Goal: Task Accomplishment & Management: Manage account settings

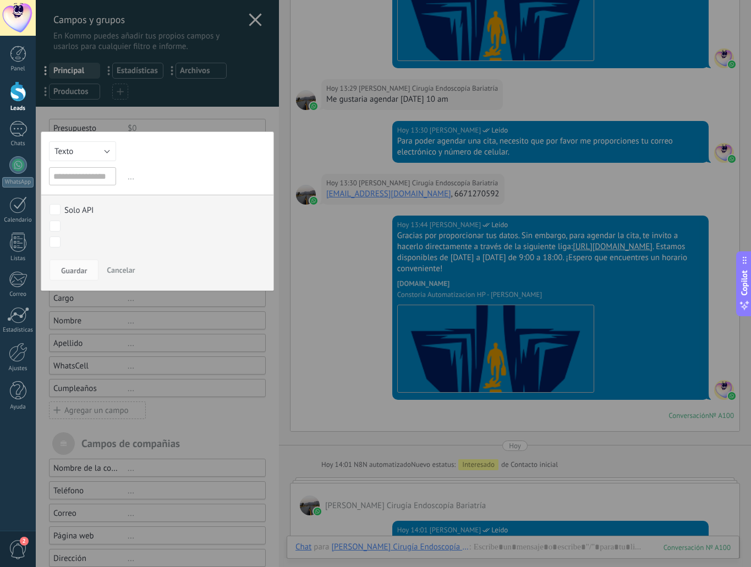
scroll to position [16, 0]
drag, startPoint x: 222, startPoint y: 118, endPoint x: 228, endPoint y: 118, distance: 6.6
click at [222, 118] on div at bounding box center [157, 304] width 243 height 609
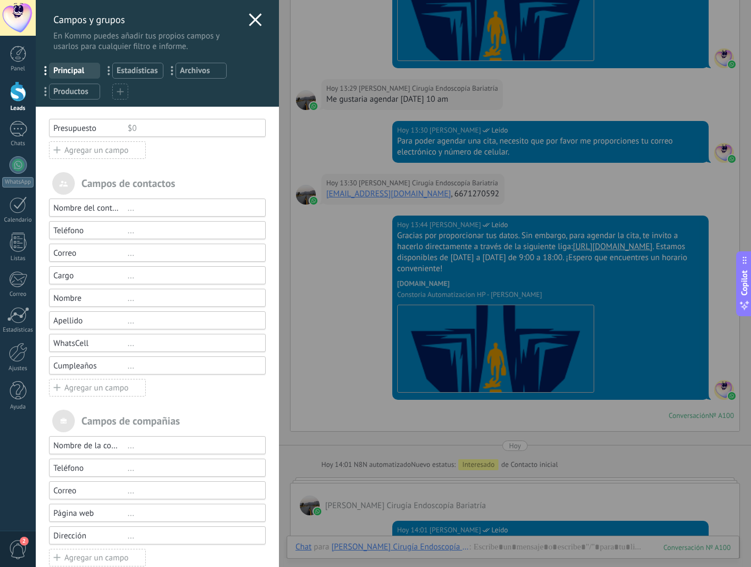
click at [249, 16] on use at bounding box center [255, 19] width 13 height 13
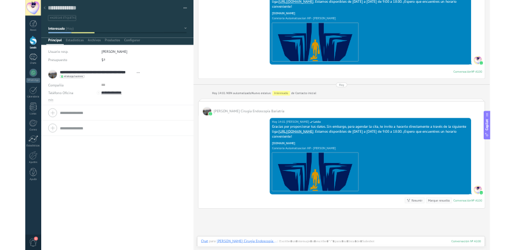
scroll to position [16, 0]
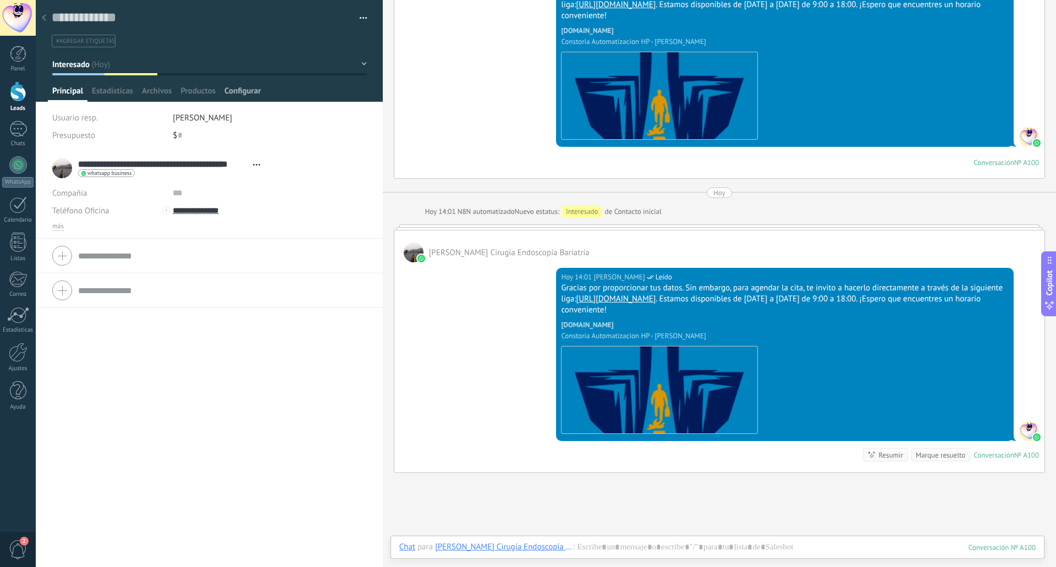
click at [250, 96] on span "Configurar" at bounding box center [242, 94] width 36 height 16
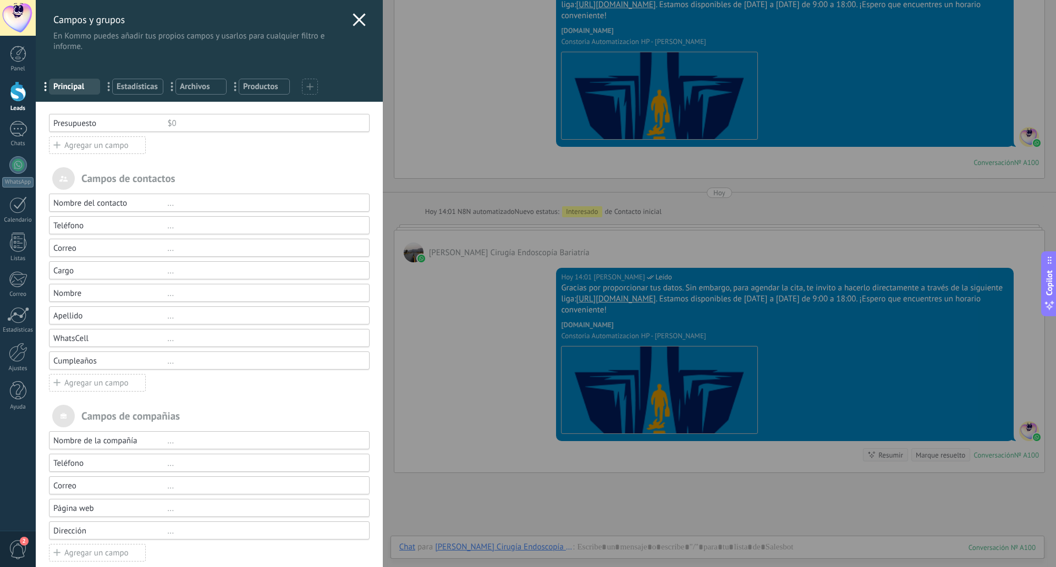
click at [186, 120] on div "$0" at bounding box center [263, 123] width 192 height 10
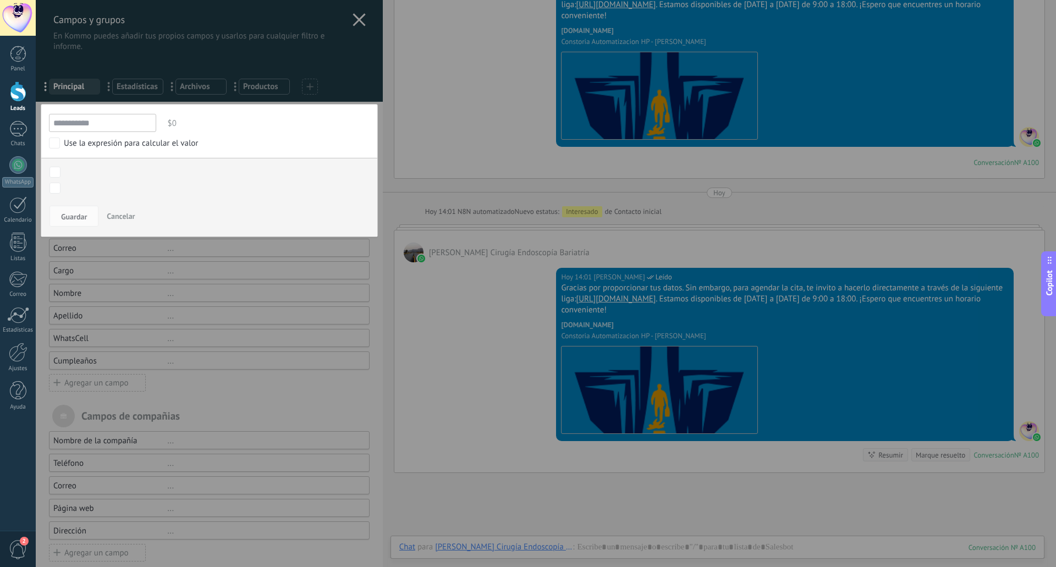
click at [298, 272] on div at bounding box center [209, 291] width 347 height 582
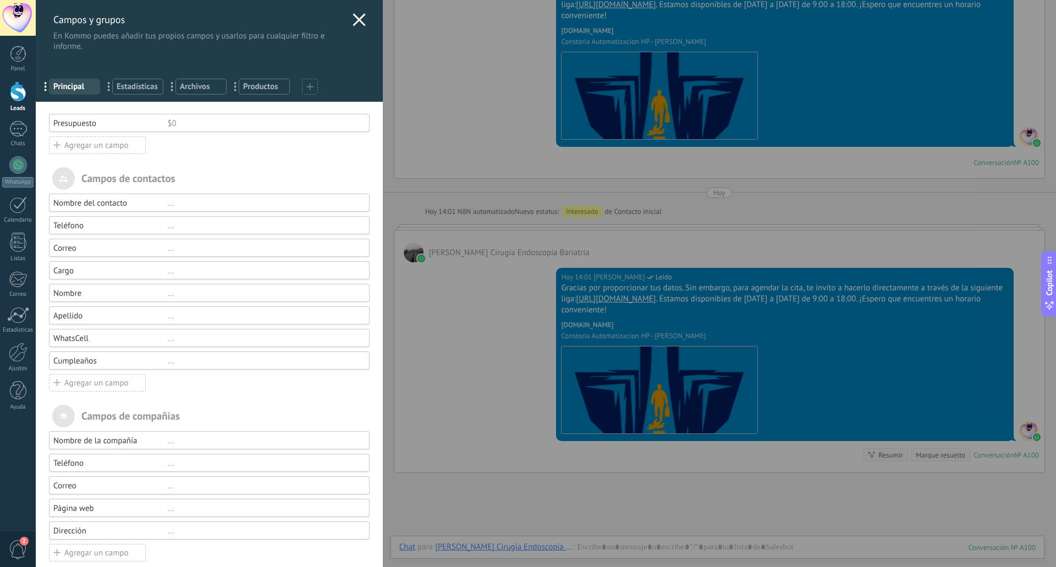
click at [357, 19] on icon at bounding box center [358, 19] width 13 height 13
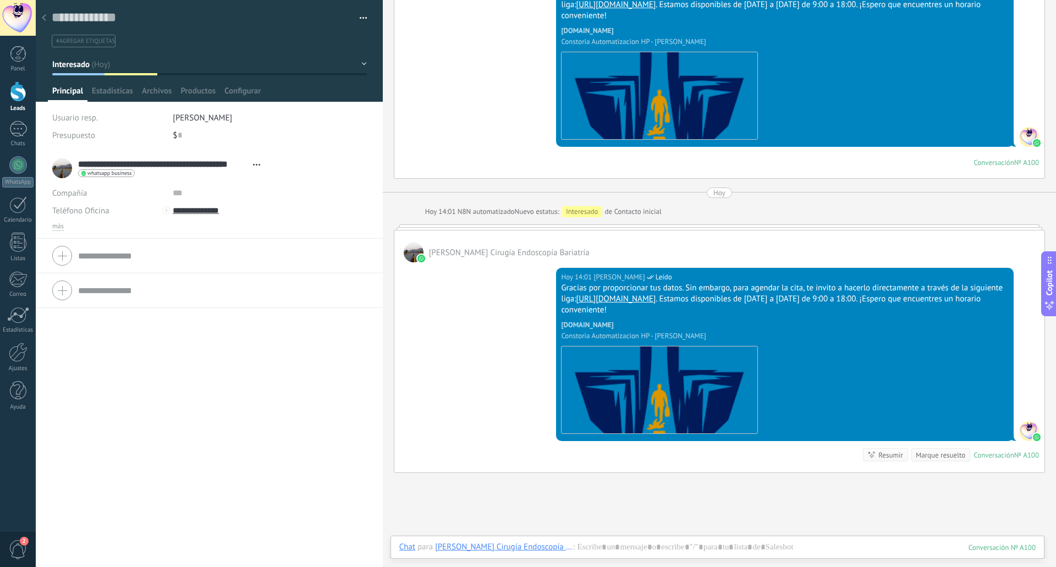
click at [49, 20] on div at bounding box center [43, 18] width 15 height 21
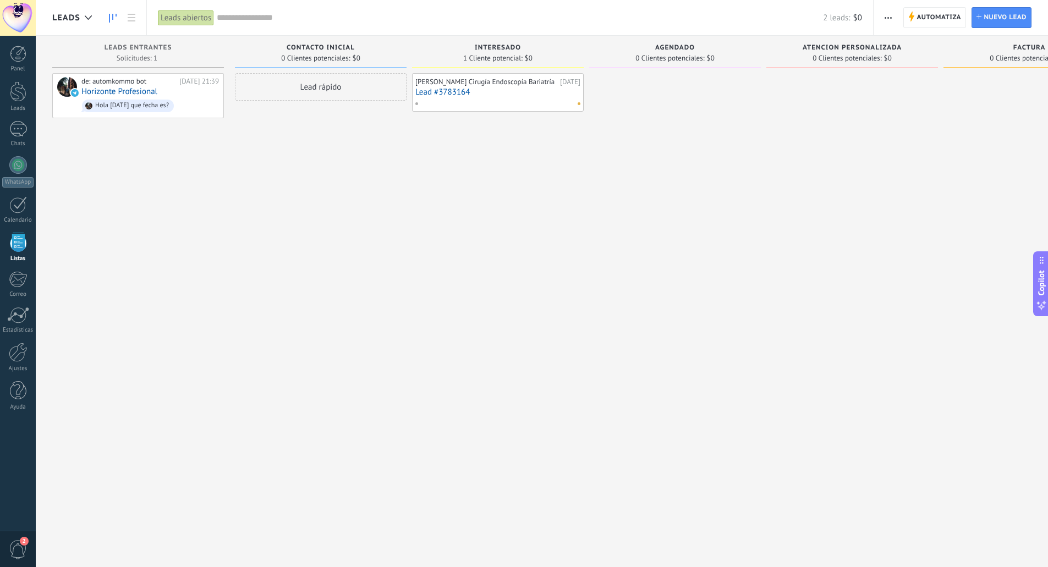
click at [750, 19] on span "button" at bounding box center [887, 17] width 7 height 21
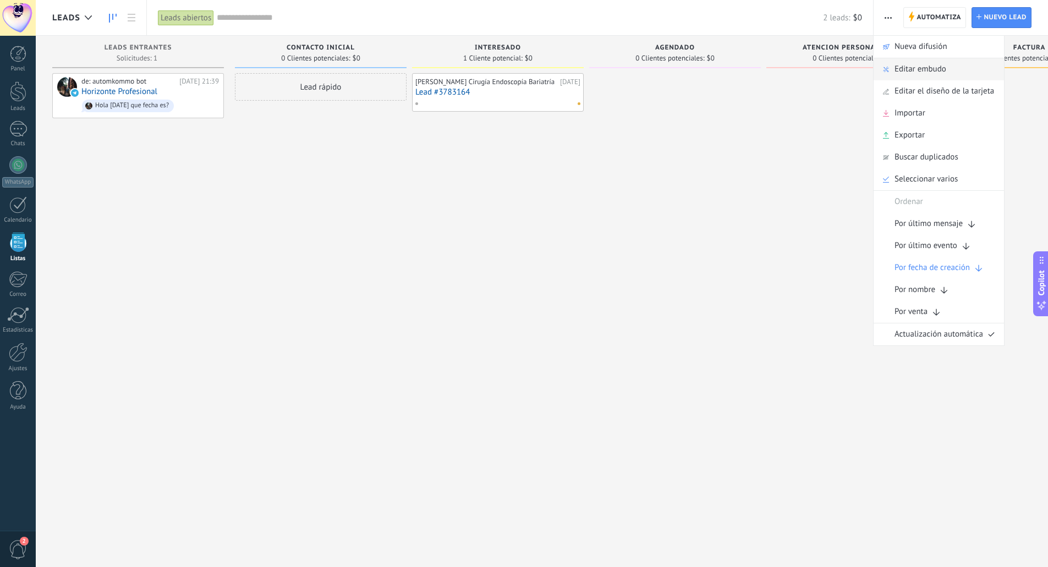
click at [750, 68] on span "Editar embudo" at bounding box center [920, 69] width 52 height 22
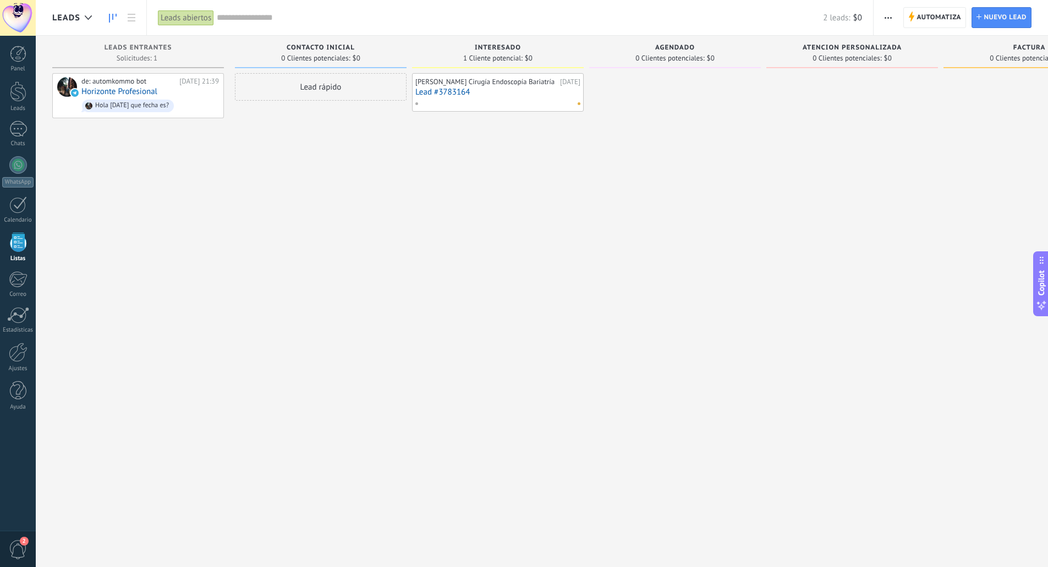
click at [750, 18] on icon "button" at bounding box center [887, 18] width 7 height 2
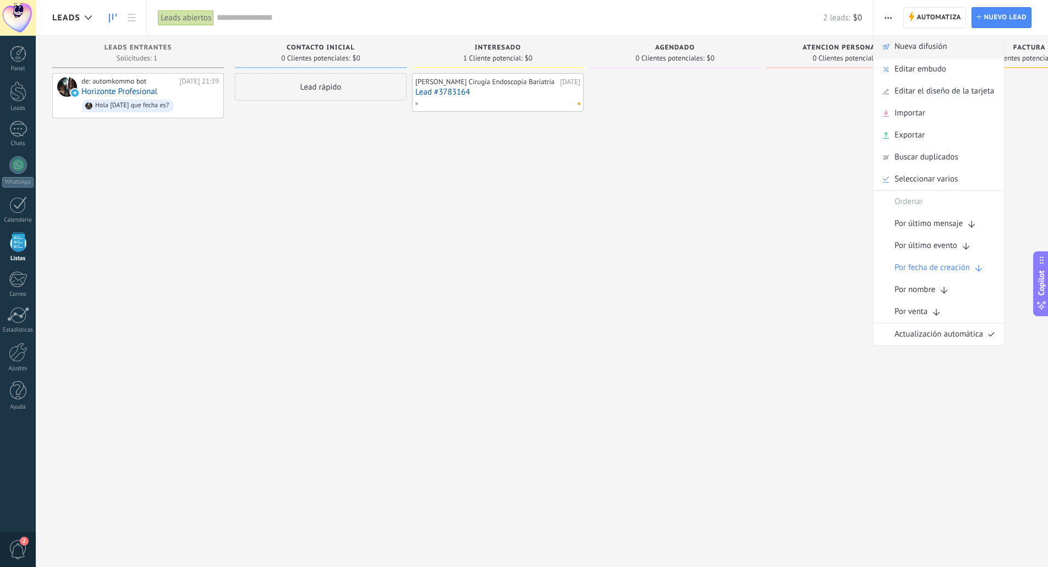
click at [750, 46] on div "Nueva difusión" at bounding box center [938, 47] width 130 height 22
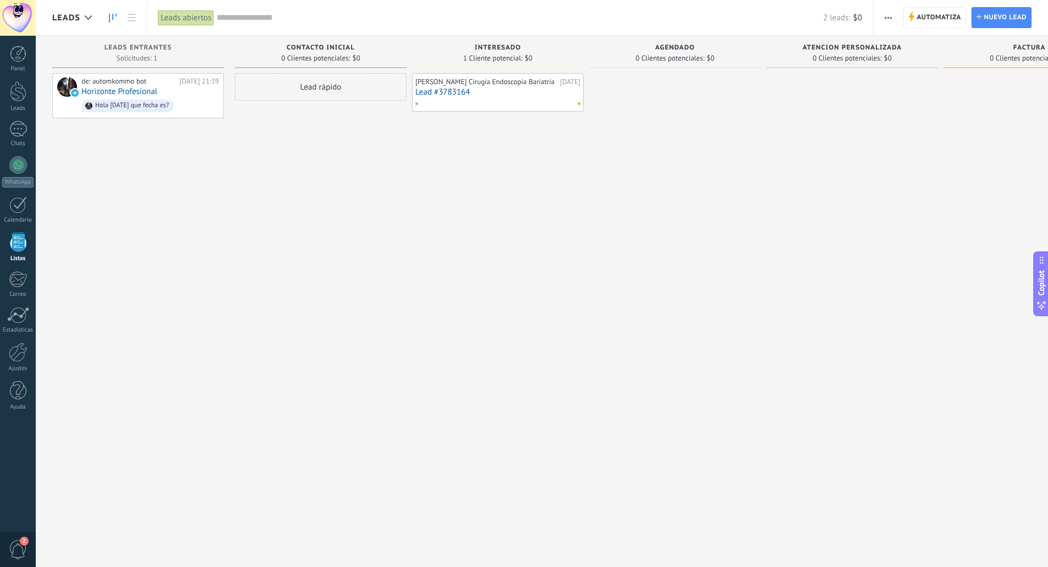
click at [748, 192] on div at bounding box center [675, 284] width 172 height 423
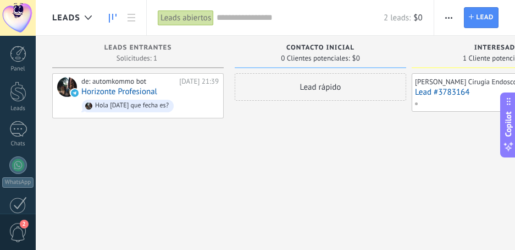
type textarea "**********"
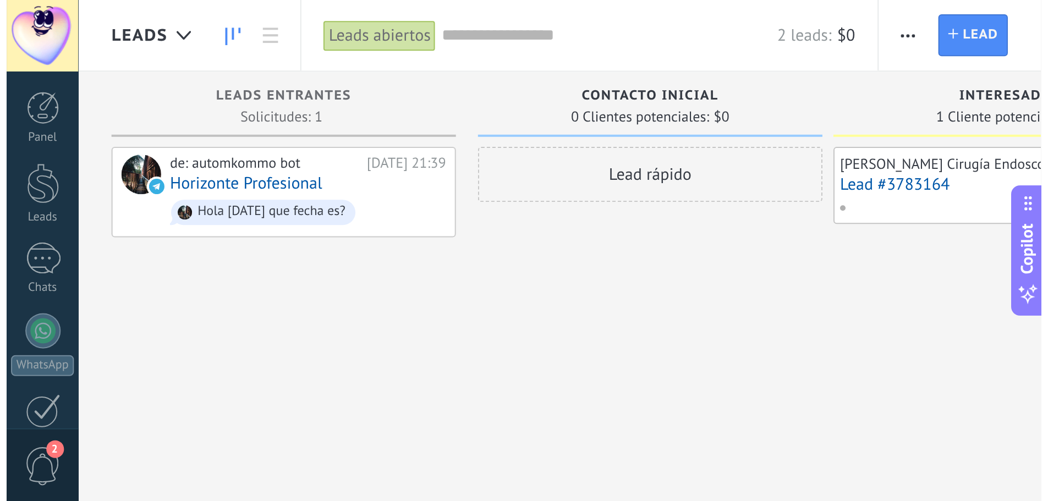
scroll to position [16, 0]
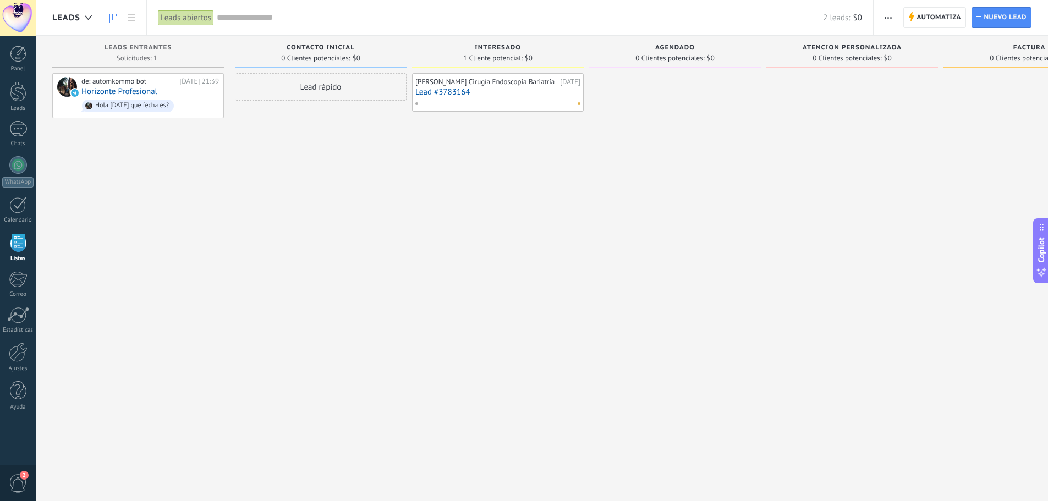
click at [750, 18] on use "button" at bounding box center [887, 18] width 7 height 2
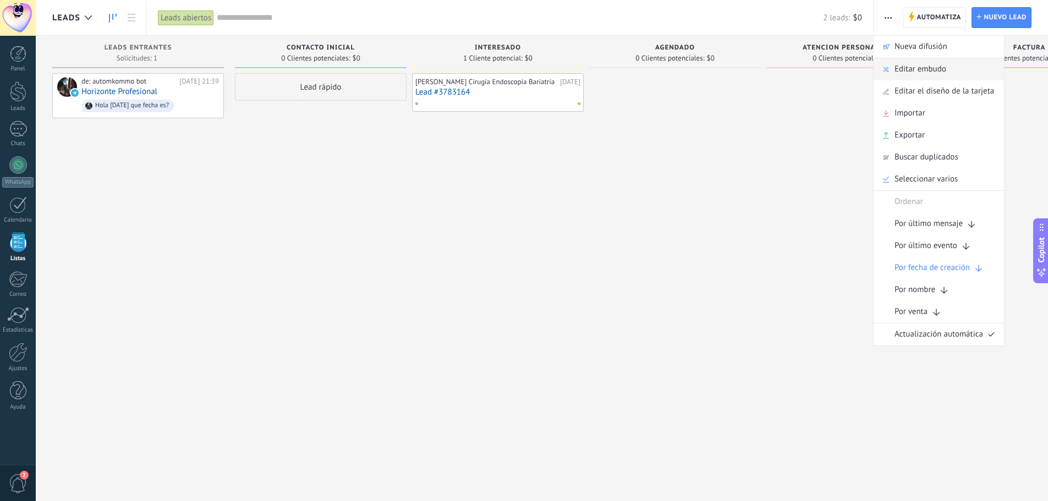
click at [750, 73] on span "Editar embudo" at bounding box center [920, 69] width 52 height 22
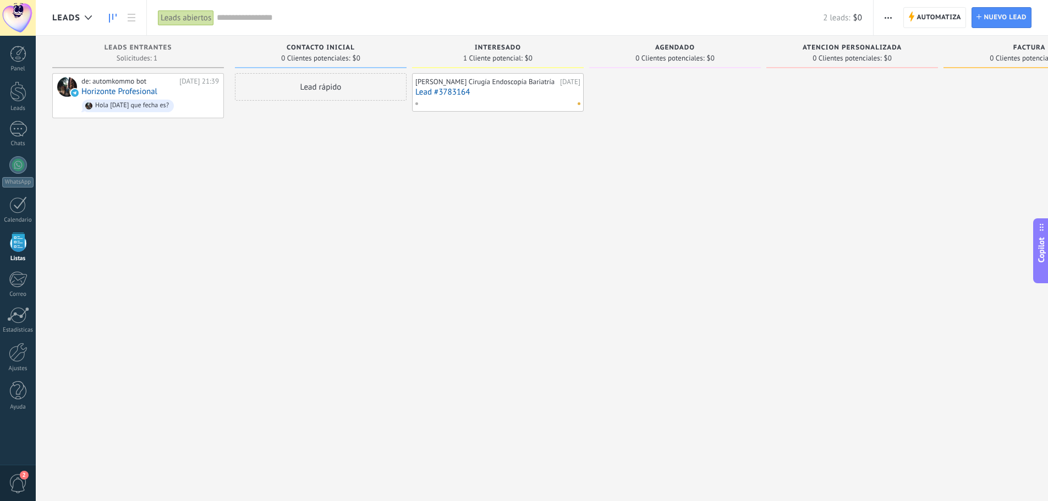
click at [658, 218] on div at bounding box center [675, 251] width 172 height 357
drag, startPoint x: 185, startPoint y: 102, endPoint x: 110, endPoint y: 9, distance: 119.2
click at [174, 101] on div "Hola este viernes que fecha es?" at bounding box center [128, 106] width 92 height 13
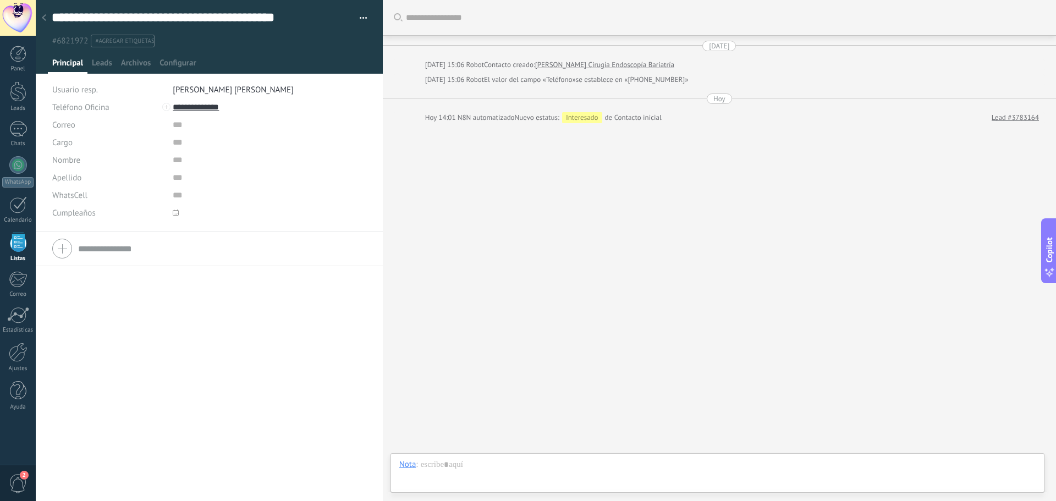
click at [40, 18] on div at bounding box center [43, 18] width 15 height 21
click at [20, 94] on div at bounding box center [18, 91] width 16 height 20
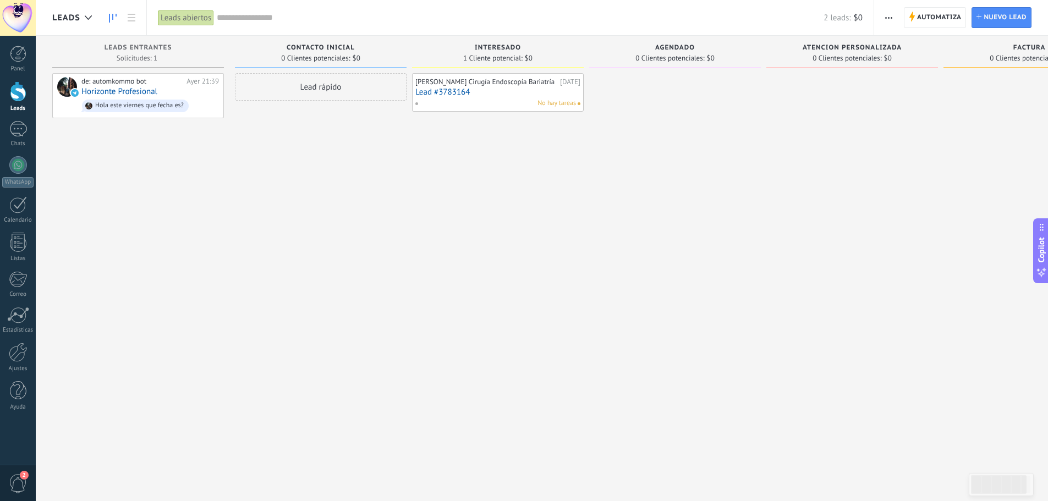
click at [495, 155] on div "Dr Jesús Barraza Cirugía Endoscopía Bariatría 31.08.2025 Lead #3783164 No hay t…" at bounding box center [498, 251] width 172 height 357
click at [884, 18] on button "button" at bounding box center [888, 17] width 16 height 21
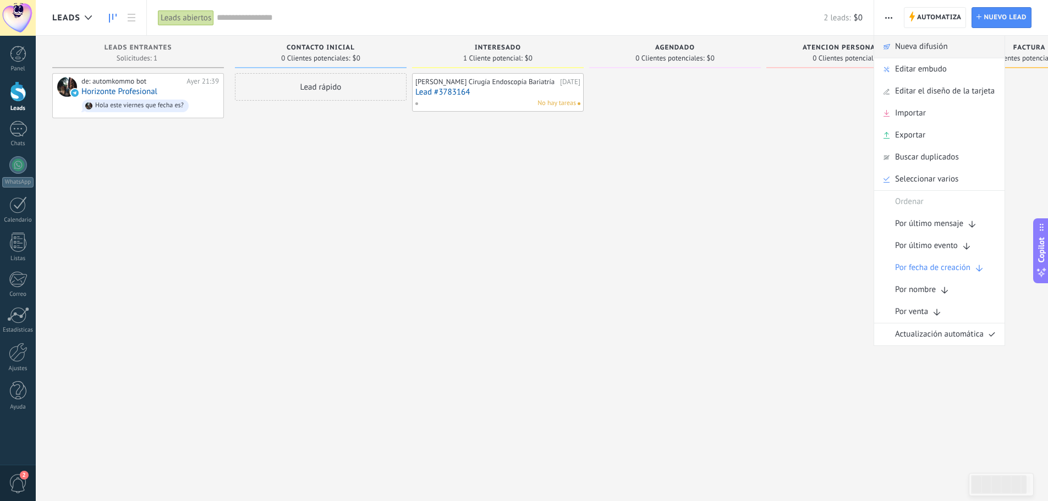
click at [925, 46] on span "Nueva difusión" at bounding box center [921, 47] width 53 height 22
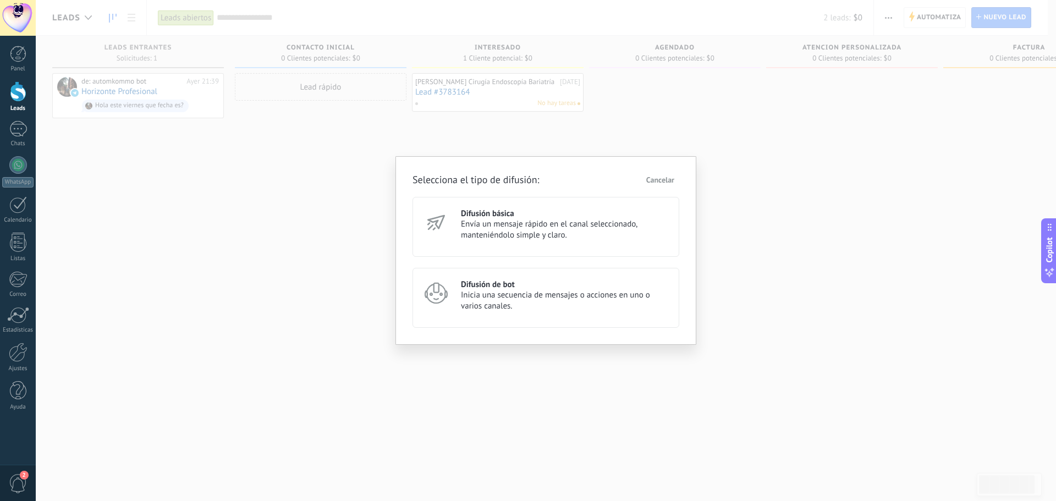
click at [509, 300] on span "Inicia una secuencia de mensajes o acciones en uno o varios canales." at bounding box center [565, 301] width 208 height 22
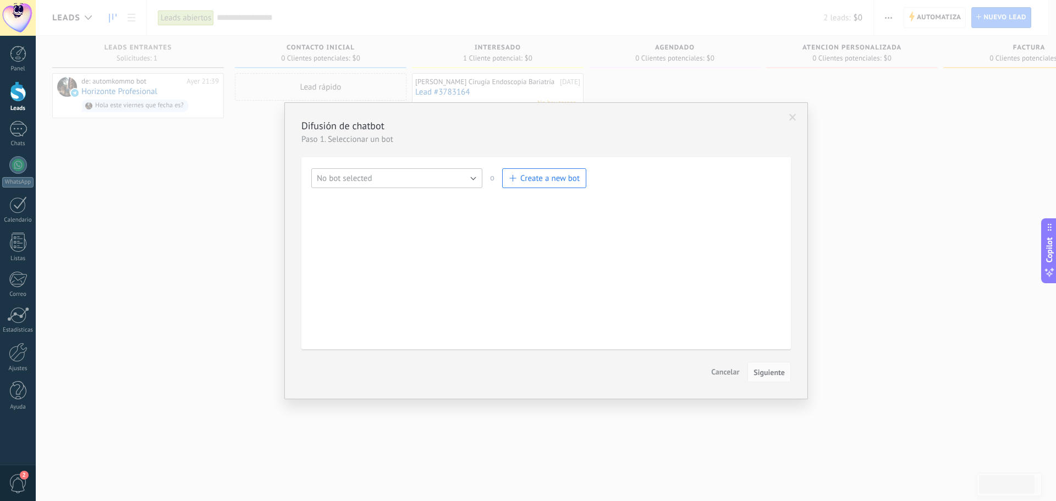
click at [394, 181] on button "No bot selected" at bounding box center [396, 178] width 171 height 20
click at [419, 178] on span "No bot selected" at bounding box center [392, 178] width 174 height 10
click at [550, 184] on button "Create a new bot" at bounding box center [544, 178] width 84 height 20
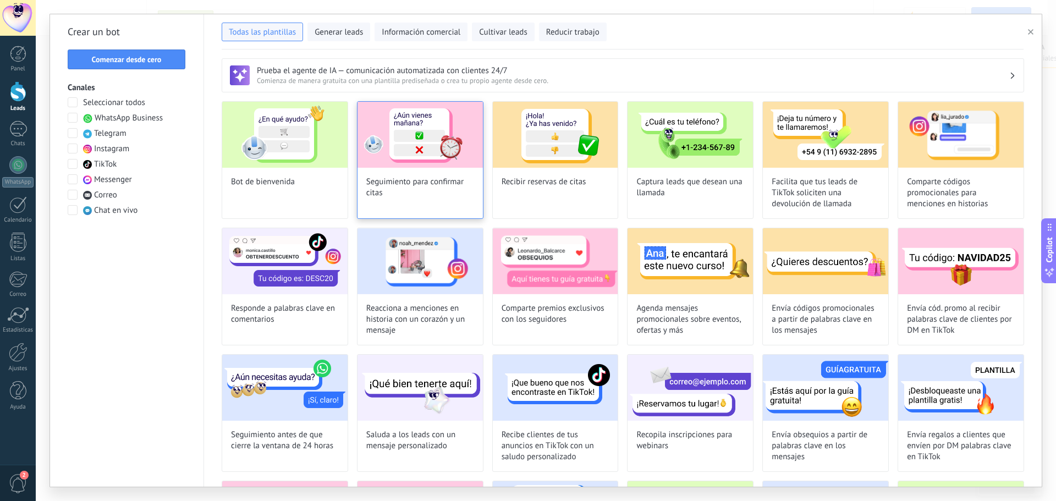
click at [403, 185] on span "Seguimiento para confirmar citas" at bounding box center [420, 188] width 108 height 22
type input "**********"
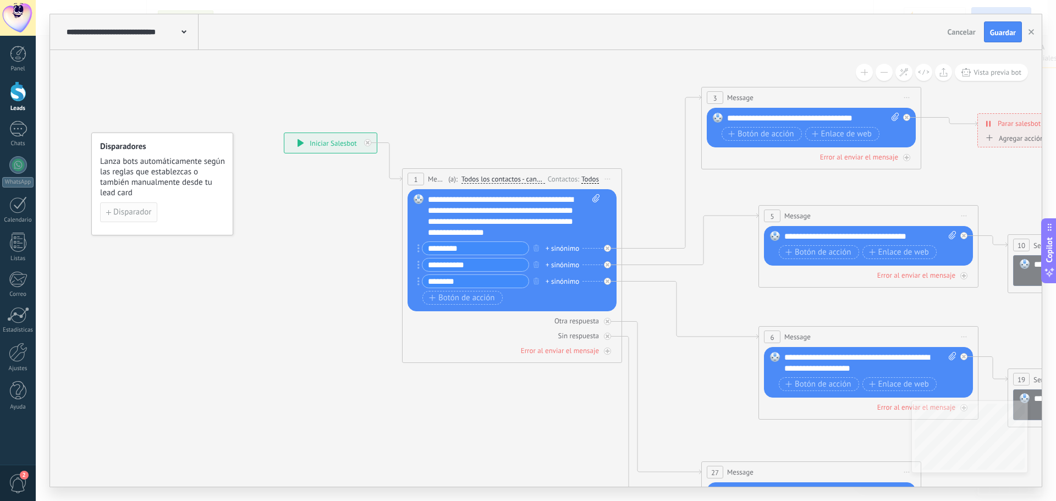
click at [130, 213] on span "Disparador" at bounding box center [132, 212] width 38 height 8
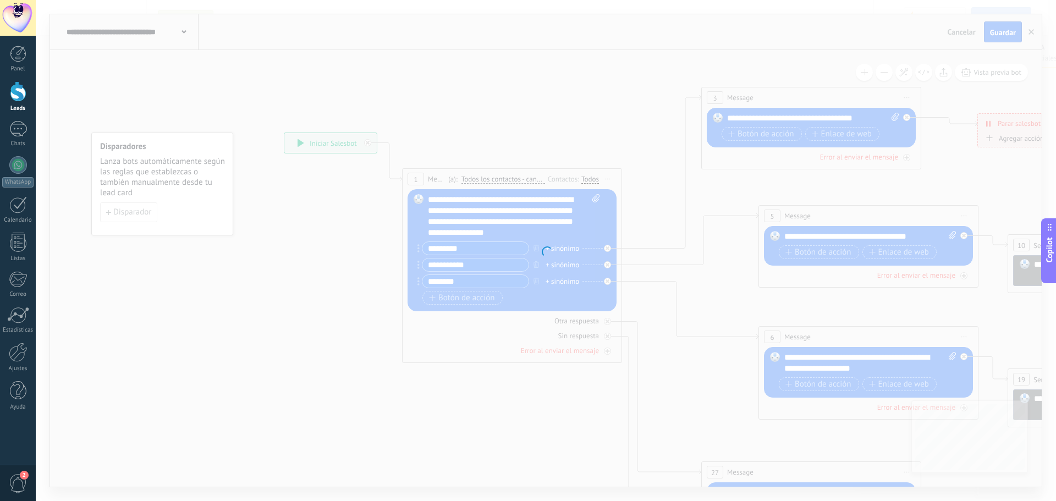
click at [324, 195] on div at bounding box center [546, 250] width 1020 height 501
click at [451, 106] on div at bounding box center [546, 250] width 1020 height 501
drag, startPoint x: 477, startPoint y: 178, endPoint x: 467, endPoint y: 176, distance: 9.6
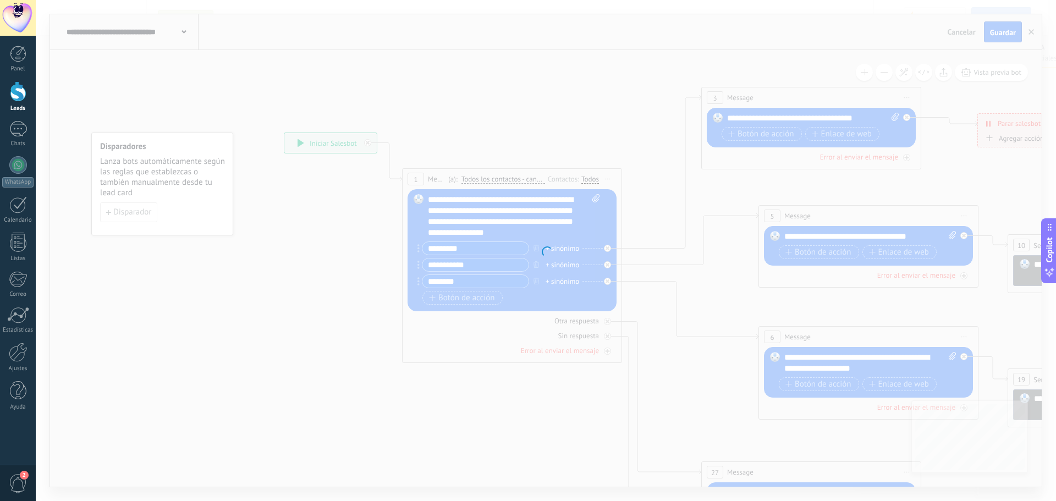
click at [477, 178] on div at bounding box center [546, 250] width 1020 height 501
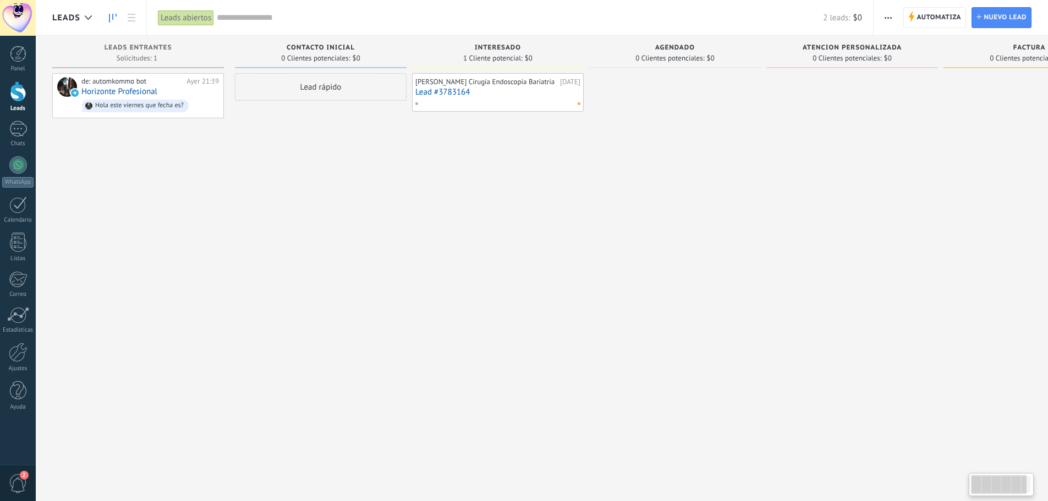
click at [885, 18] on use "button" at bounding box center [887, 18] width 7 height 2
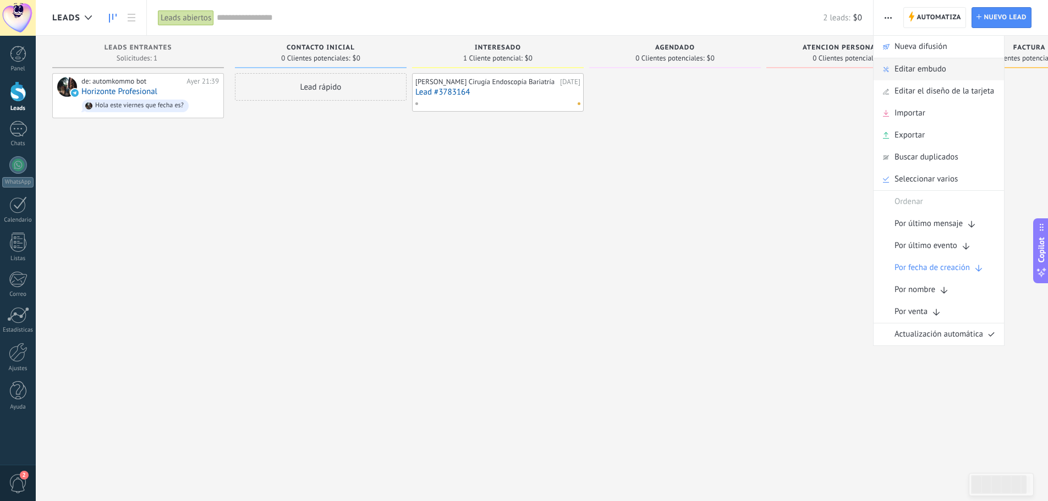
click at [908, 64] on span "Editar embudo" at bounding box center [920, 69] width 52 height 22
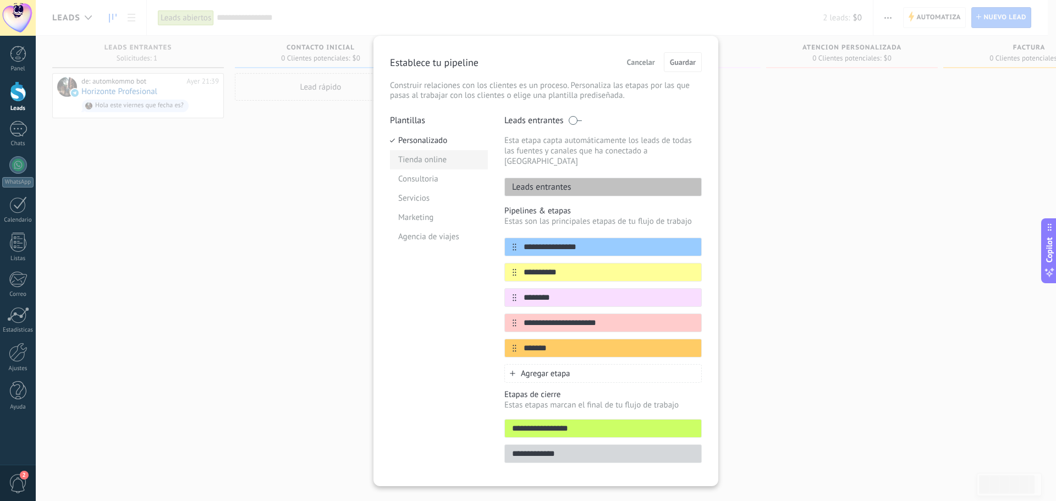
click at [431, 162] on li "Tienda online" at bounding box center [439, 159] width 98 height 19
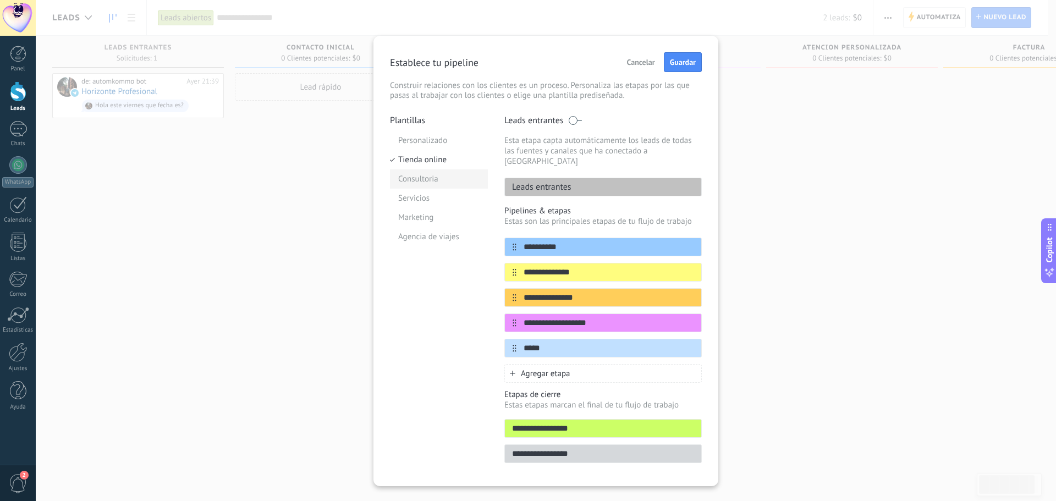
click at [430, 179] on li "Consultoria" at bounding box center [439, 178] width 98 height 19
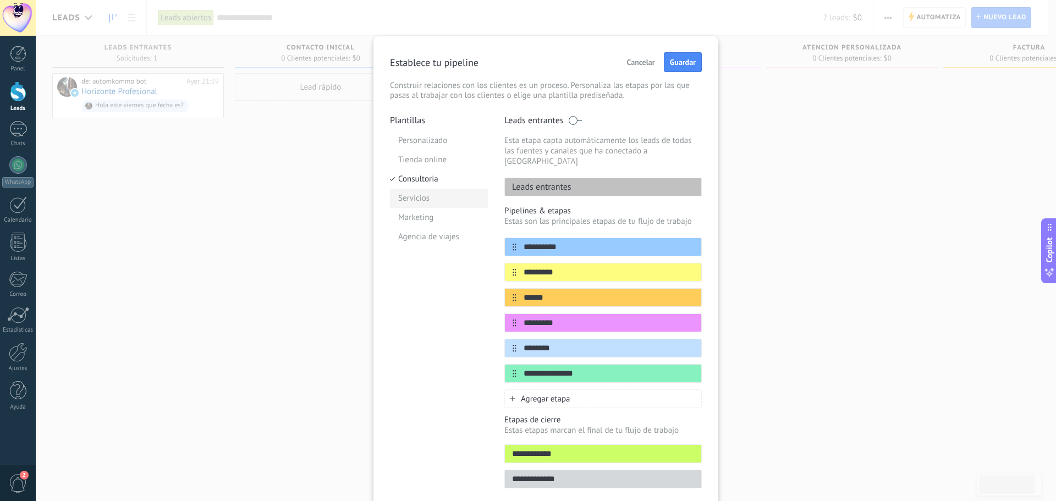
click at [429, 200] on li "Servicios" at bounding box center [439, 198] width 98 height 19
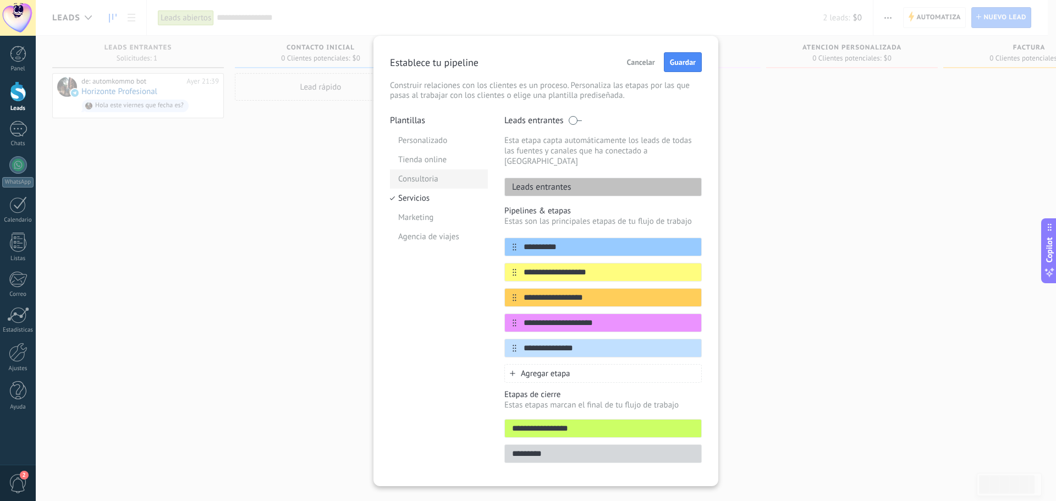
click at [432, 177] on li "Consultoria" at bounding box center [439, 178] width 98 height 19
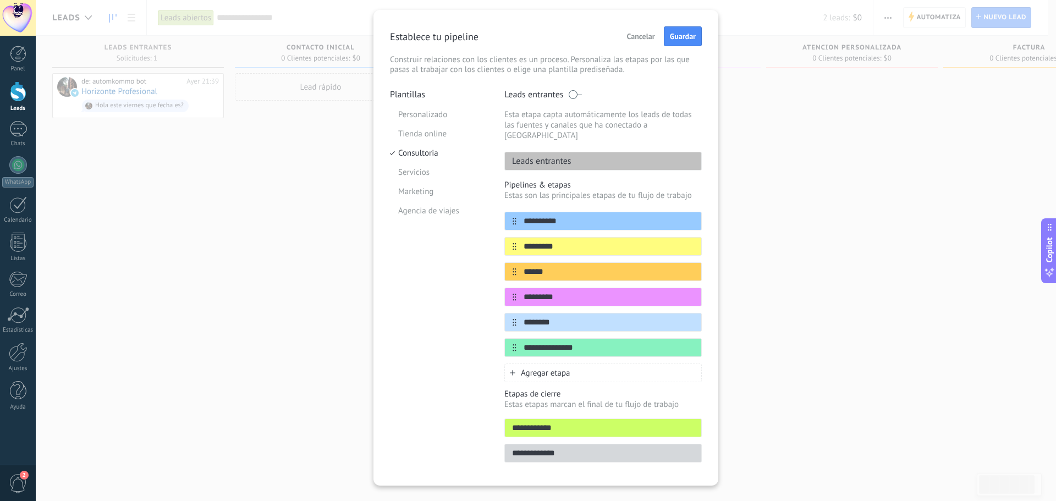
scroll to position [36, 0]
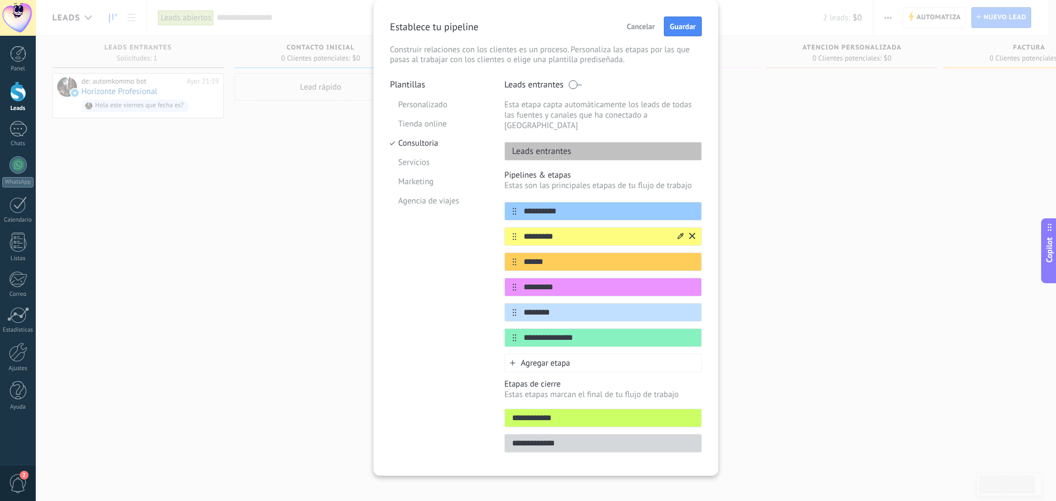
click at [564, 231] on input "*********" at bounding box center [595, 237] width 159 height 12
click at [564, 256] on input "******" at bounding box center [595, 262] width 159 height 12
click at [572, 282] on input "*********" at bounding box center [595, 288] width 159 height 12
click at [410, 162] on li "Servicios" at bounding box center [439, 162] width 98 height 19
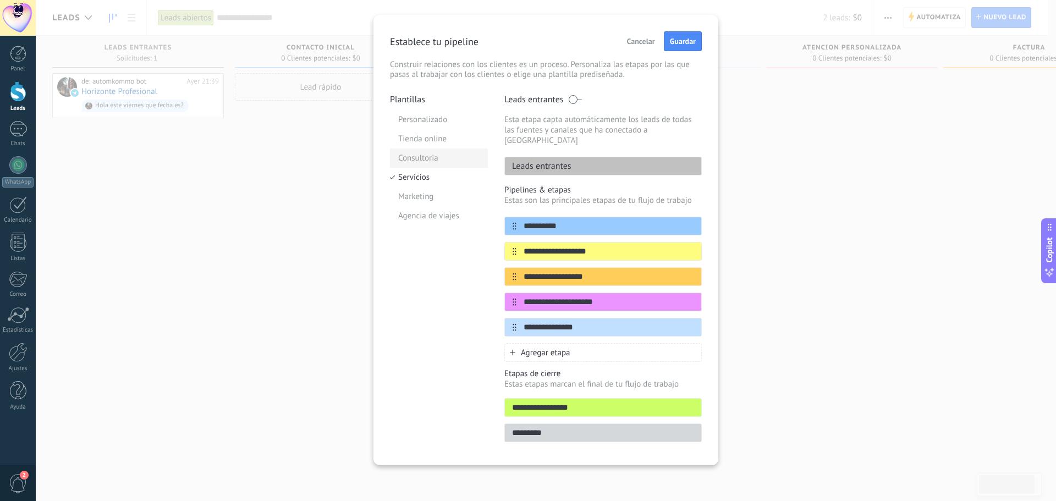
scroll to position [10, 0]
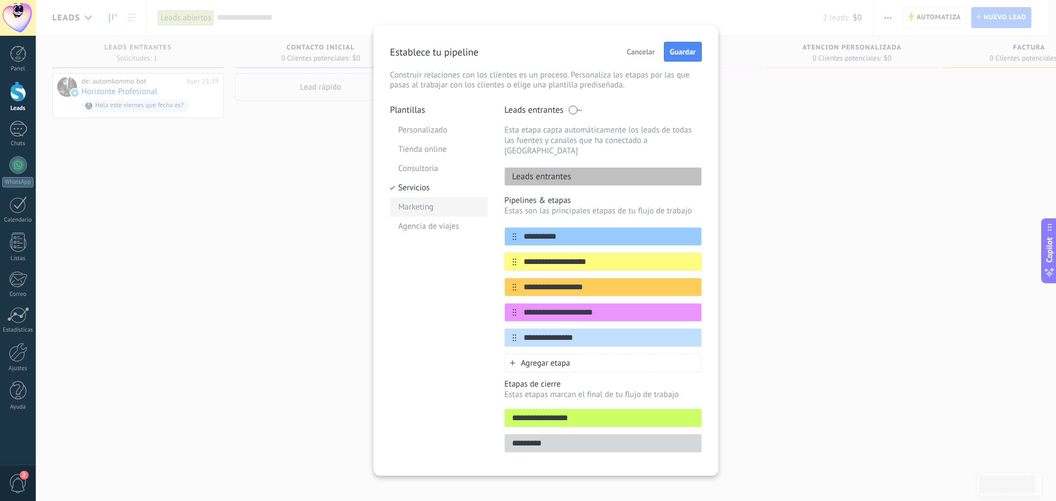
click at [414, 205] on li "Marketing" at bounding box center [439, 206] width 98 height 19
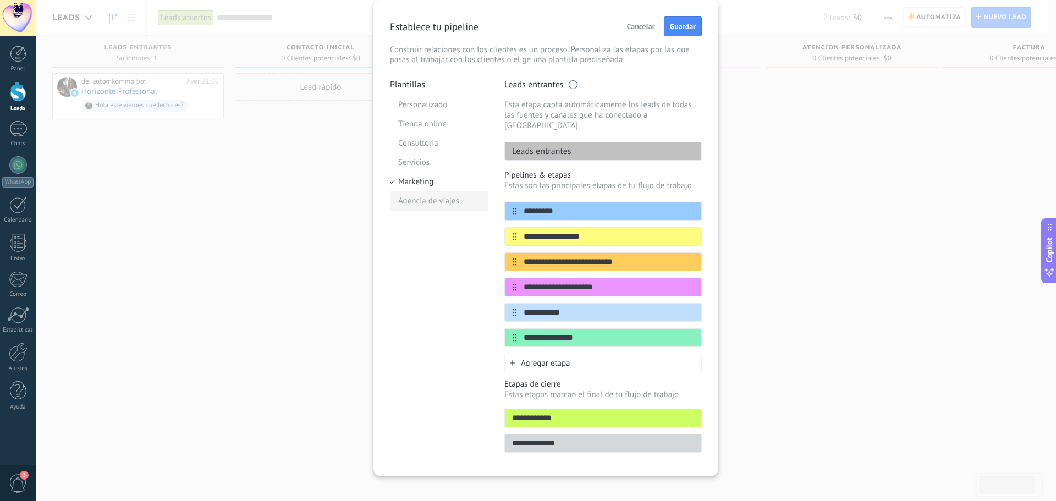
click at [430, 205] on li "Agencia de viajes" at bounding box center [439, 200] width 98 height 19
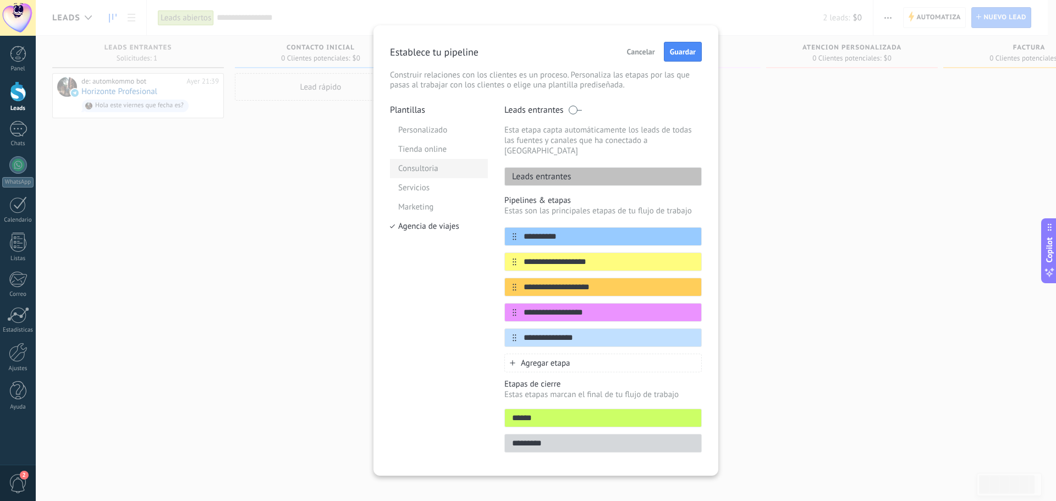
click at [420, 167] on li "Consultoria" at bounding box center [439, 168] width 98 height 19
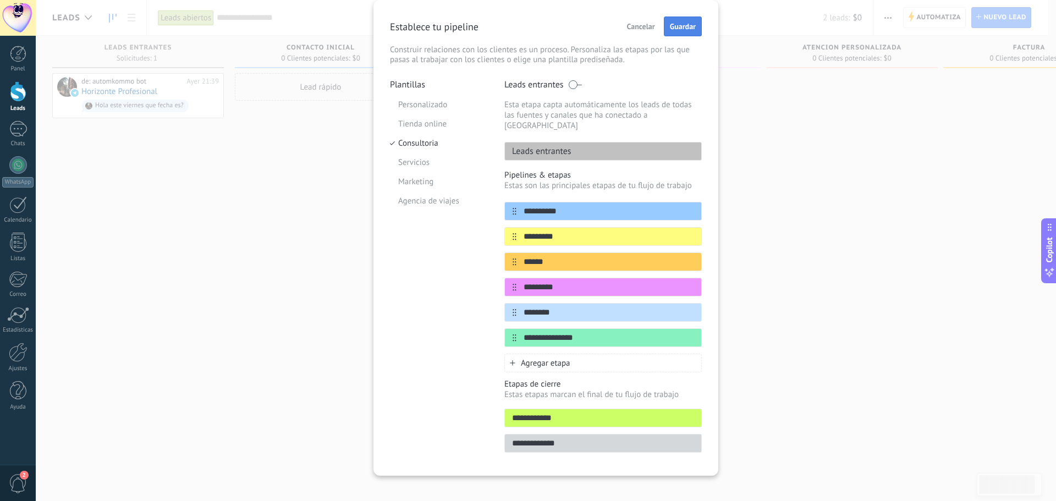
click at [674, 27] on span "Guardar" at bounding box center [683, 27] width 26 height 8
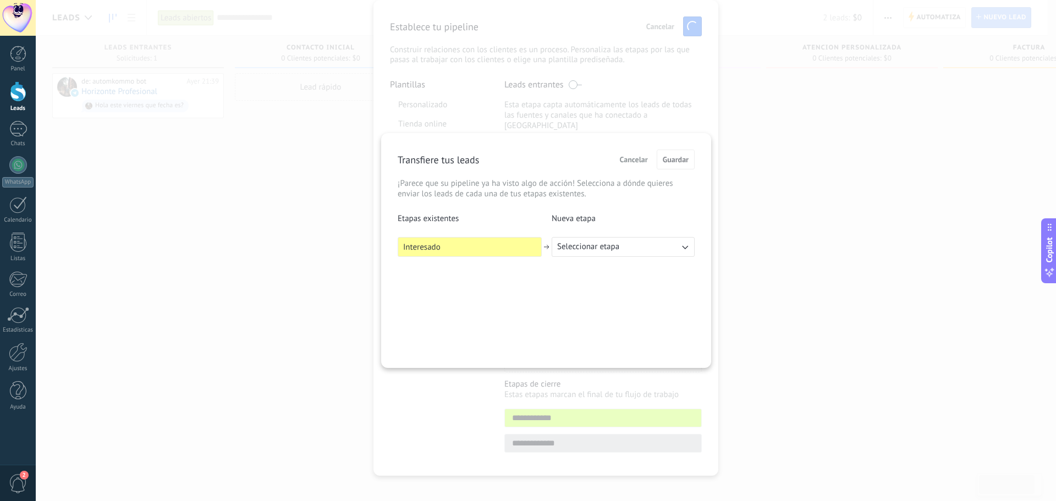
click at [604, 249] on span "Seleccionar etapa" at bounding box center [588, 246] width 62 height 11
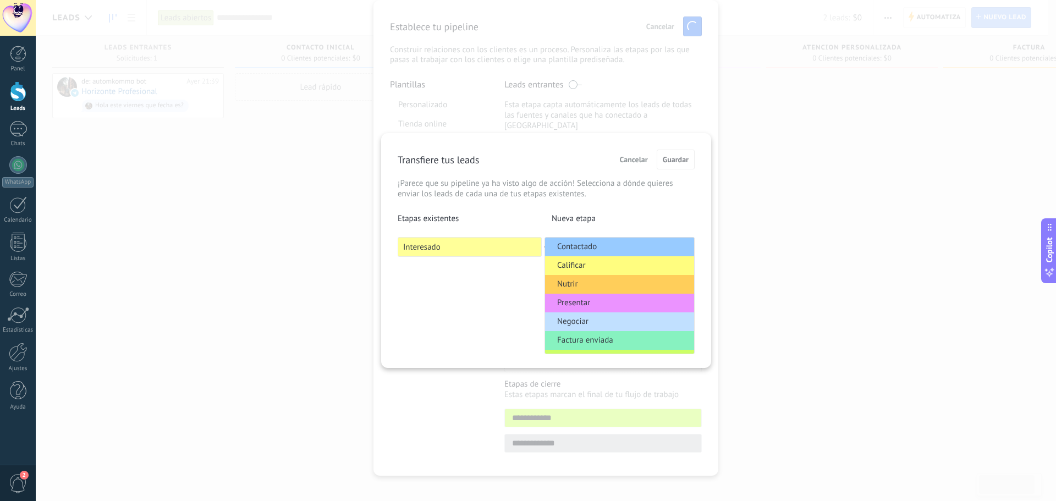
click at [619, 247] on li "Contactado" at bounding box center [619, 247] width 149 height 19
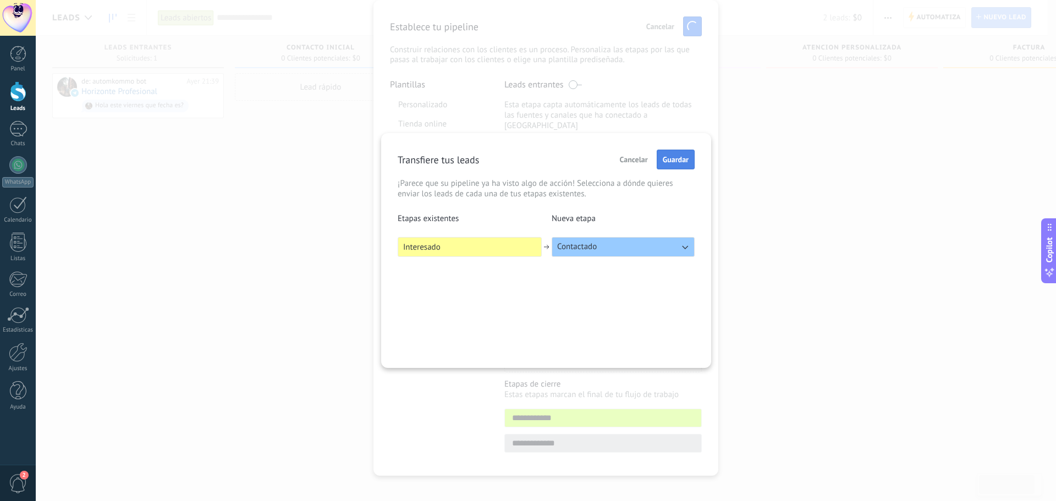
click at [670, 159] on span "Guardar" at bounding box center [676, 160] width 26 height 8
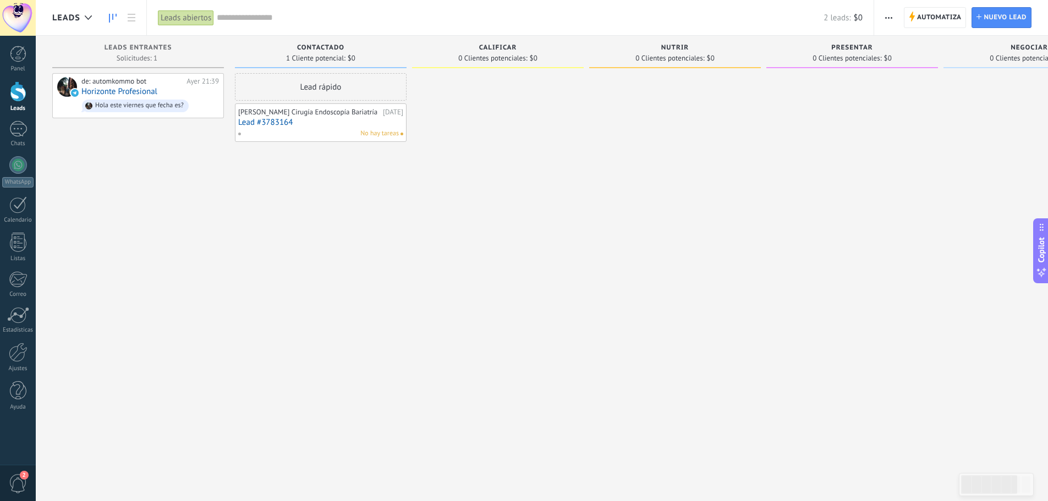
click at [301, 115] on div "[PERSON_NAME] Cirugía Endoscopía Bariatría" at bounding box center [309, 112] width 142 height 9
click at [265, 127] on link "Lead #3783164" at bounding box center [320, 122] width 165 height 9
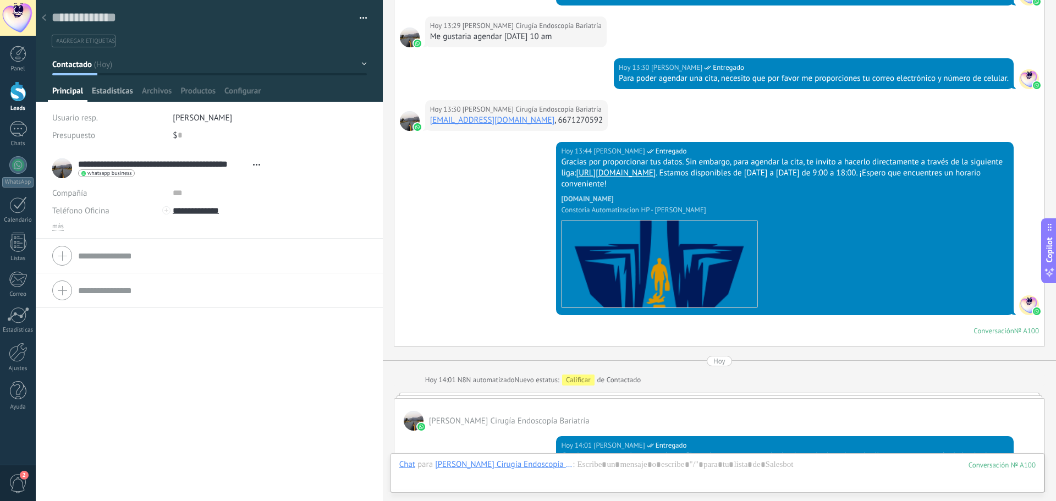
scroll to position [1314, 0]
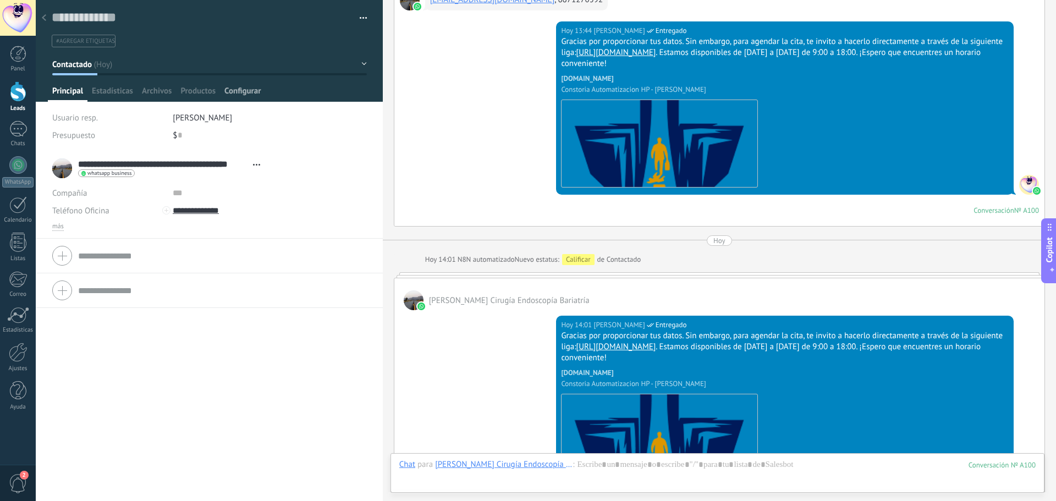
click at [247, 87] on span "Configurar" at bounding box center [242, 94] width 36 height 16
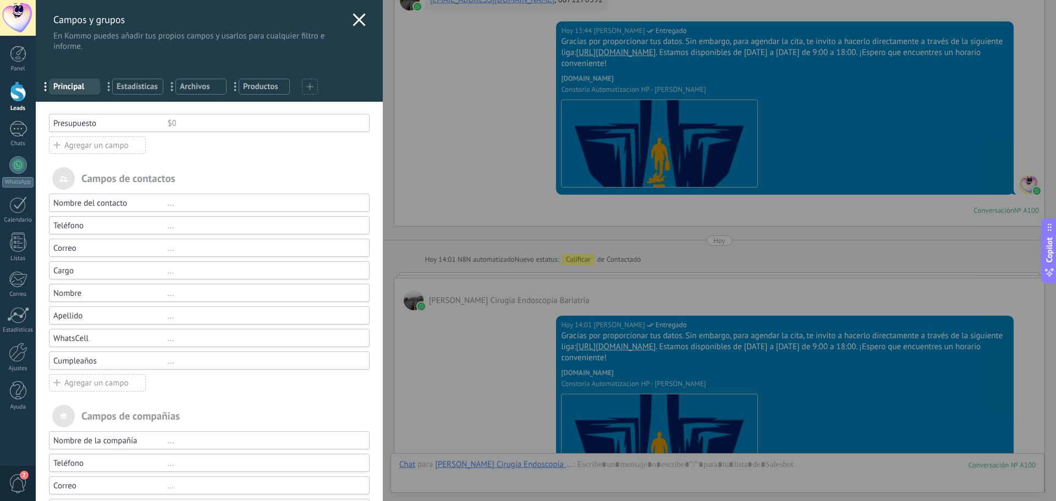
click at [91, 127] on div "Presupuesto" at bounding box center [110, 123] width 114 height 10
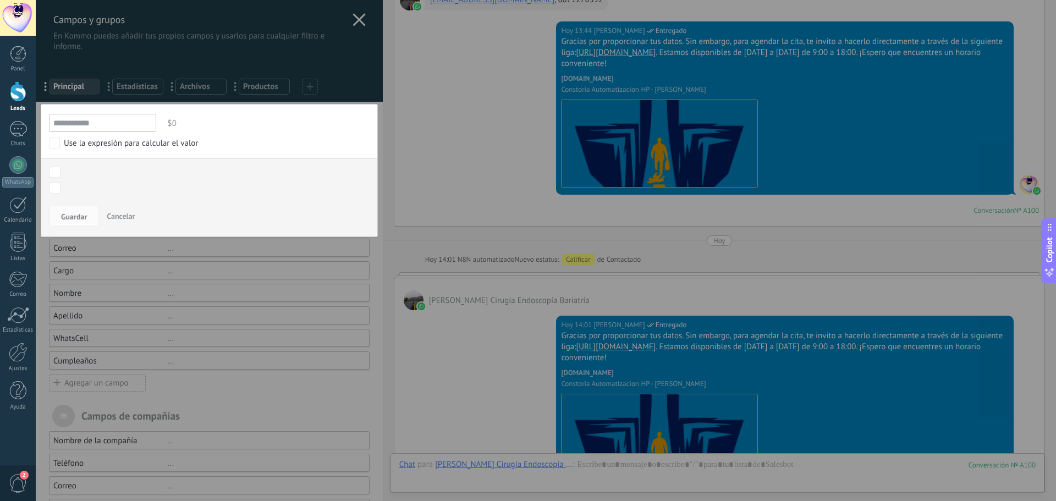
click at [346, 84] on div at bounding box center [209, 291] width 347 height 582
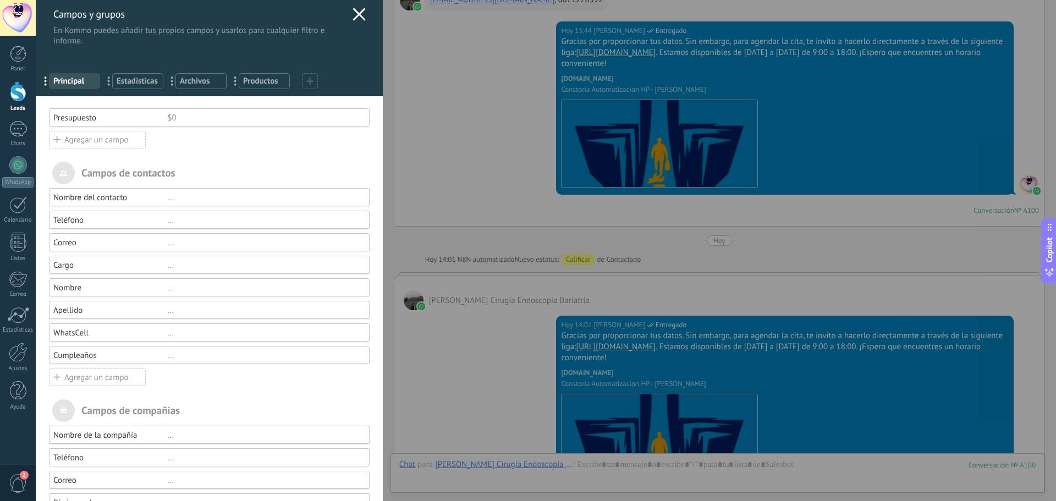
scroll to position [0, 0]
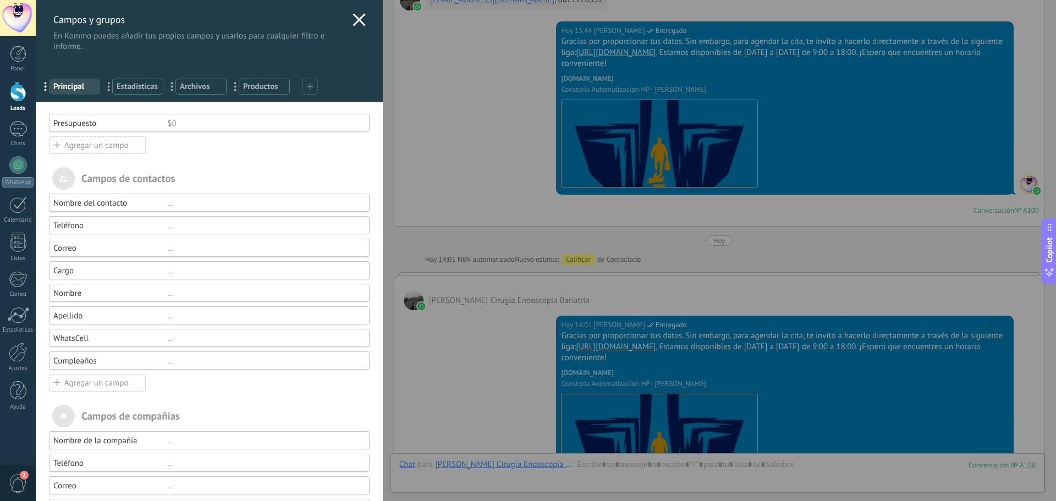
click at [125, 142] on div "Agregar un campo" at bounding box center [97, 145] width 97 height 18
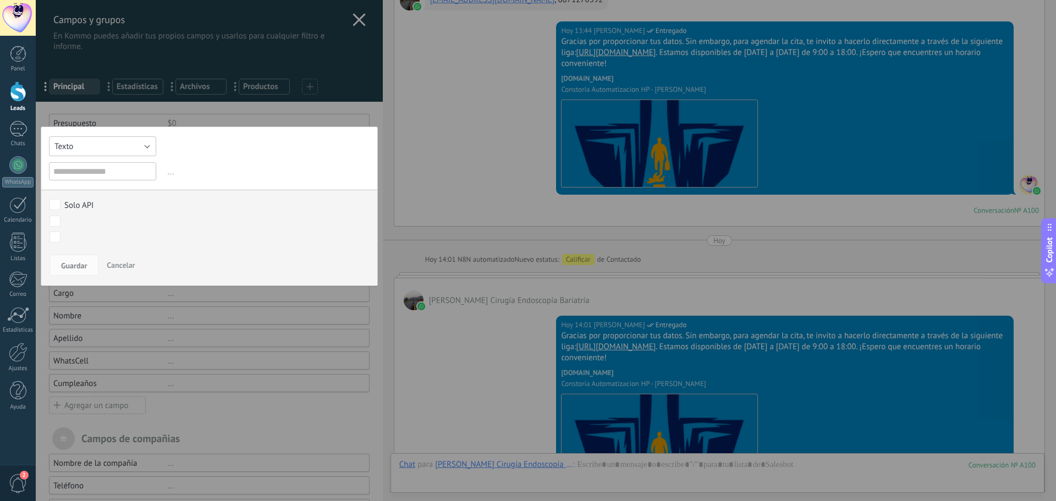
click at [136, 144] on button "Texto" at bounding box center [102, 146] width 107 height 20
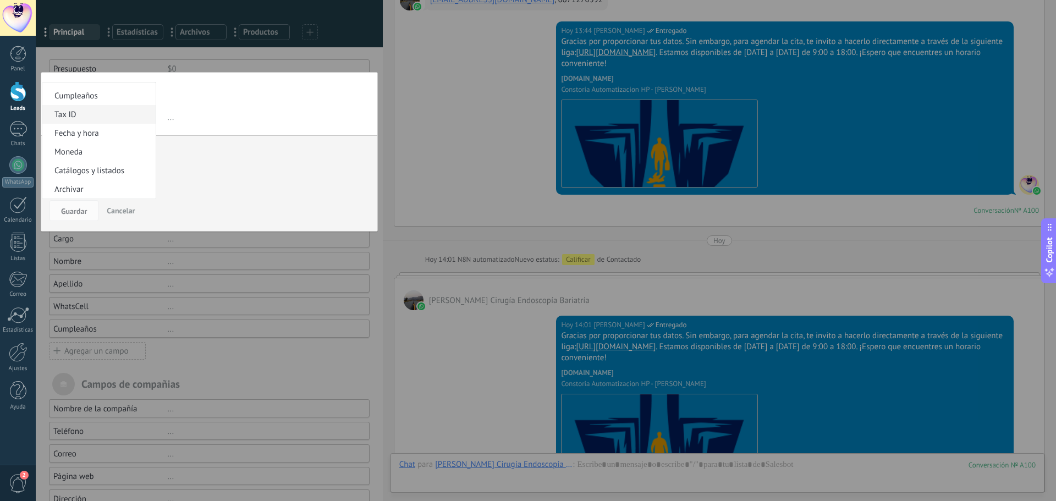
scroll to position [55, 0]
click at [327, 278] on div at bounding box center [209, 247] width 347 height 604
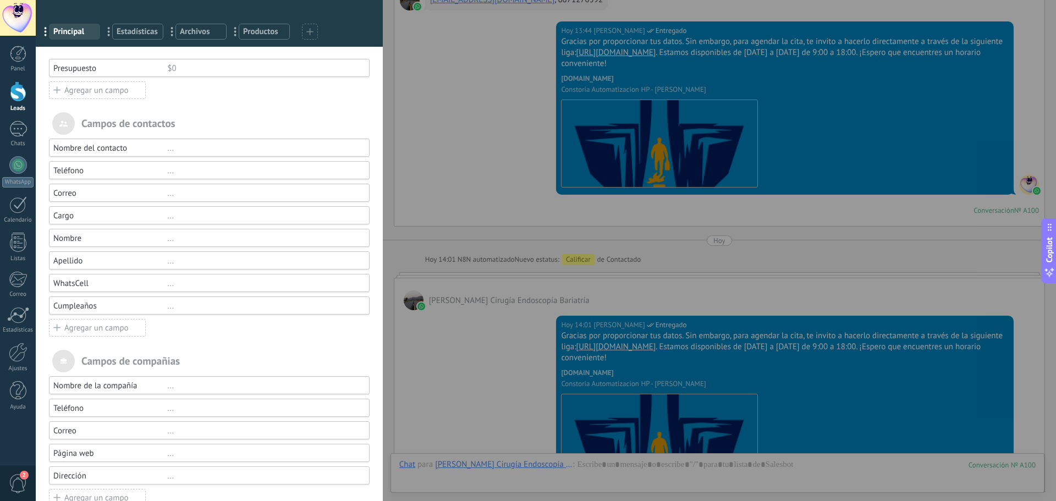
click at [208, 93] on div "Presupuesto $0 Agregar un campo" at bounding box center [209, 79] width 321 height 41
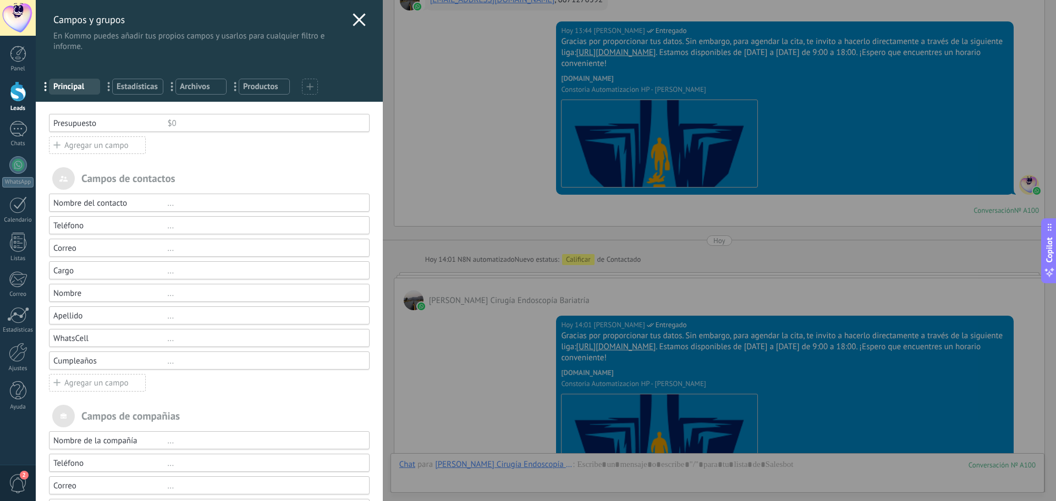
click at [356, 18] on icon at bounding box center [358, 19] width 13 height 13
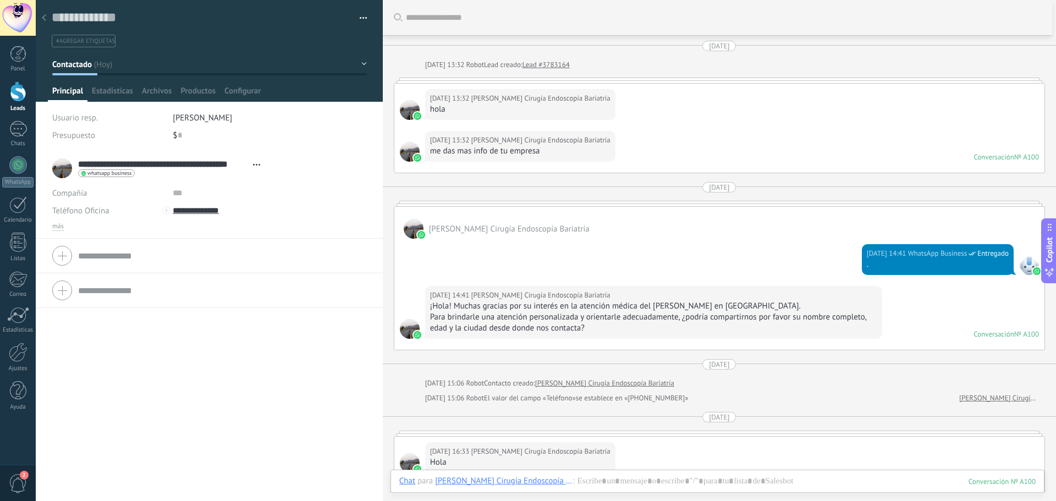
click at [48, 18] on div at bounding box center [43, 18] width 15 height 21
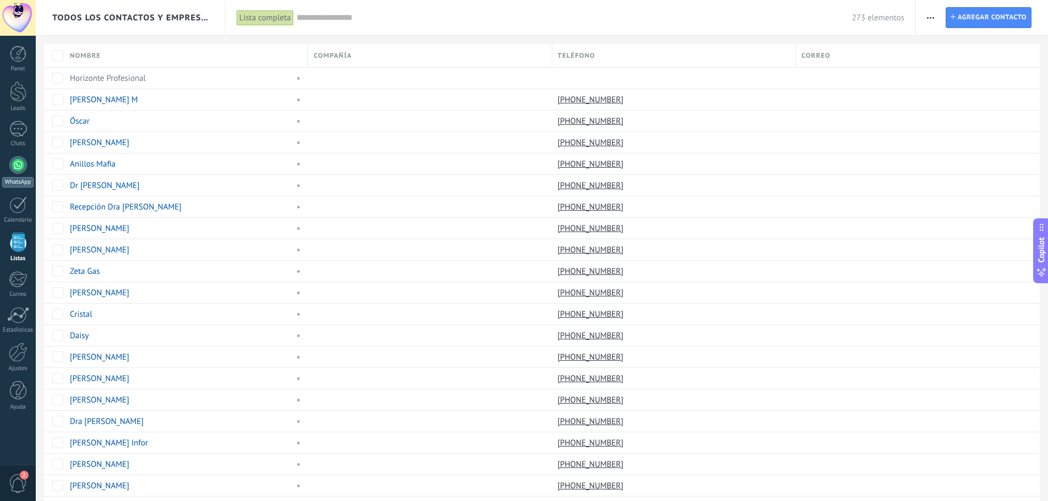
click at [20, 173] on div at bounding box center [18, 165] width 18 height 18
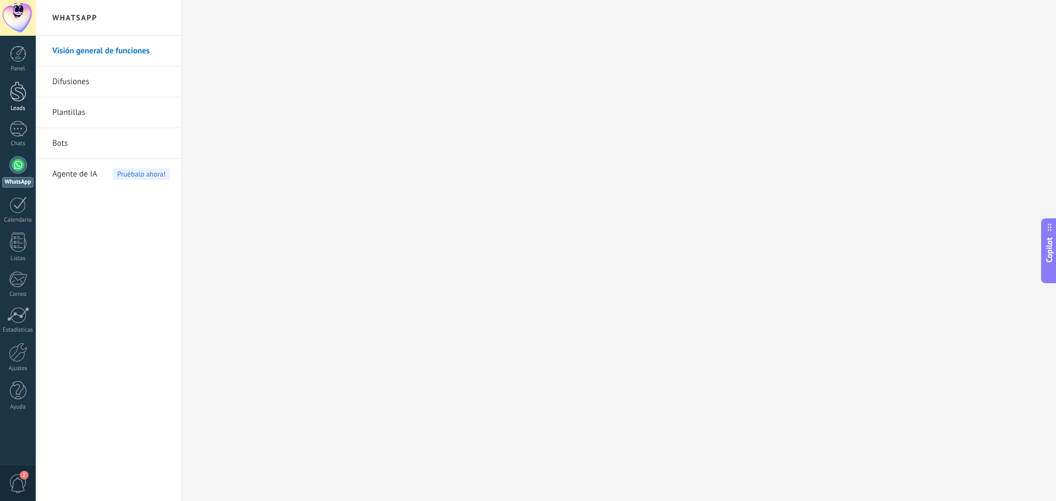
click at [16, 85] on div at bounding box center [18, 91] width 16 height 20
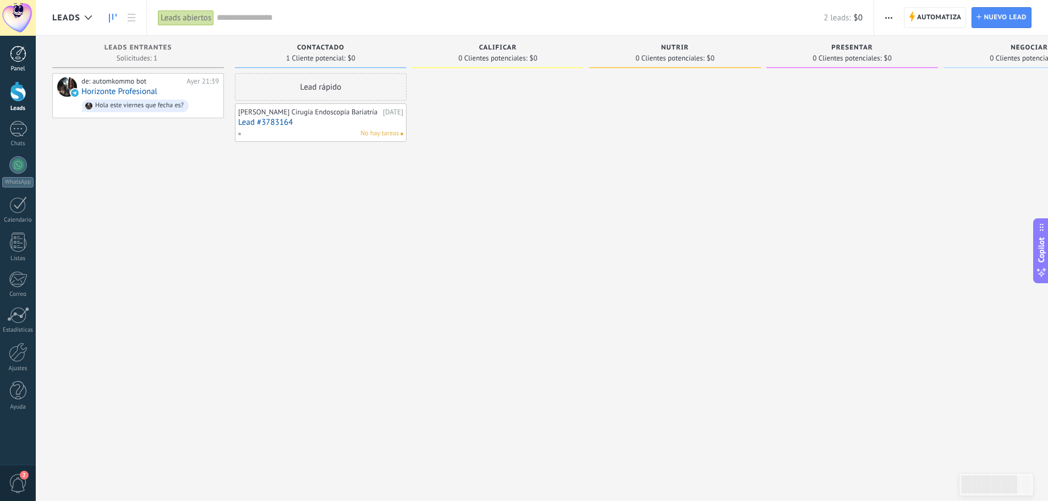
click at [13, 59] on div at bounding box center [18, 54] width 16 height 16
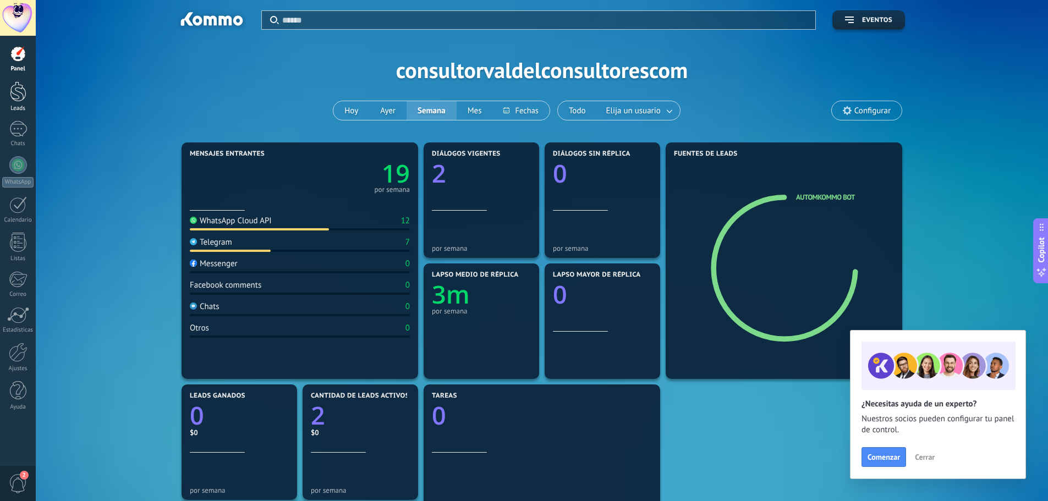
click at [18, 88] on div at bounding box center [18, 91] width 16 height 20
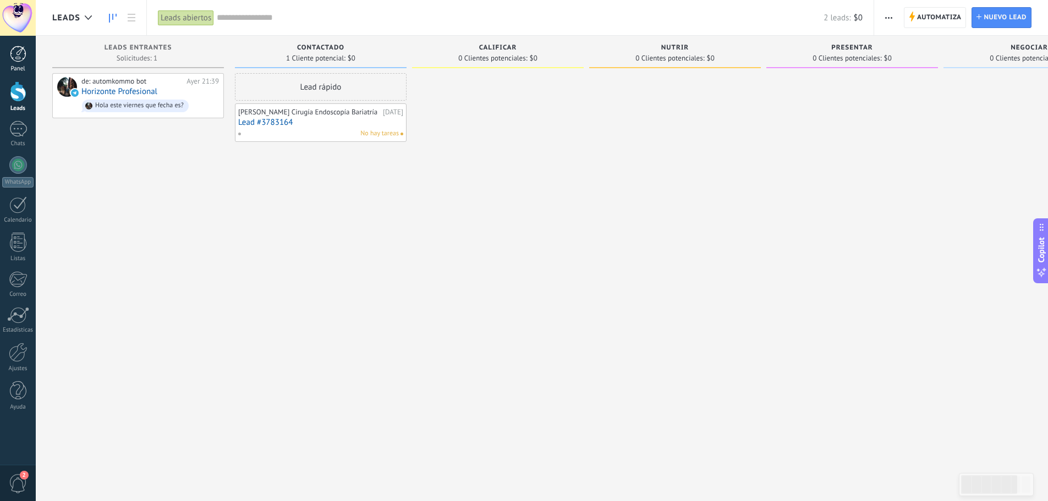
click at [18, 56] on div at bounding box center [18, 54] width 16 height 16
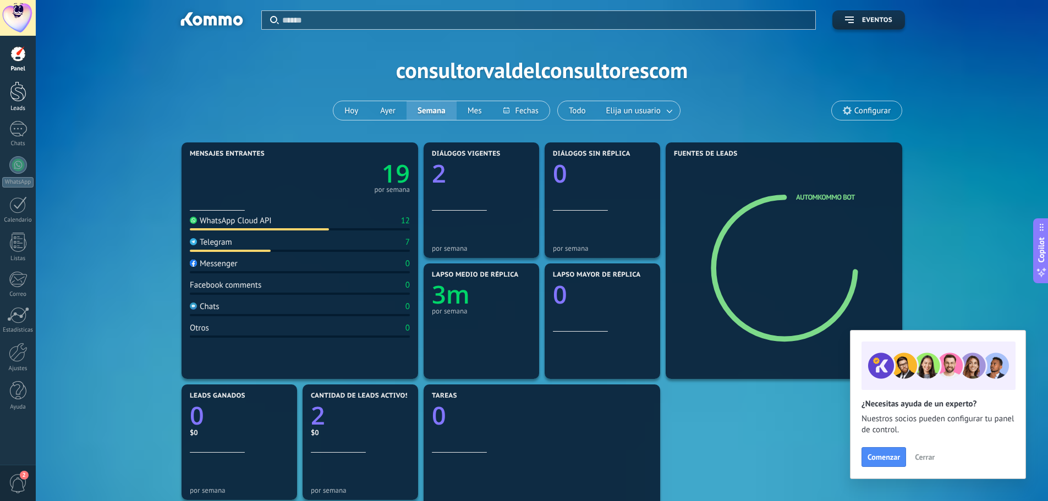
click at [18, 95] on div at bounding box center [18, 91] width 16 height 20
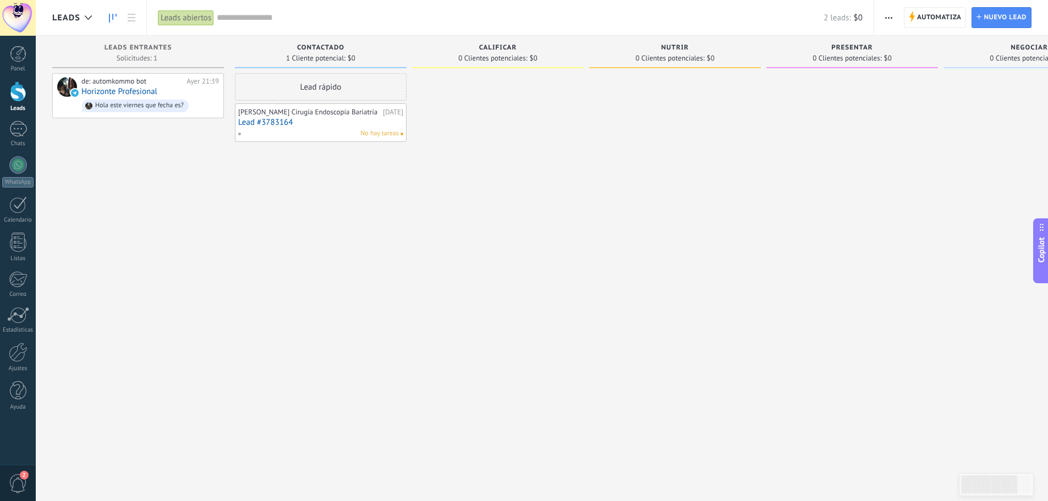
click at [263, 127] on link "Lead #3783164" at bounding box center [320, 122] width 165 height 9
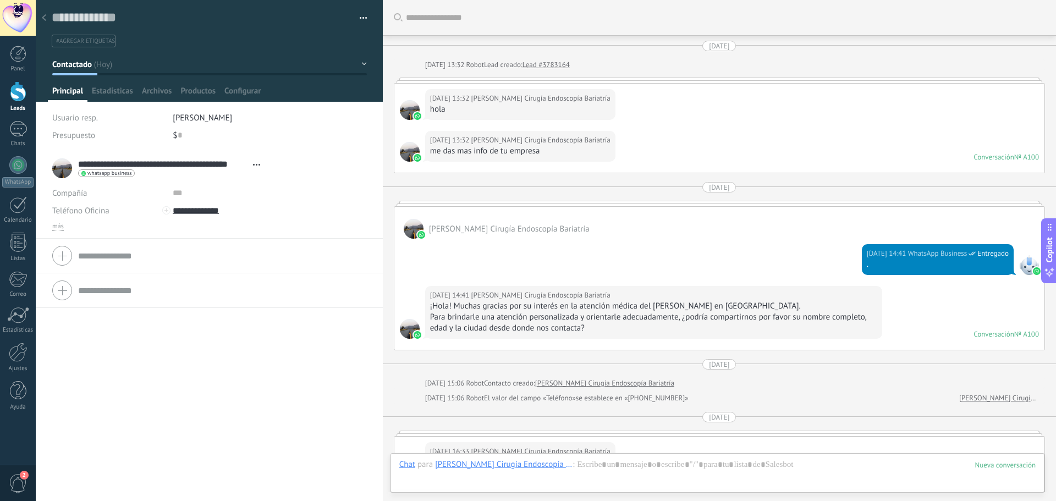
scroll to position [1314, 0]
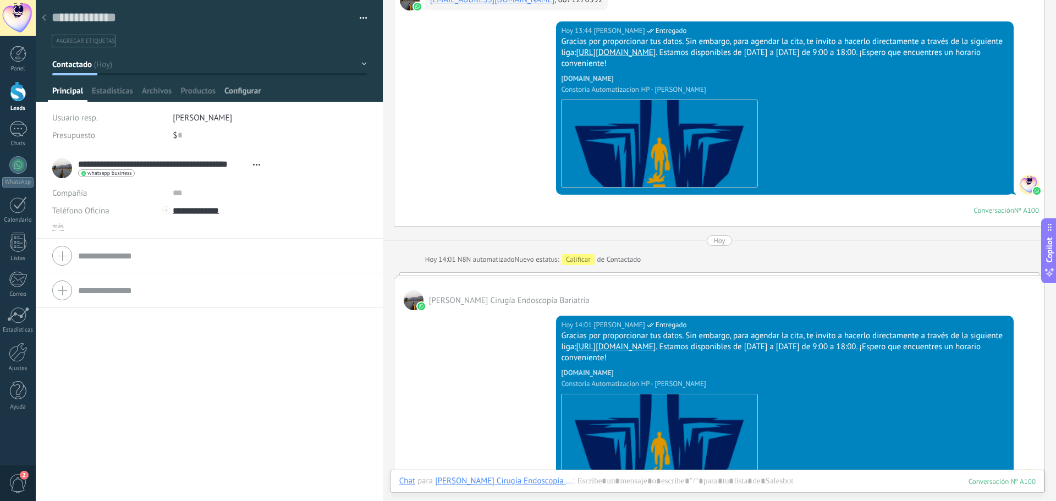
click at [256, 87] on span "Configurar" at bounding box center [242, 94] width 36 height 16
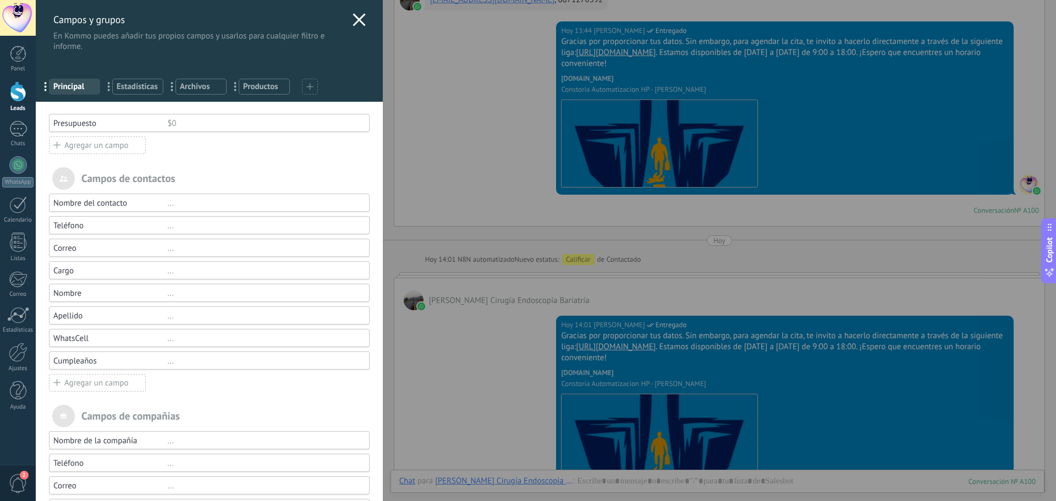
click at [97, 272] on div "Cargo" at bounding box center [110, 271] width 114 height 10
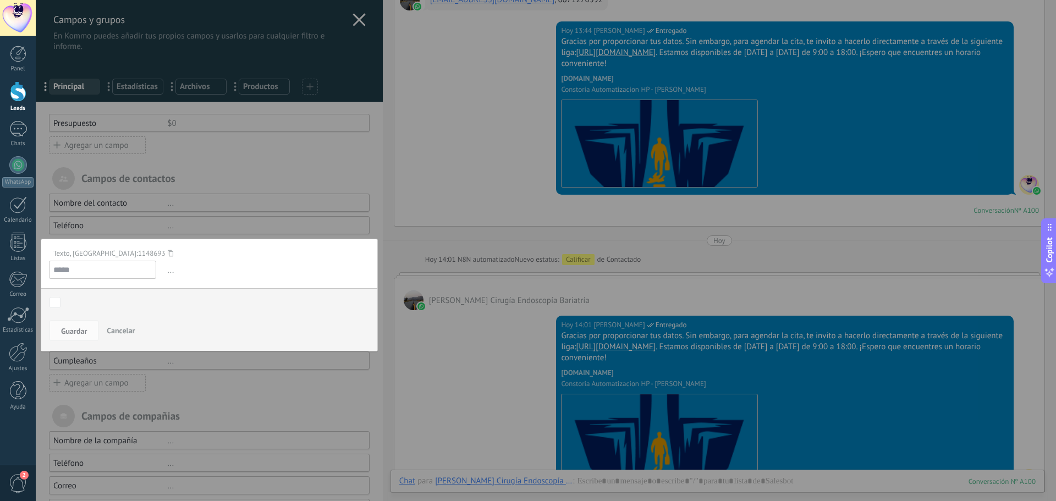
click at [130, 199] on div at bounding box center [209, 291] width 347 height 582
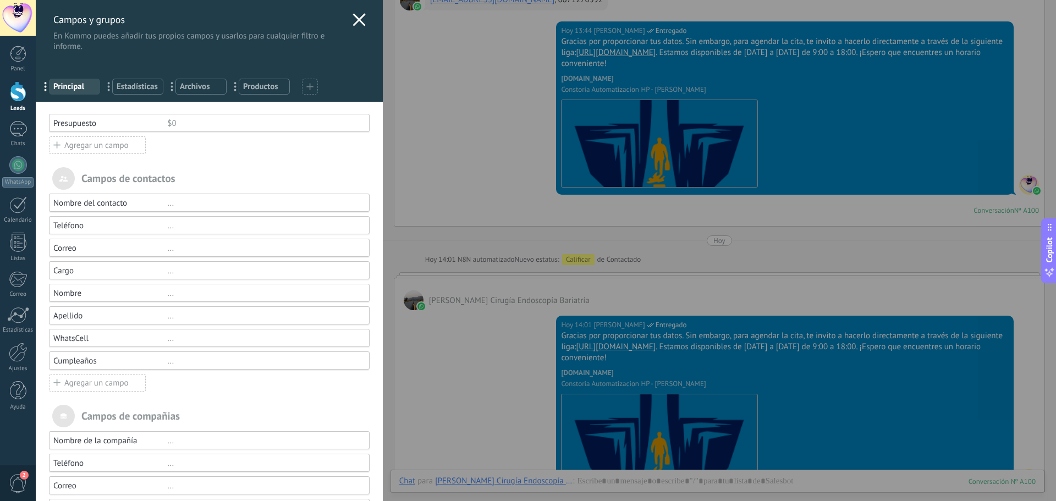
click at [115, 200] on div "Nombre del contacto" at bounding box center [110, 203] width 114 height 10
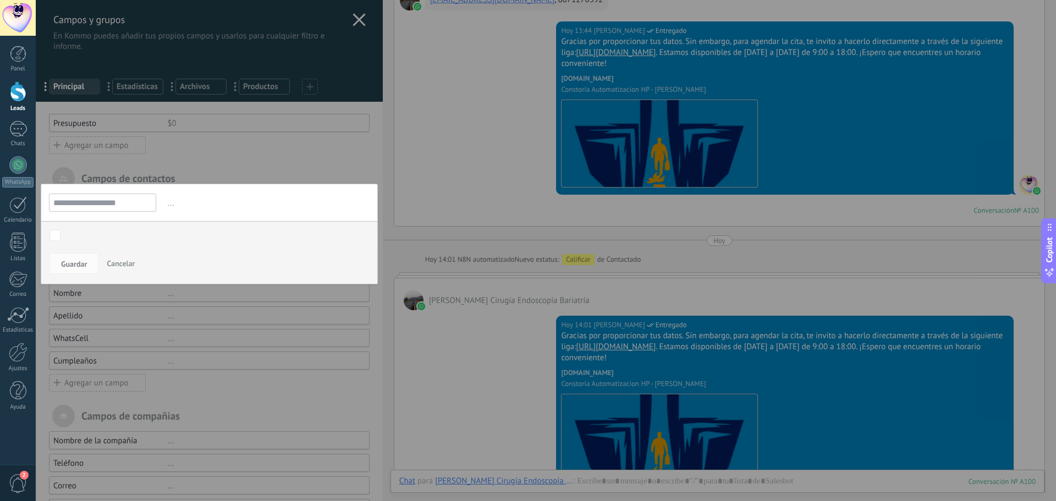
click at [89, 294] on div at bounding box center [209, 291] width 347 height 582
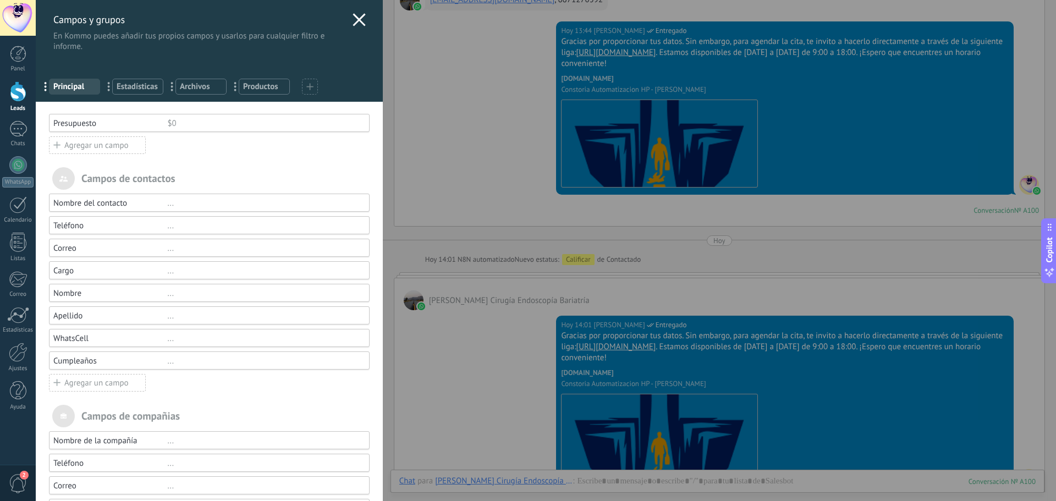
click at [75, 232] on div "Teléfono ..." at bounding box center [209, 225] width 321 height 18
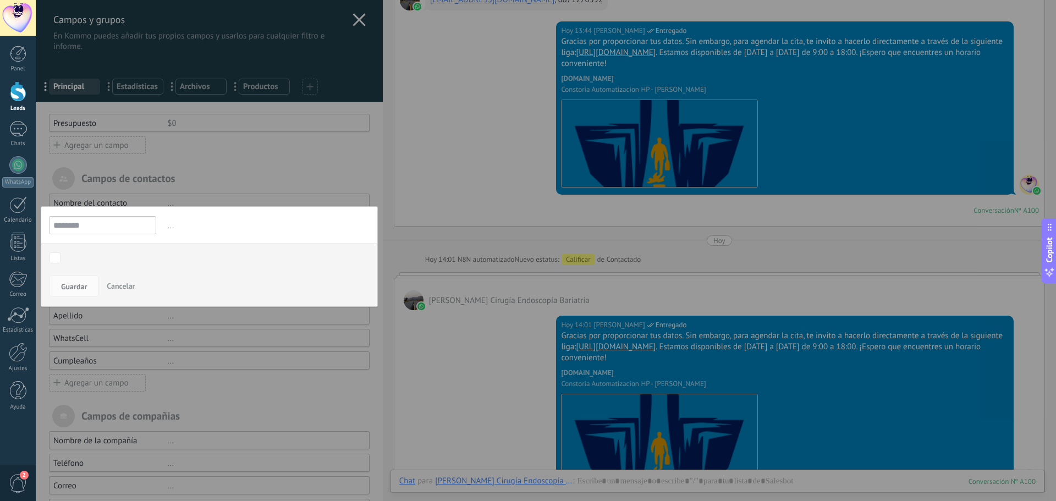
click at [142, 332] on div at bounding box center [209, 291] width 347 height 582
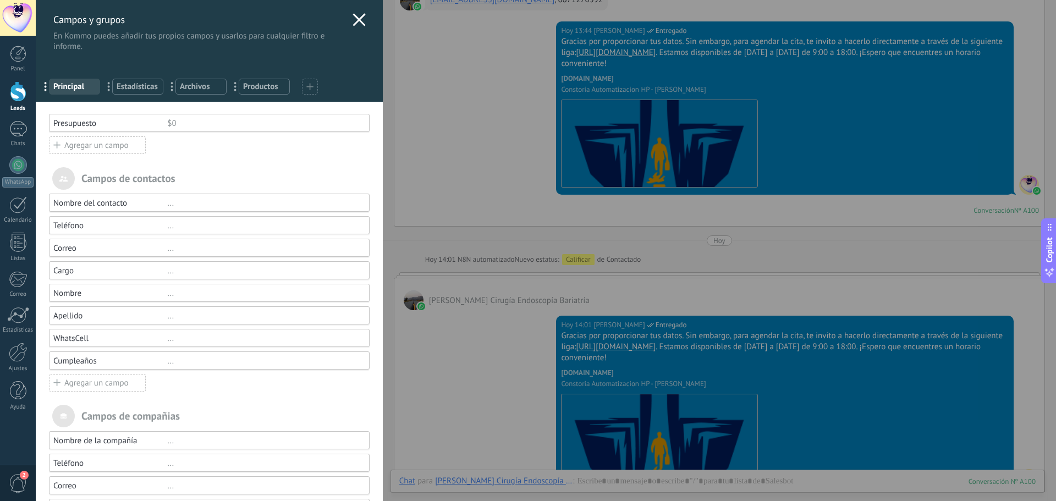
click at [76, 257] on div "Nombre del contacto ... Teléfono ... Correo ... Cargo ... Nombre ... Apellido .…" at bounding box center [209, 293] width 321 height 199
click at [71, 270] on div "Cargo" at bounding box center [110, 271] width 114 height 10
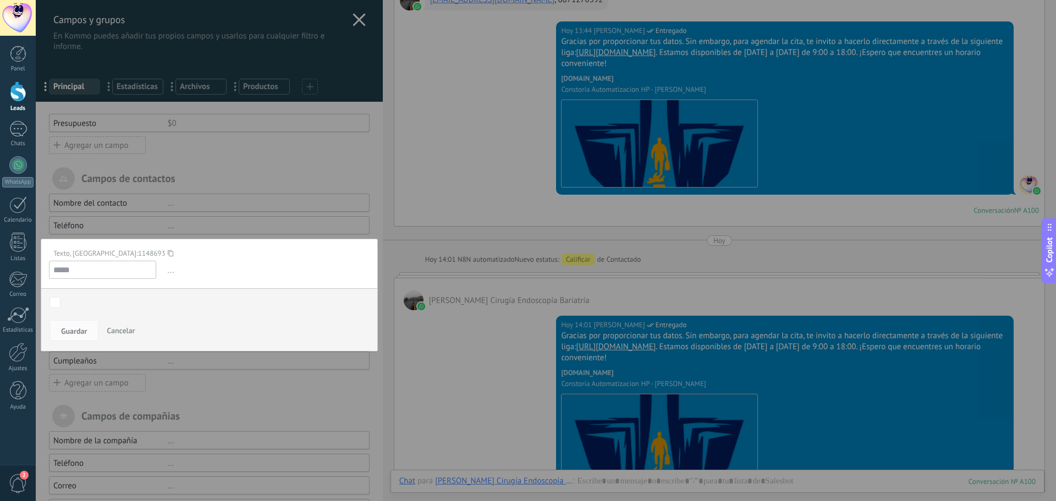
click at [156, 359] on div at bounding box center [209, 291] width 347 height 582
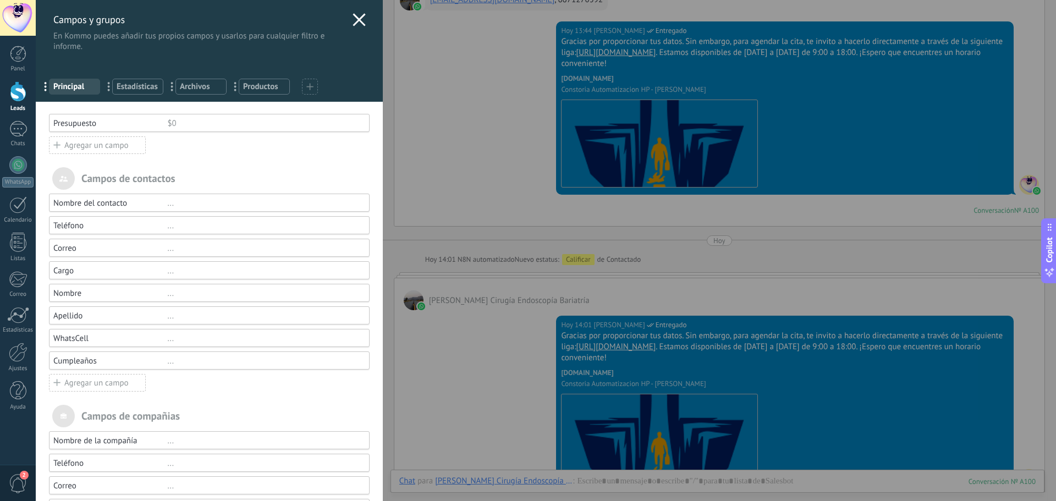
click at [73, 295] on div "Nombre" at bounding box center [110, 293] width 114 height 10
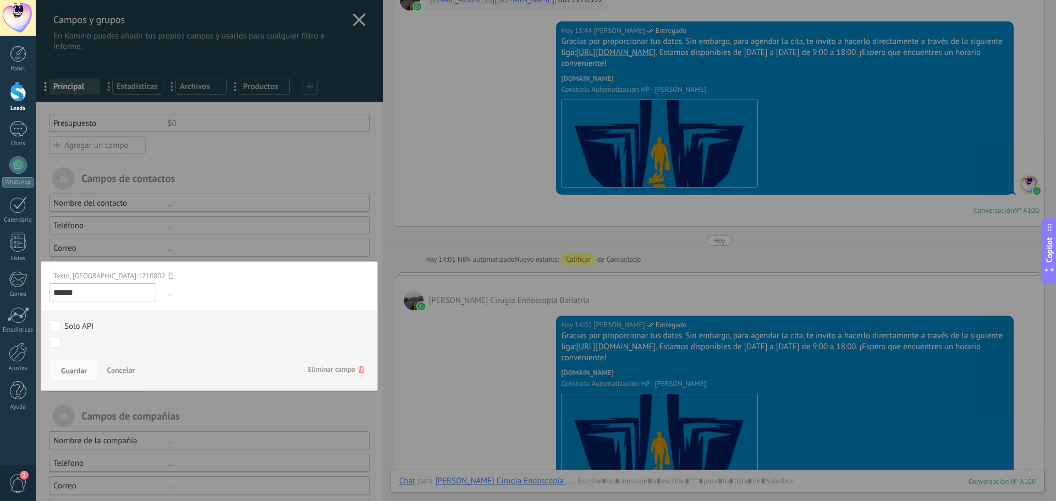
click at [239, 233] on div at bounding box center [209, 291] width 347 height 582
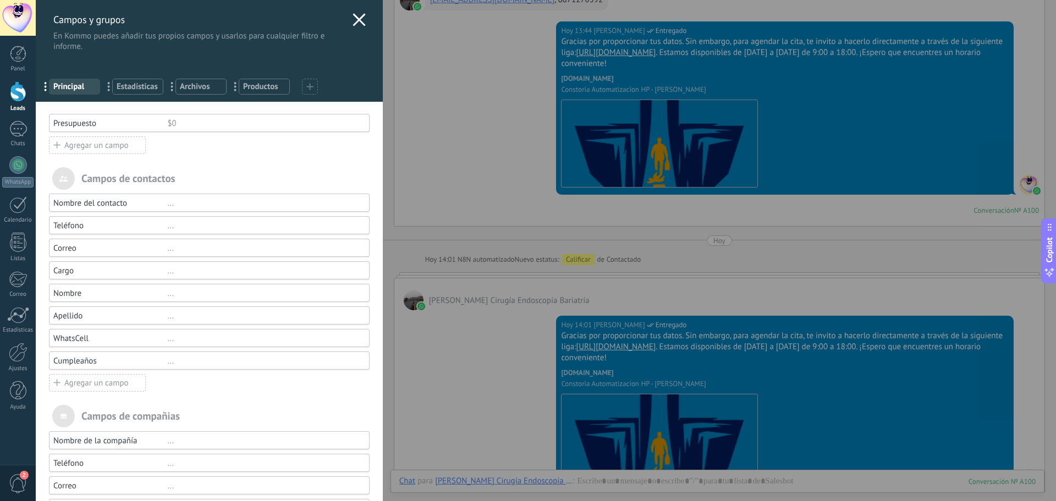
click at [91, 341] on div "WhatsCell" at bounding box center [110, 338] width 114 height 10
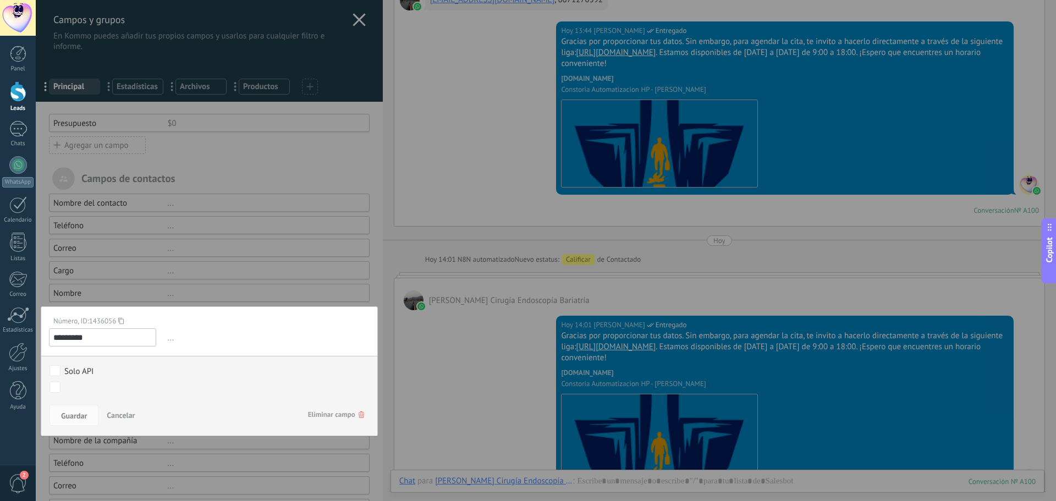
click at [127, 296] on div at bounding box center [209, 291] width 347 height 582
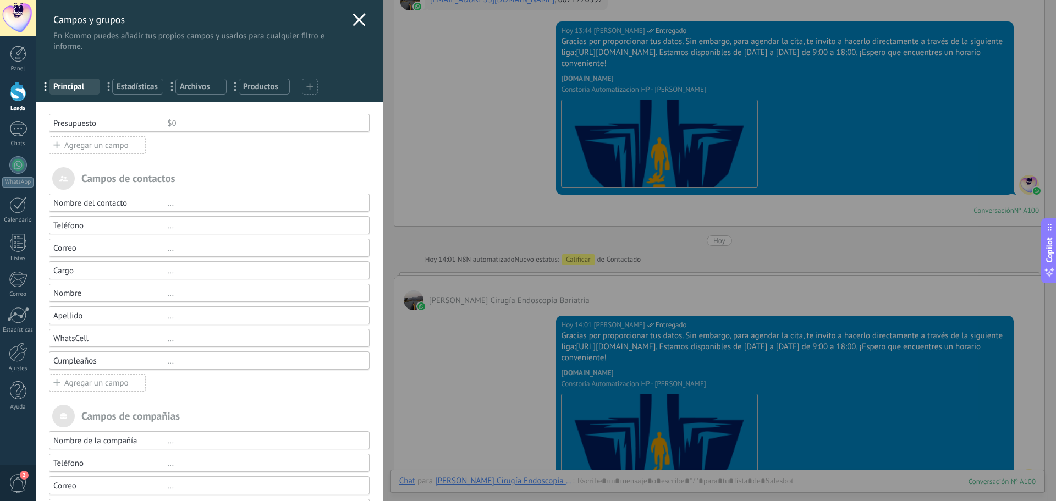
click at [106, 363] on div "Cumpleaños" at bounding box center [110, 361] width 114 height 10
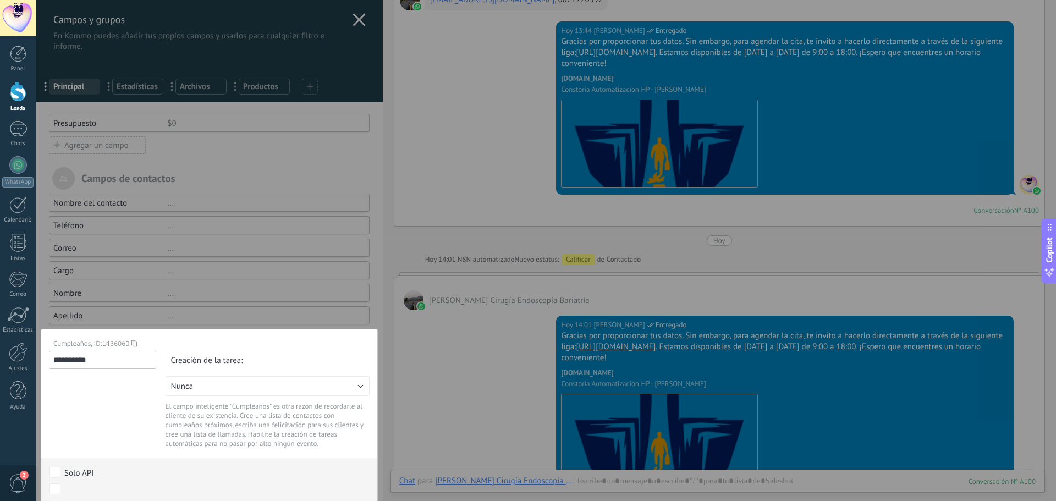
click at [144, 305] on div at bounding box center [209, 291] width 347 height 582
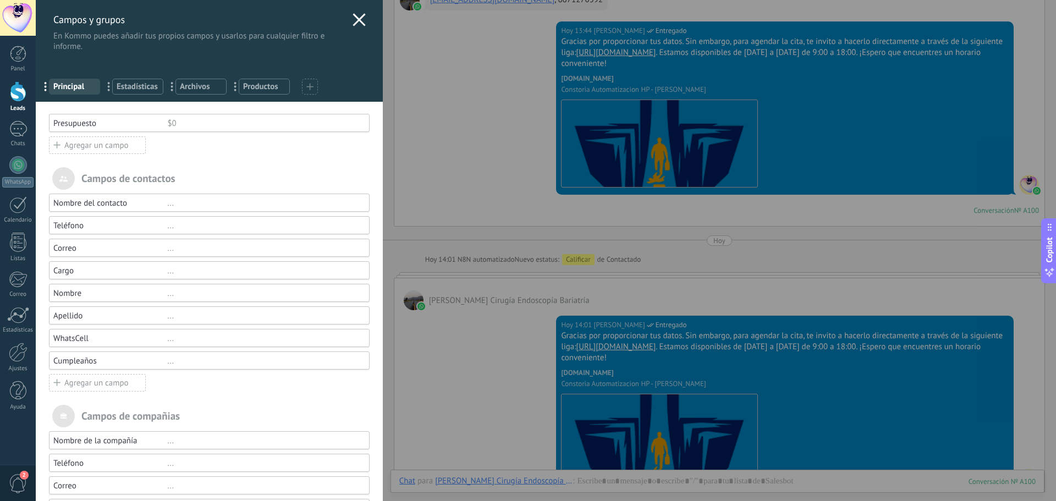
click at [103, 206] on div "Nombre del contacto" at bounding box center [110, 203] width 114 height 10
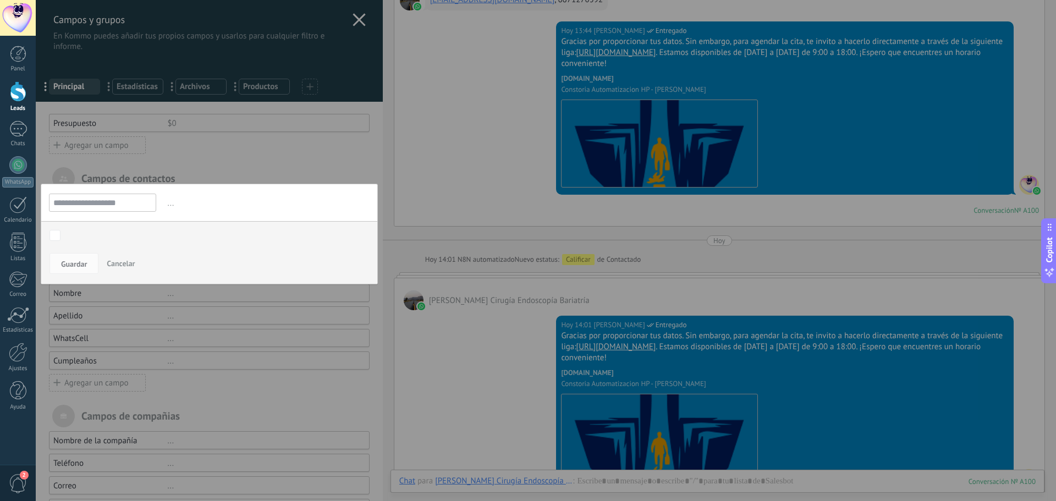
click at [205, 174] on div at bounding box center [209, 291] width 347 height 582
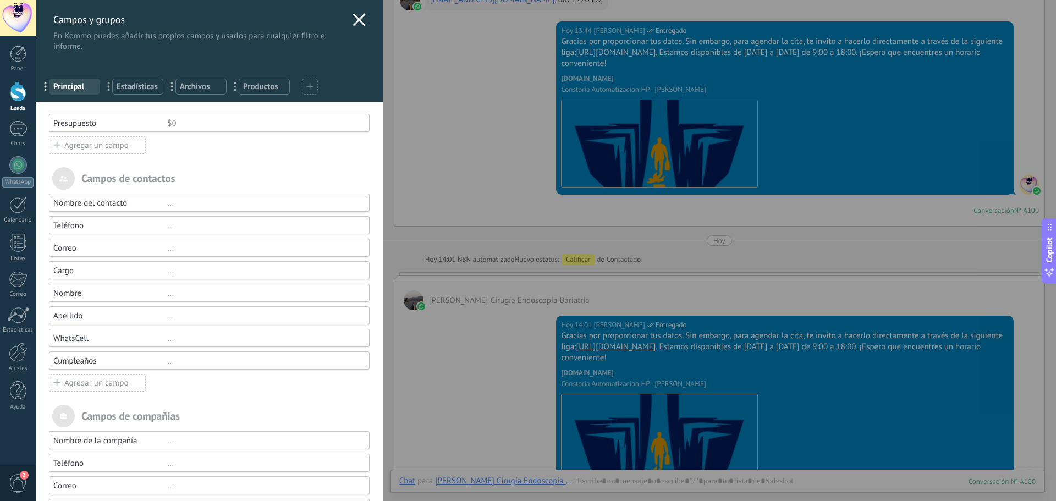
click at [95, 250] on div "Correo" at bounding box center [110, 248] width 114 height 10
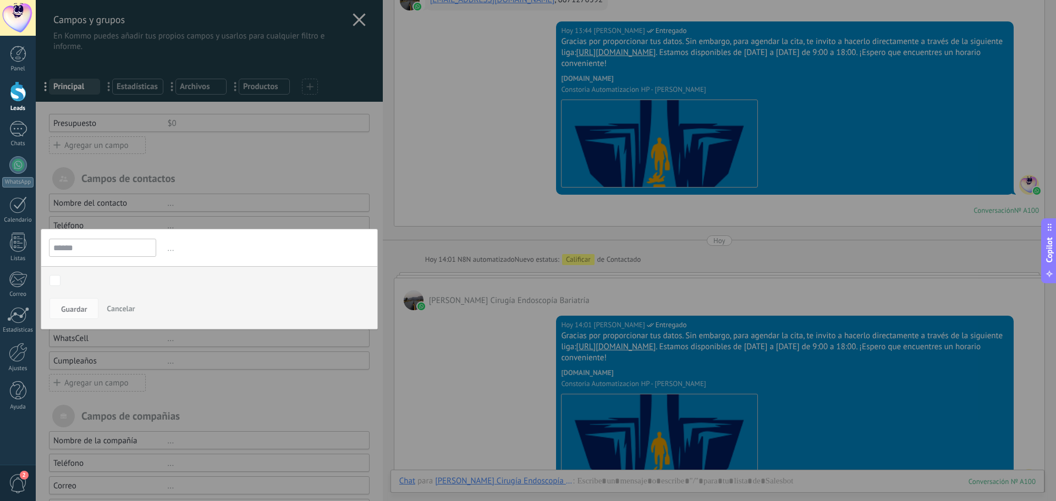
click at [210, 167] on div at bounding box center [209, 291] width 347 height 582
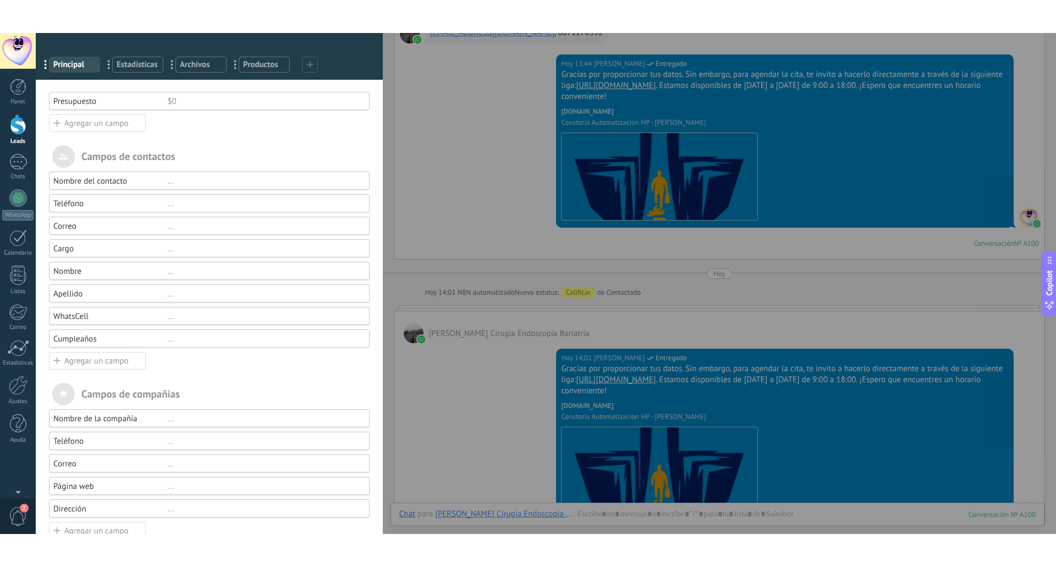
scroll to position [16, 0]
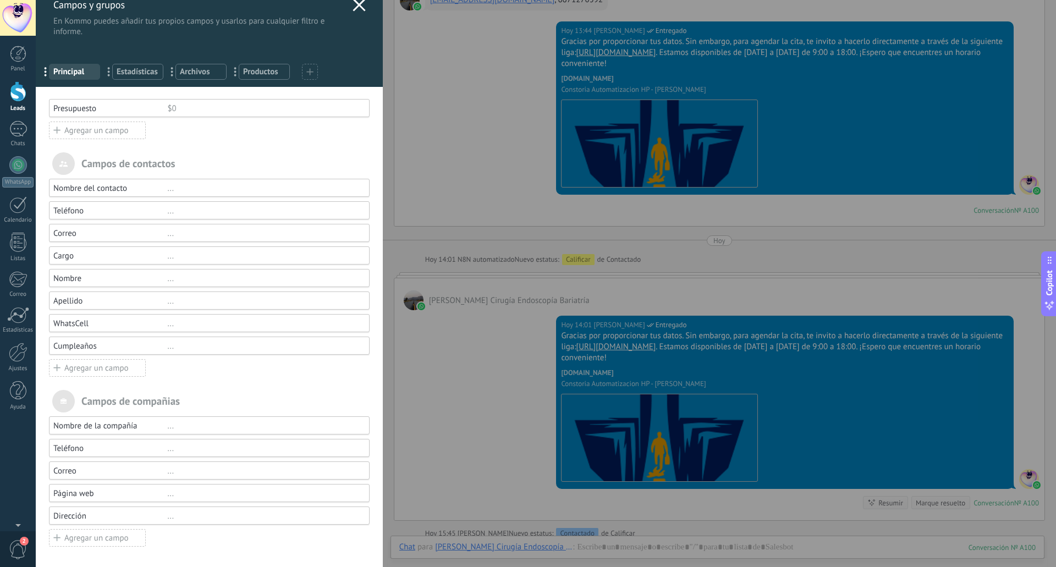
type textarea "**********"
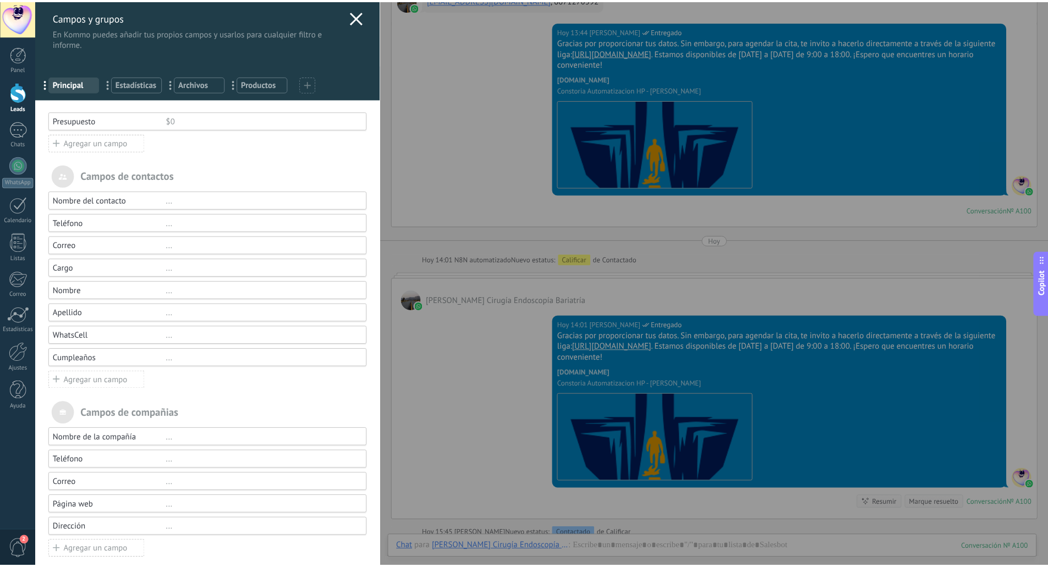
scroll to position [0, 0]
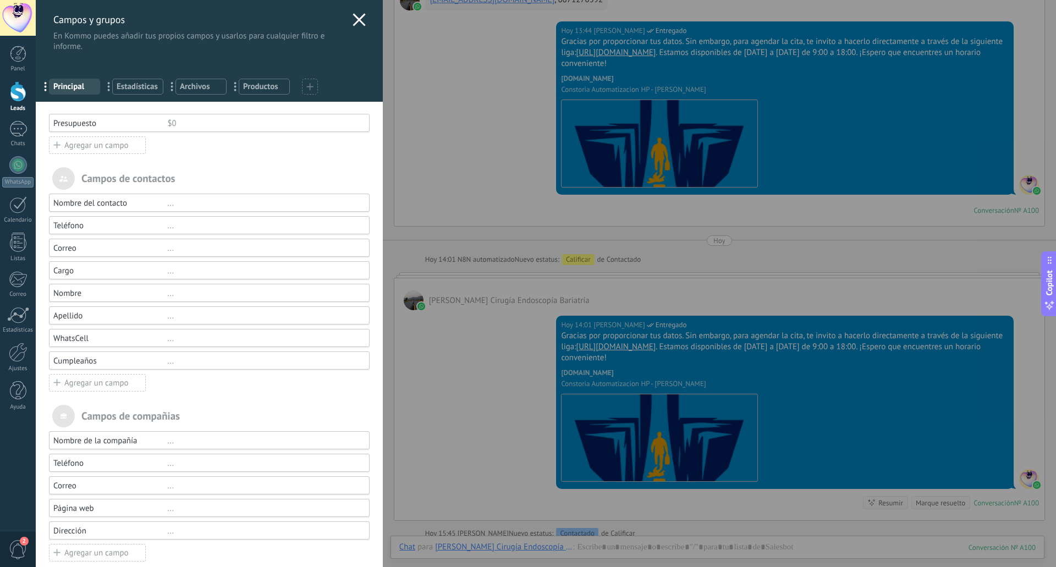
click at [357, 19] on icon at bounding box center [358, 19] width 13 height 13
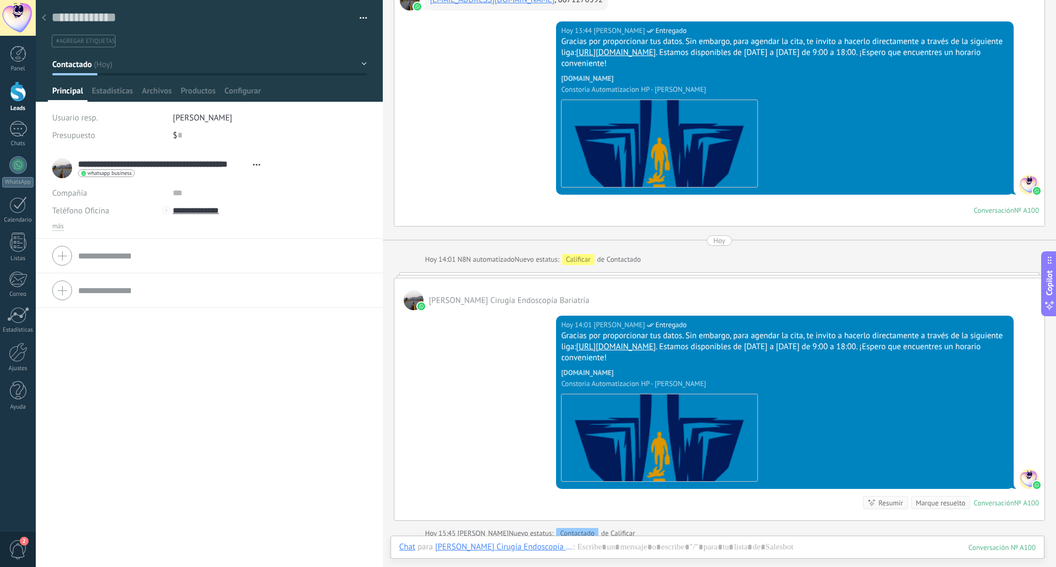
click at [46, 20] on div at bounding box center [43, 18] width 15 height 21
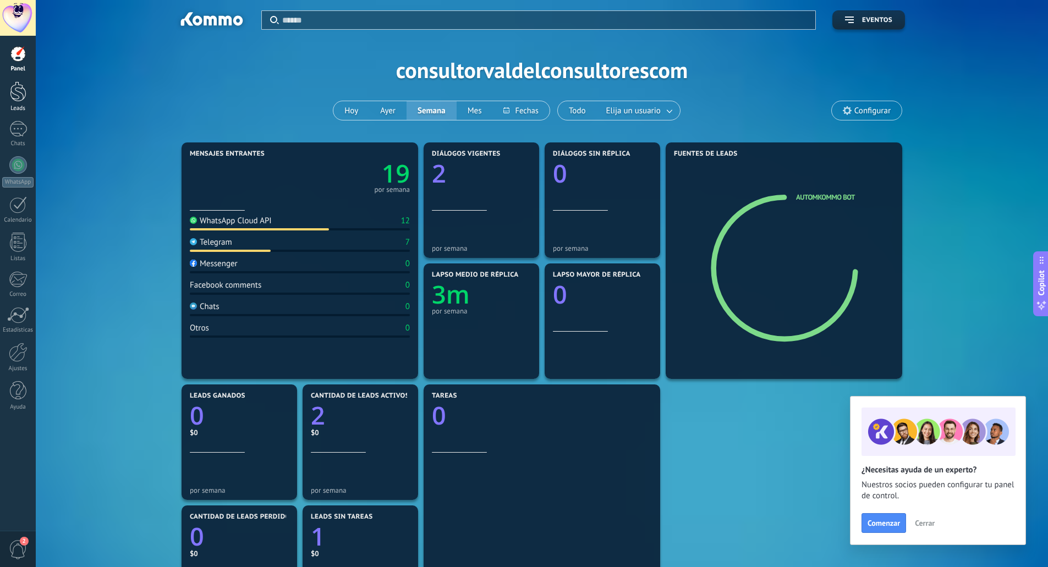
click at [14, 97] on div at bounding box center [18, 91] width 16 height 20
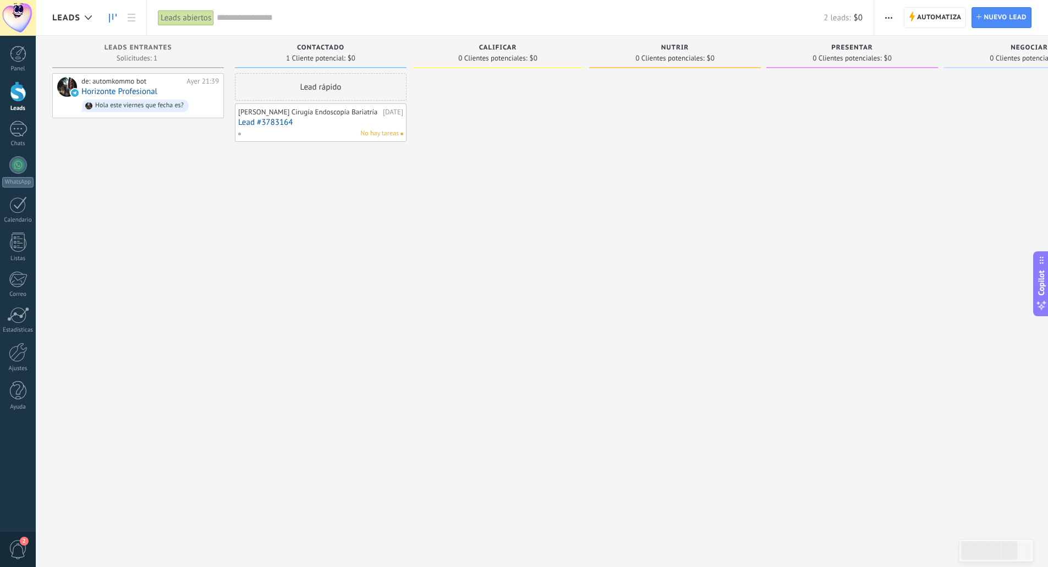
click at [885, 20] on span "button" at bounding box center [888, 17] width 7 height 21
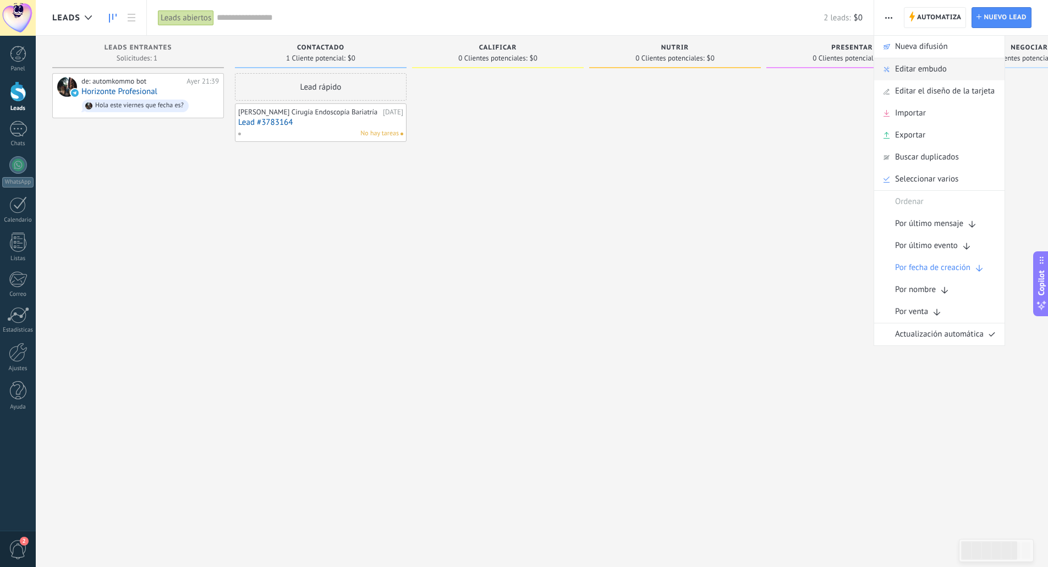
click at [925, 68] on span "Editar embudo" at bounding box center [921, 69] width 52 height 22
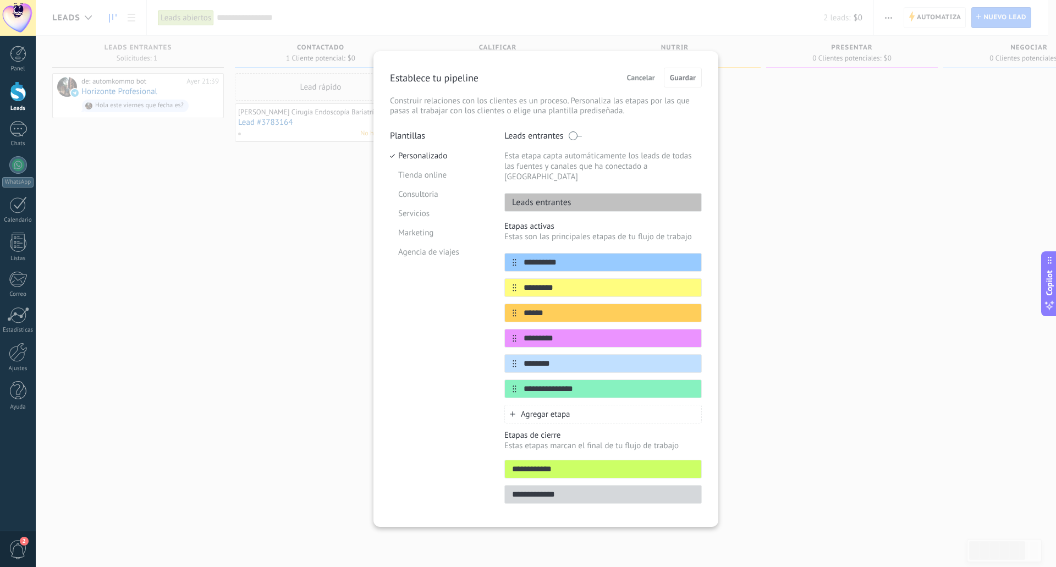
click at [591, 193] on div "Leads entrantes" at bounding box center [602, 202] width 197 height 19
click at [583, 257] on input "**********" at bounding box center [595, 263] width 159 height 12
click at [590, 257] on input "**********" at bounding box center [595, 263] width 159 height 12
click at [574, 282] on input "*********" at bounding box center [595, 288] width 159 height 12
click at [570, 307] on input "******" at bounding box center [595, 313] width 159 height 12
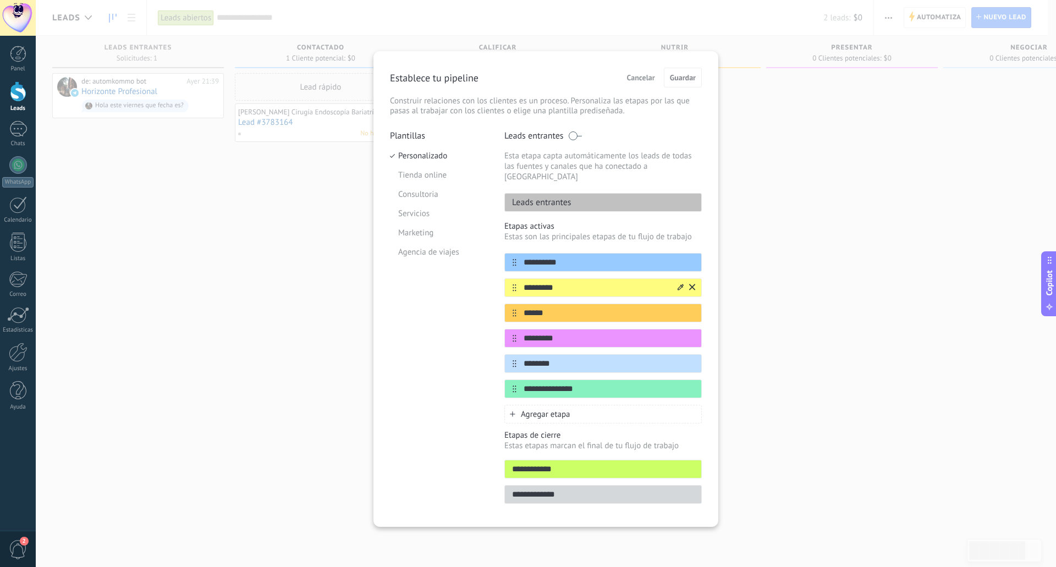
click at [574, 282] on input "*********" at bounding box center [595, 288] width 159 height 12
drag, startPoint x: 565, startPoint y: 300, endPoint x: 514, endPoint y: 300, distance: 51.1
click at [514, 304] on div "******" at bounding box center [602, 313] width 197 height 19
type input "*"
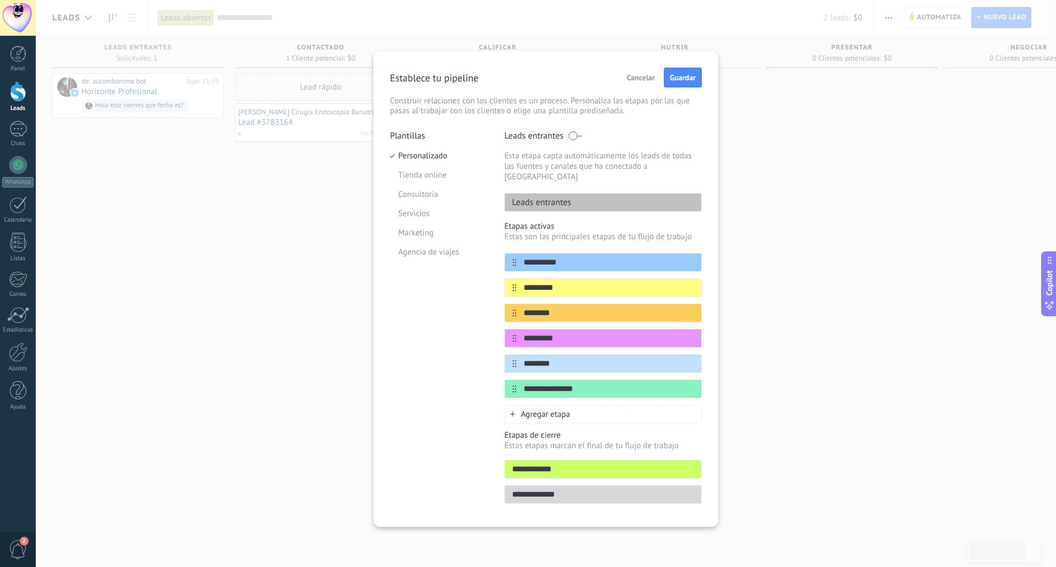
type input "********"
click at [567, 282] on input "*********" at bounding box center [595, 288] width 159 height 12
click at [568, 282] on input "*********" at bounding box center [595, 288] width 159 height 12
drag, startPoint x: 556, startPoint y: 354, endPoint x: 565, endPoint y: 352, distance: 9.4
click at [557, 358] on input "********" at bounding box center [595, 364] width 159 height 12
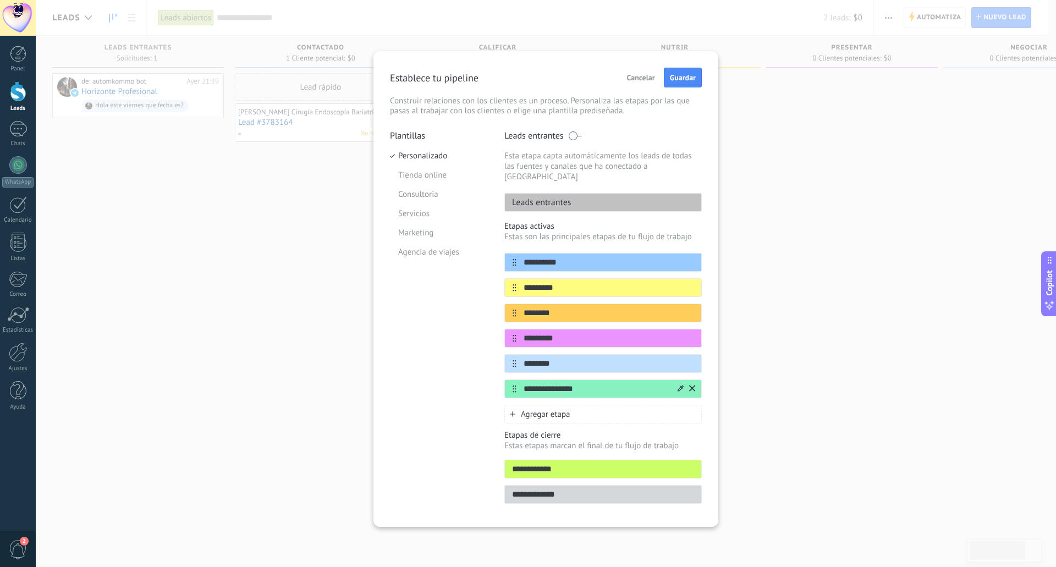
drag, startPoint x: 565, startPoint y: 352, endPoint x: 548, endPoint y: 373, distance: 27.0
click at [524, 358] on input "********" at bounding box center [608, 364] width 185 height 12
type input "*"
type input "*******"
click at [592, 383] on input "**********" at bounding box center [595, 389] width 159 height 12
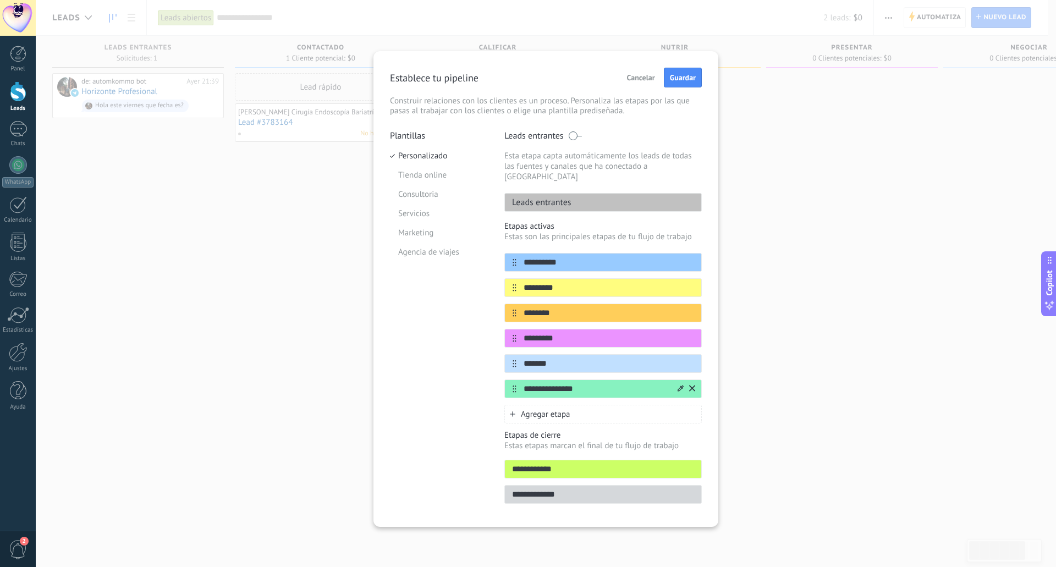
click at [691, 385] on icon at bounding box center [692, 388] width 6 height 7
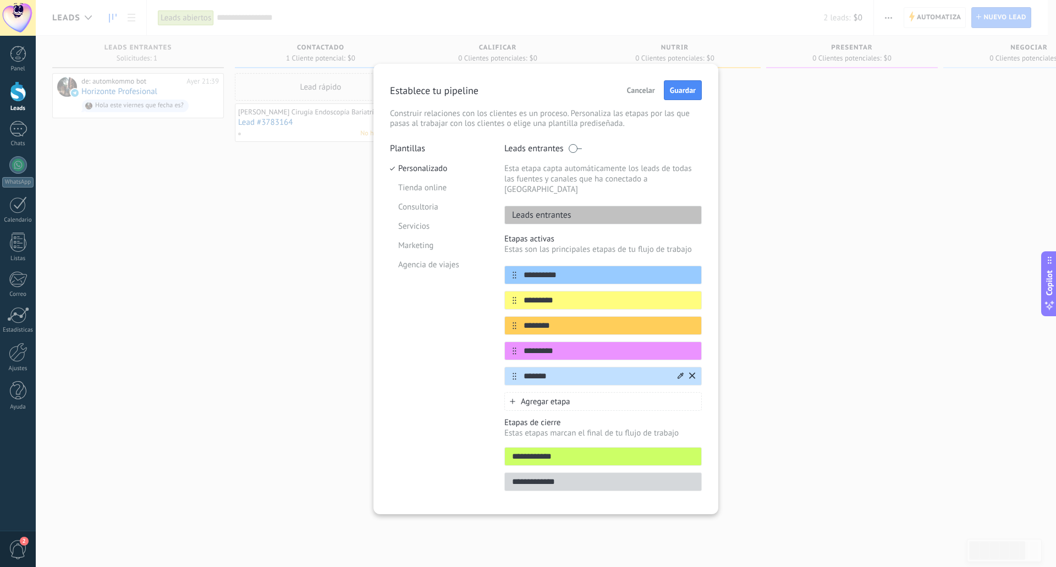
click at [568, 371] on input "*******" at bounding box center [595, 377] width 159 height 12
click at [638, 86] on span "Cancelar" at bounding box center [641, 90] width 28 height 8
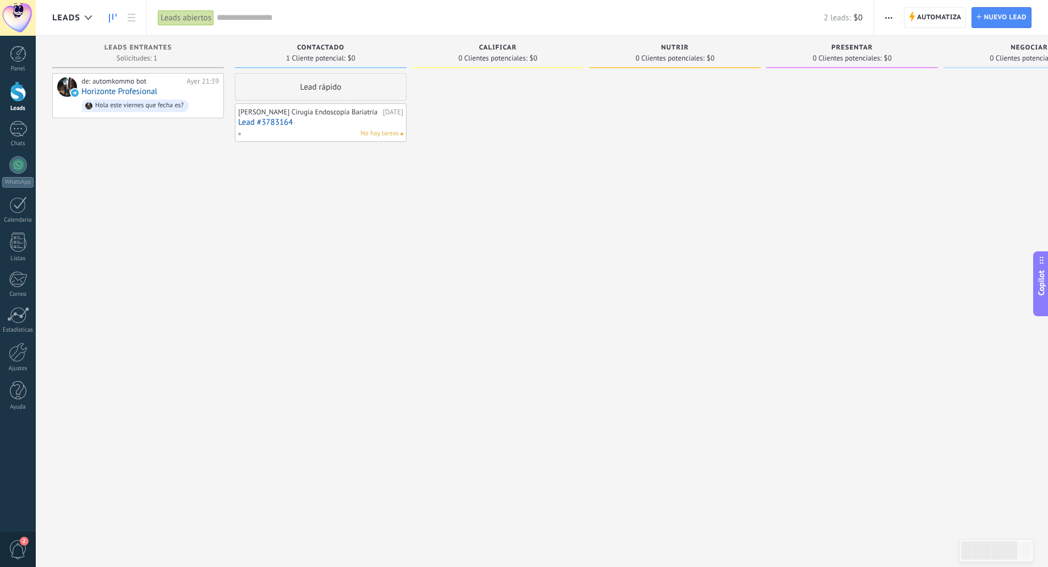
click at [886, 18] on use "button" at bounding box center [888, 18] width 7 height 2
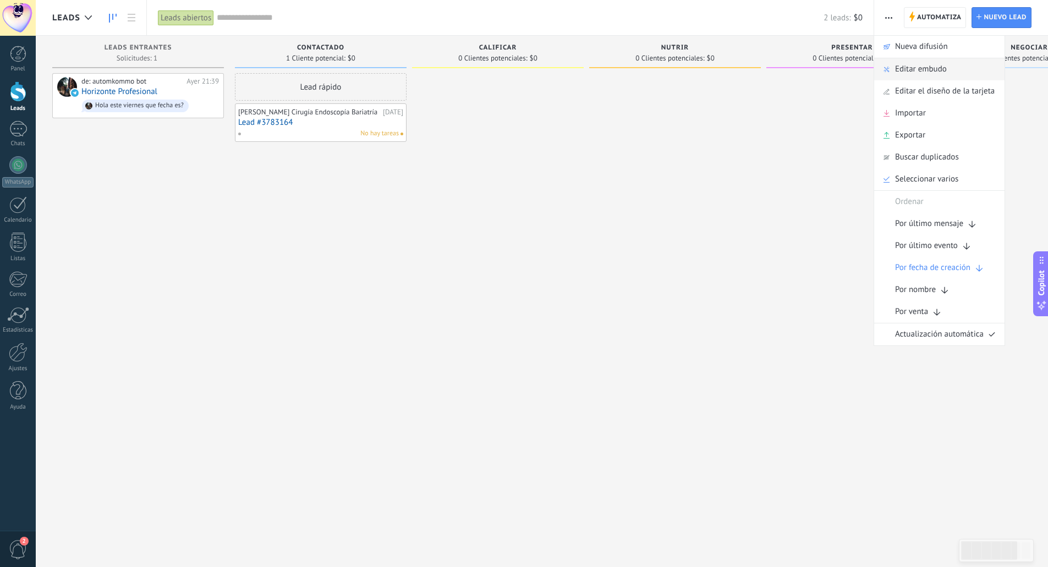
click at [909, 70] on span "Editar embudo" at bounding box center [921, 69] width 52 height 22
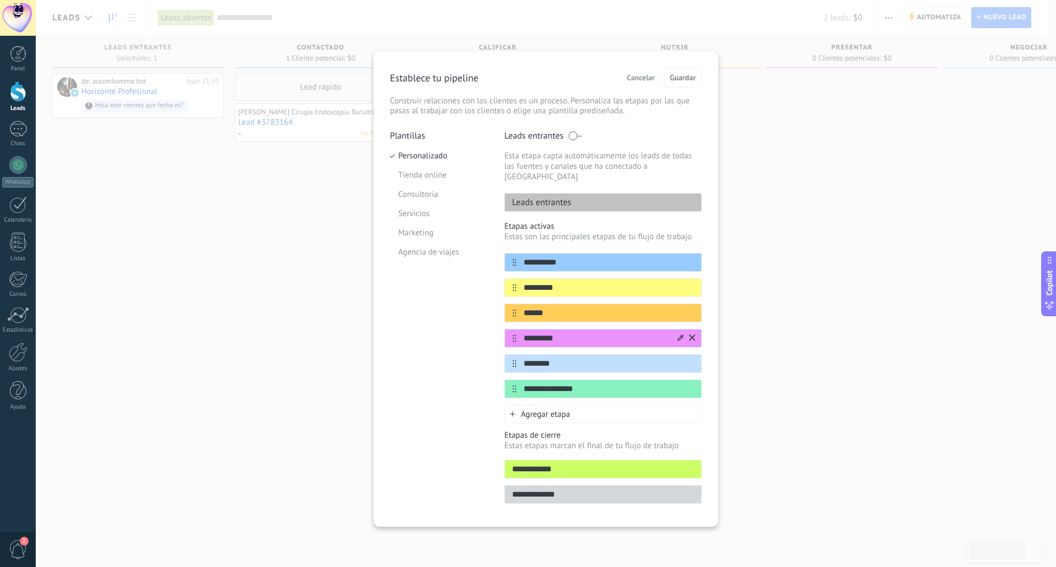
click at [552, 333] on input "*********" at bounding box center [595, 339] width 159 height 12
click at [652, 307] on input "******" at bounding box center [595, 313] width 159 height 12
click at [677, 333] on div at bounding box center [680, 338] width 6 height 10
click at [645, 369] on span at bounding box center [645, 374] width 10 height 10
click at [573, 333] on input "*********" at bounding box center [595, 339] width 159 height 12
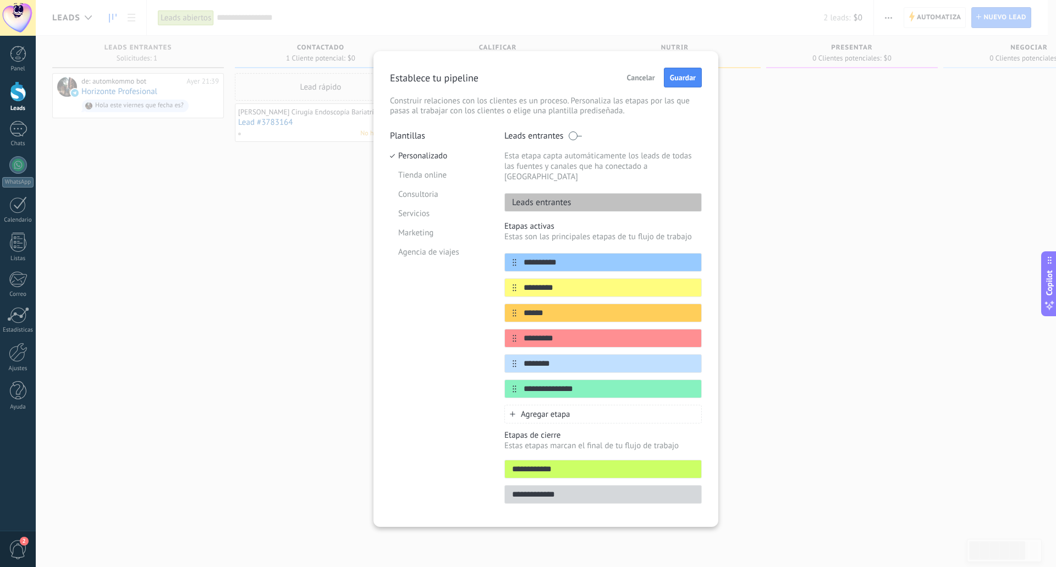
drag, startPoint x: 581, startPoint y: 327, endPoint x: 492, endPoint y: 327, distance: 89.6
click at [492, 327] on div "**********" at bounding box center [546, 320] width 312 height 380
type input "*"
type input "**********"
click at [489, 344] on div "**********" at bounding box center [546, 320] width 312 height 380
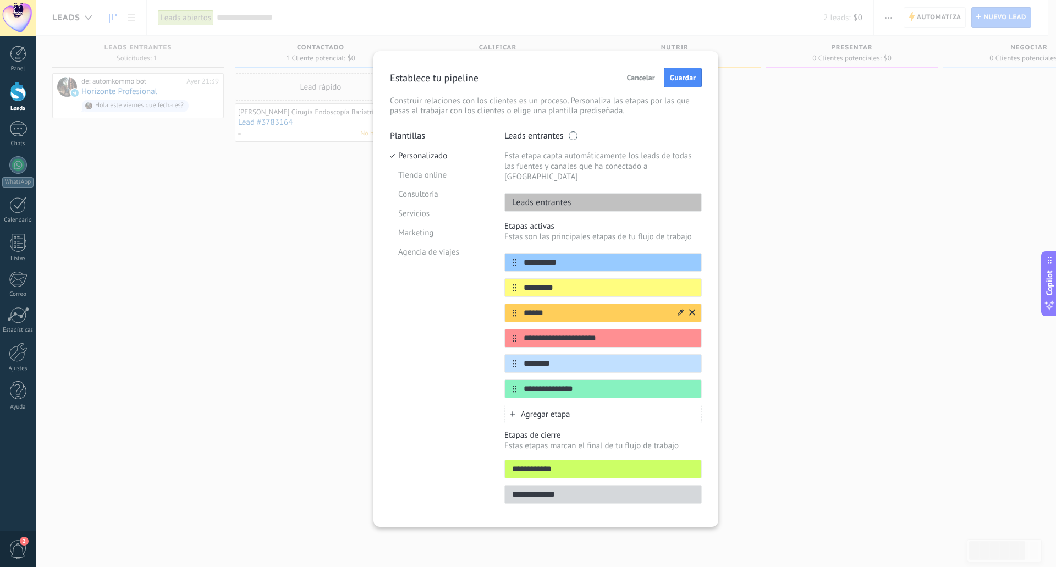
click at [585, 307] on input "******" at bounding box center [595, 313] width 159 height 12
drag, startPoint x: 575, startPoint y: 304, endPoint x: 515, endPoint y: 303, distance: 59.9
click at [515, 304] on div "******" at bounding box center [602, 313] width 197 height 19
type input "*"
type input "********"
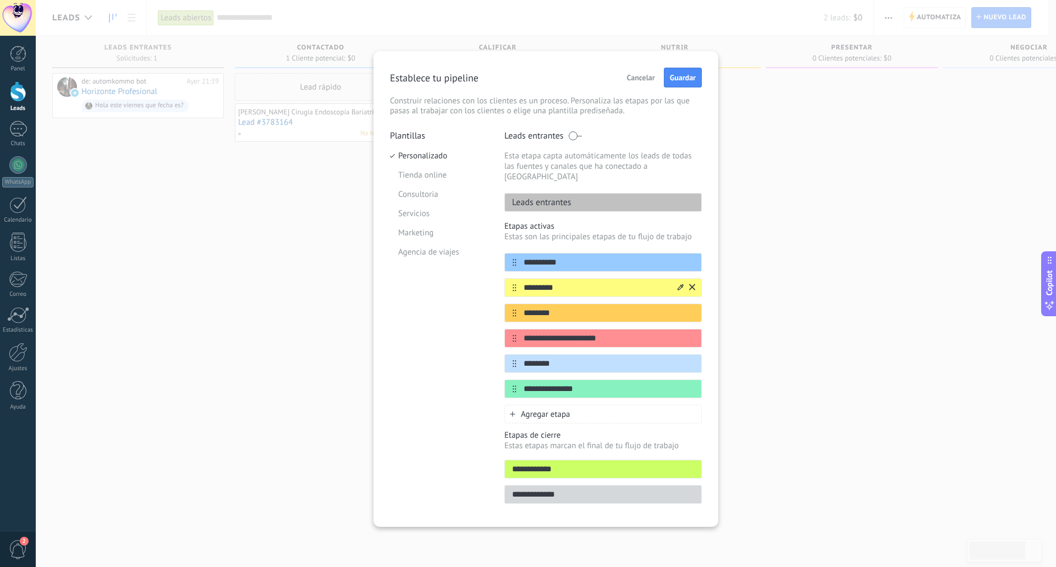
click at [563, 282] on input "*********" at bounding box center [595, 288] width 159 height 12
drag, startPoint x: 586, startPoint y: 272, endPoint x: 522, endPoint y: 268, distance: 63.9
click at [522, 278] on div "*********" at bounding box center [602, 287] width 197 height 19
type input "*"
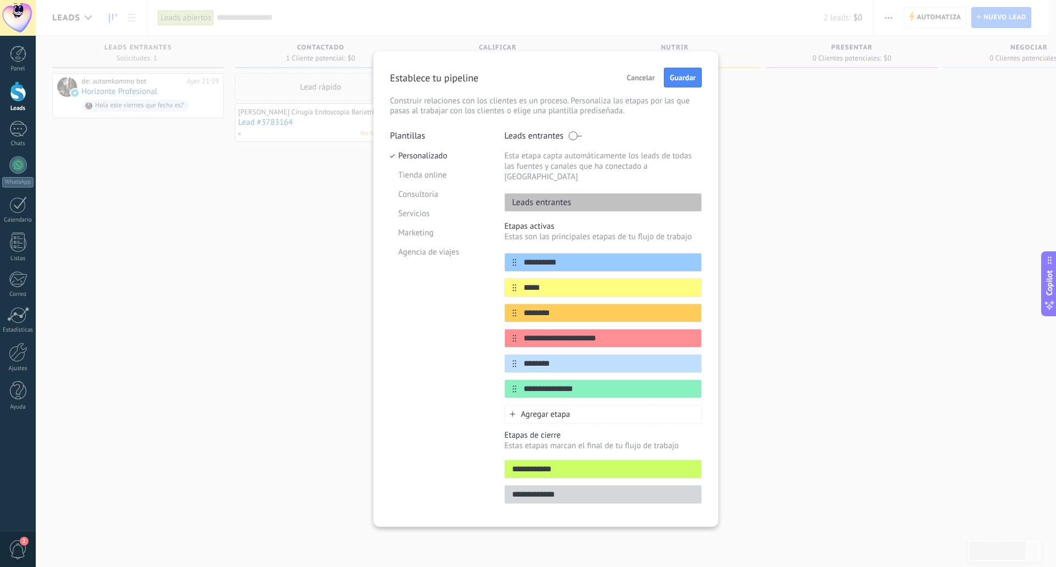
type input "*****"
click at [489, 299] on div "**********" at bounding box center [546, 320] width 312 height 380
click at [549, 409] on span "Agregar etapa" at bounding box center [545, 414] width 49 height 10
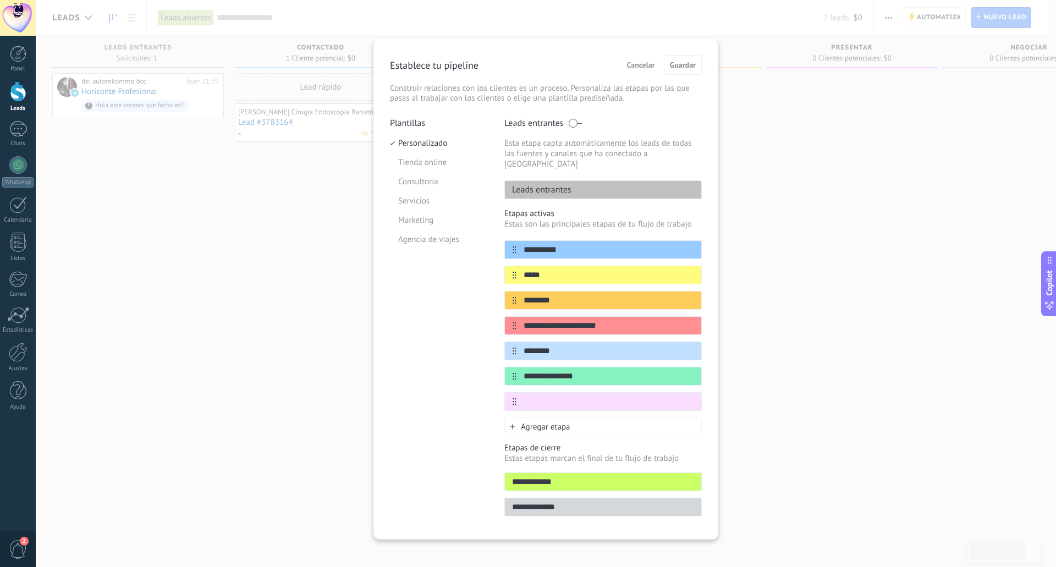
type input "*"
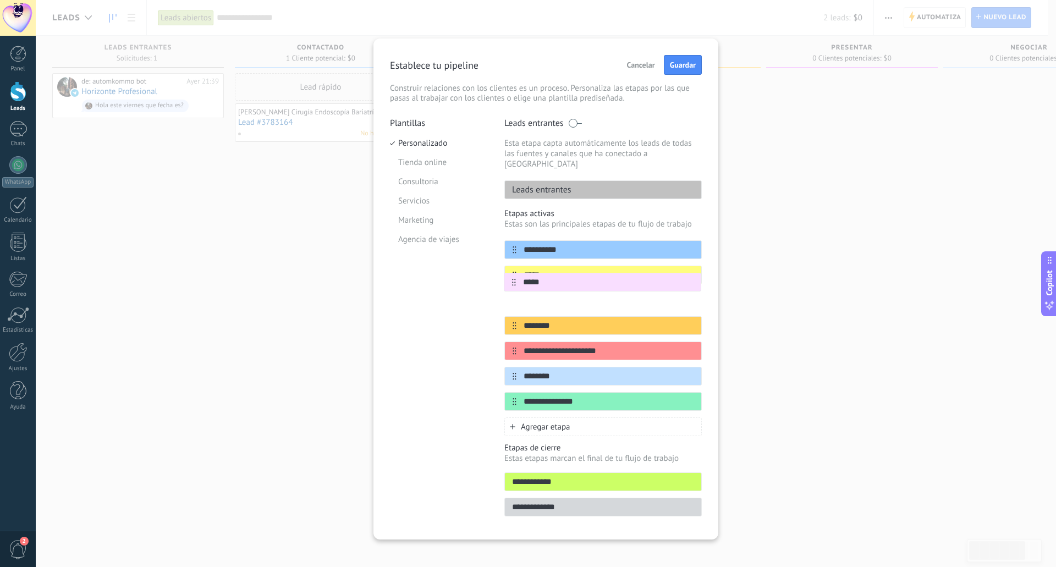
drag, startPoint x: 511, startPoint y: 392, endPoint x: 510, endPoint y: 278, distance: 113.8
click at [510, 278] on div "**********" at bounding box center [602, 325] width 197 height 170
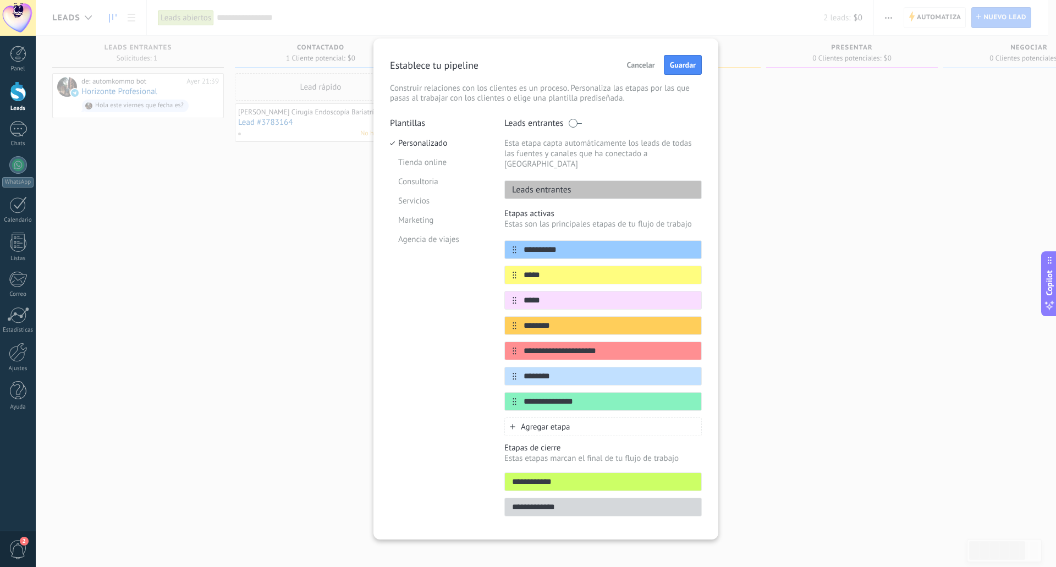
type input "*****"
click at [481, 306] on div "Plantillas Personalizado Tienda online Consultoria Servicios Marketing Agencia …" at bounding box center [439, 320] width 98 height 405
click at [561, 371] on input "********" at bounding box center [595, 377] width 159 height 12
click at [571, 320] on input "********" at bounding box center [595, 326] width 159 height 12
click at [540, 422] on span "Agregar etapa" at bounding box center [545, 427] width 49 height 10
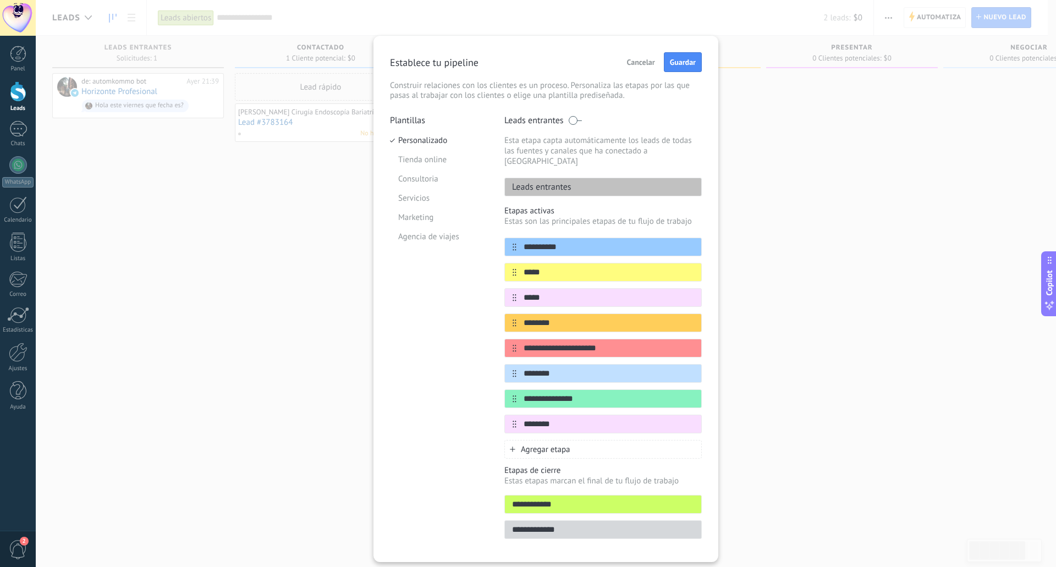
type input "********"
click at [465, 407] on div "Plantillas Personalizado Tienda online Consultoria Servicios Marketing Agencia …" at bounding box center [439, 330] width 98 height 431
drag, startPoint x: 514, startPoint y: 417, endPoint x: 515, endPoint y: 392, distance: 24.8
click at [515, 351] on div "**********" at bounding box center [602, 336] width 197 height 196
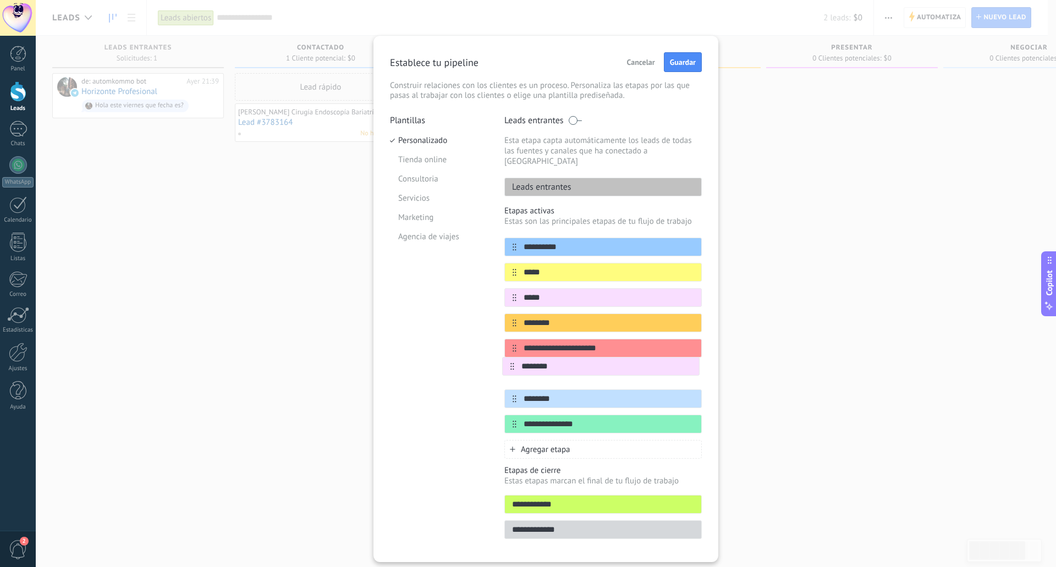
drag, startPoint x: 511, startPoint y: 412, endPoint x: 510, endPoint y: 361, distance: 51.1
click at [510, 361] on div "**********" at bounding box center [602, 336] width 197 height 196
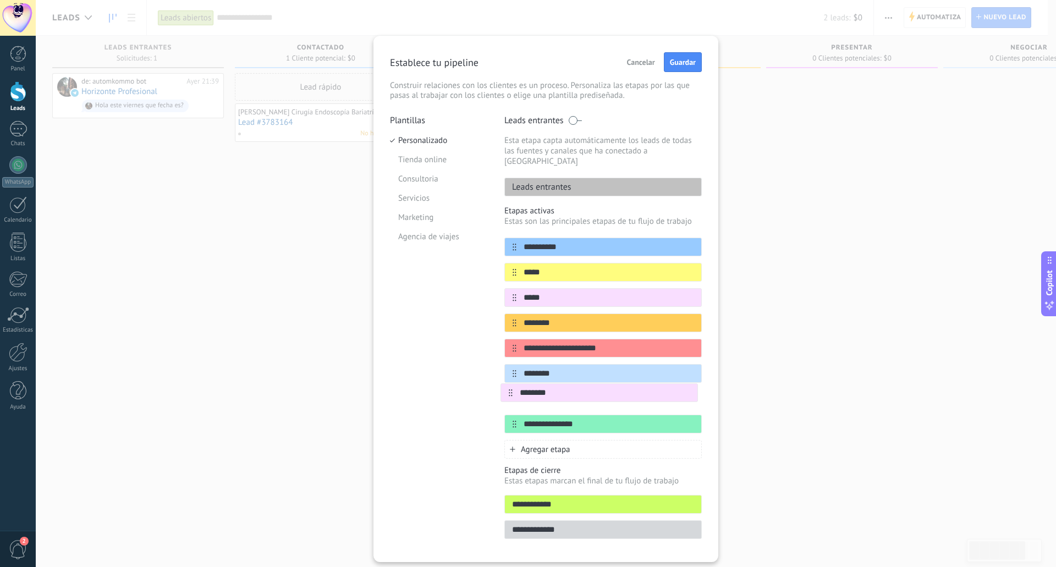
drag, startPoint x: 513, startPoint y: 363, endPoint x: 511, endPoint y: 399, distance: 35.8
click at [511, 399] on div "**********" at bounding box center [602, 336] width 197 height 196
click at [678, 395] on icon at bounding box center [680, 398] width 6 height 6
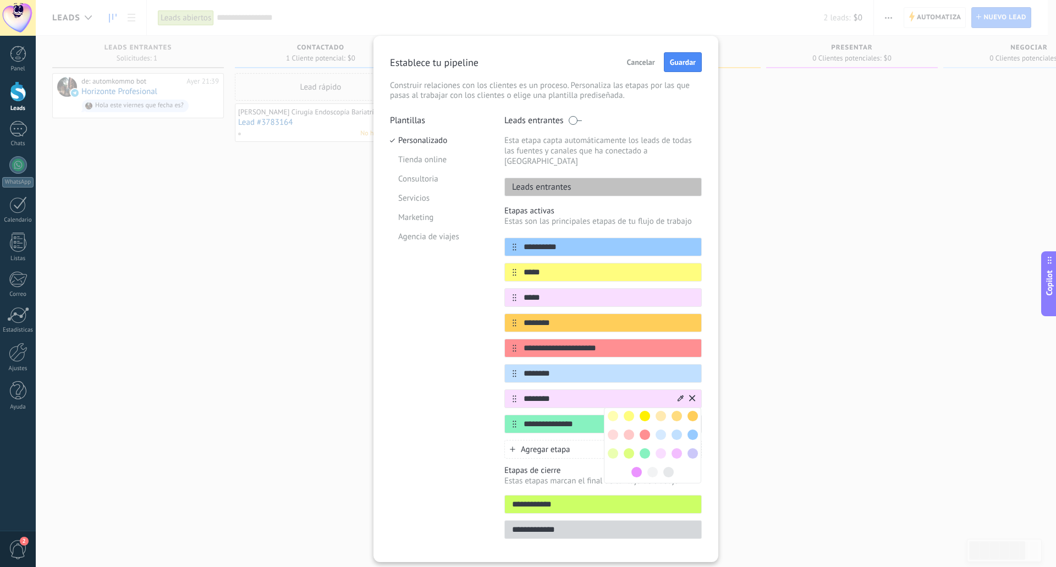
click at [631, 411] on span at bounding box center [629, 416] width 10 height 10
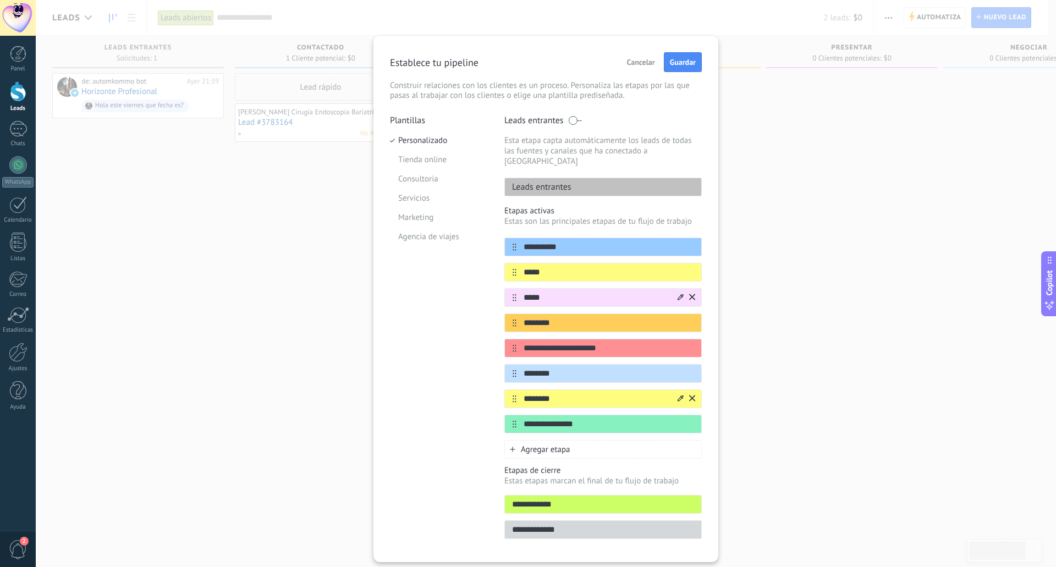
click at [680, 293] on div at bounding box center [680, 298] width 6 height 10
click at [647, 310] on span at bounding box center [645, 315] width 10 height 10
click at [687, 59] on span "Guardar" at bounding box center [683, 62] width 26 height 8
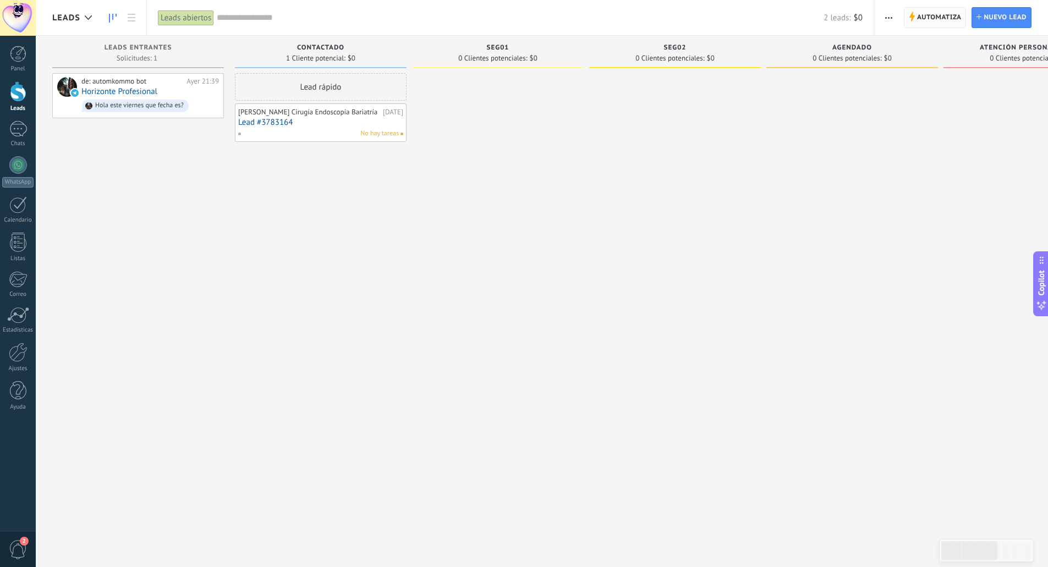
click at [920, 14] on span "Automatiza" at bounding box center [939, 18] width 45 height 20
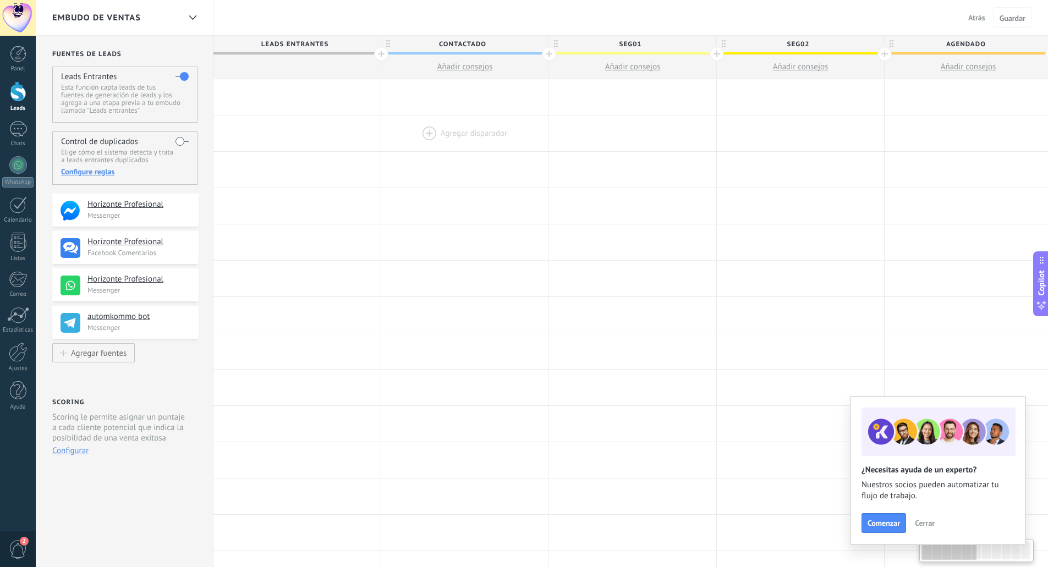
drag, startPoint x: 825, startPoint y: 120, endPoint x: 500, endPoint y: 148, distance: 325.7
click at [926, 500] on span "Cerrar" at bounding box center [924, 523] width 20 height 8
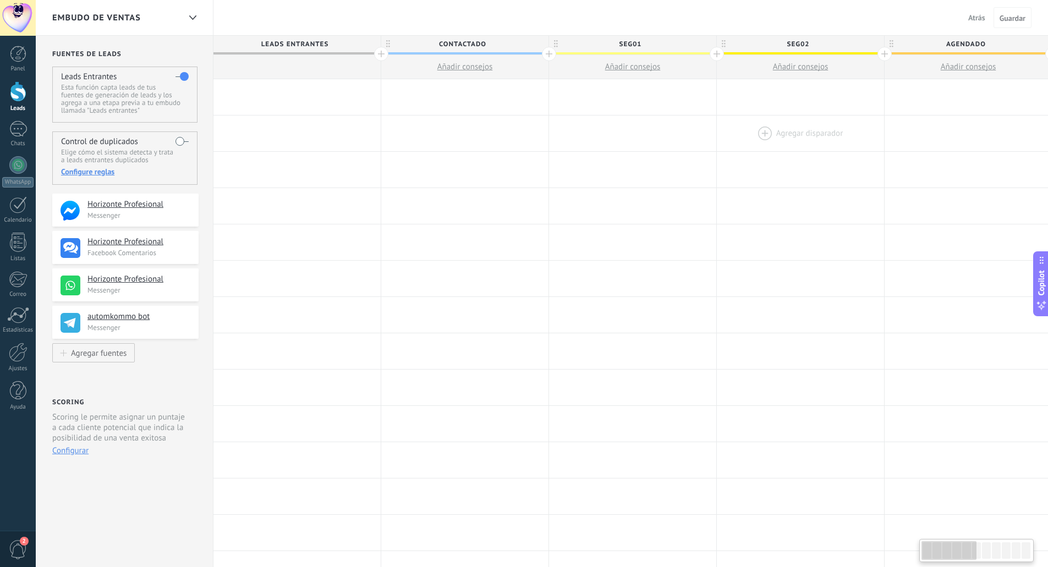
drag, startPoint x: 845, startPoint y: 128, endPoint x: 731, endPoint y: 134, distance: 114.0
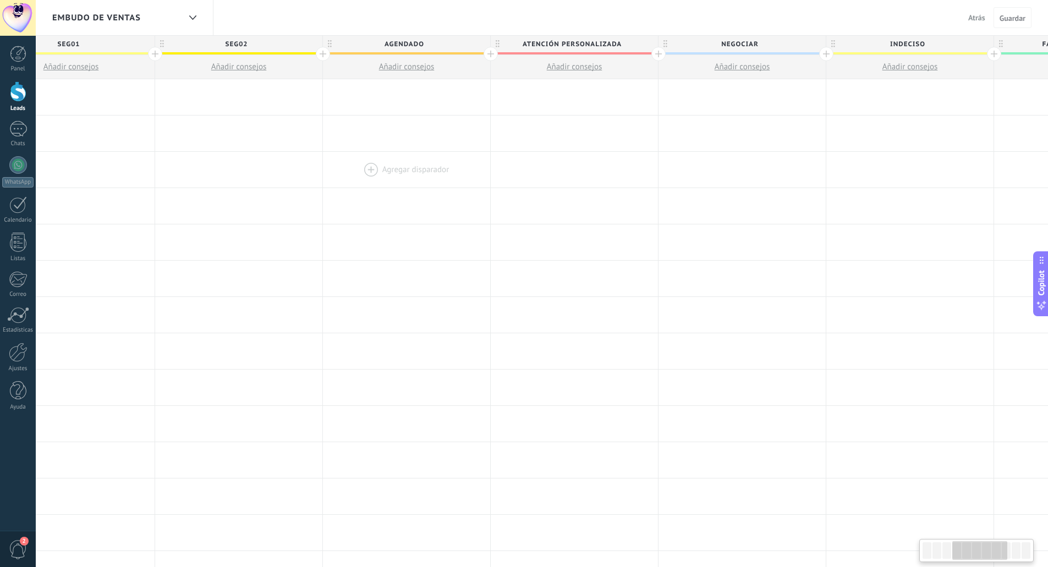
drag, startPoint x: 944, startPoint y: 131, endPoint x: 400, endPoint y: 166, distance: 545.0
click at [382, 187] on div "**********" at bounding box center [574, 460] width 1845 height 762
click at [569, 94] on div at bounding box center [567, 97] width 167 height 36
click at [538, 94] on div at bounding box center [567, 97] width 167 height 36
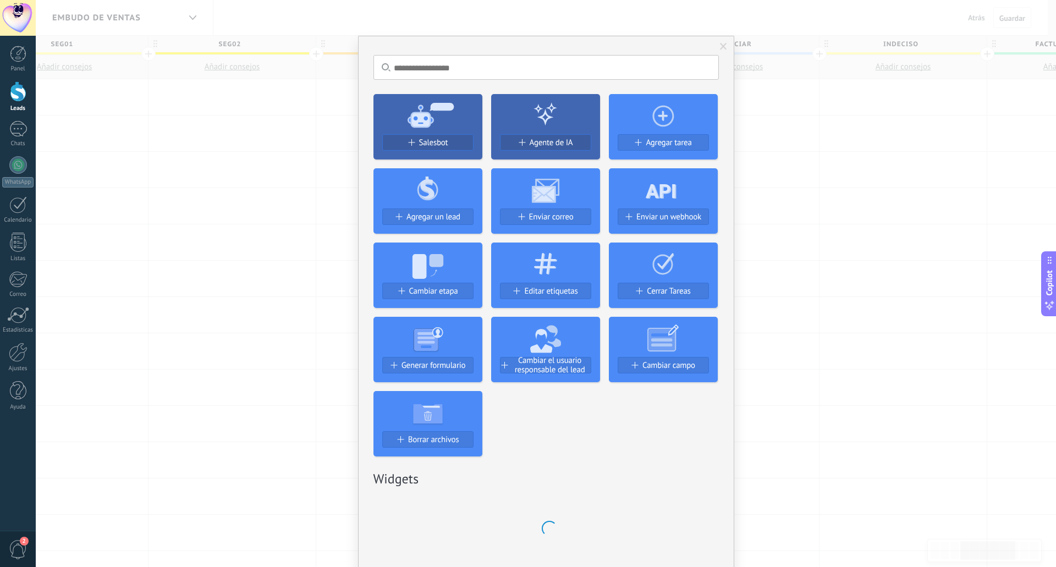
click at [520, 94] on div at bounding box center [545, 114] width 109 height 40
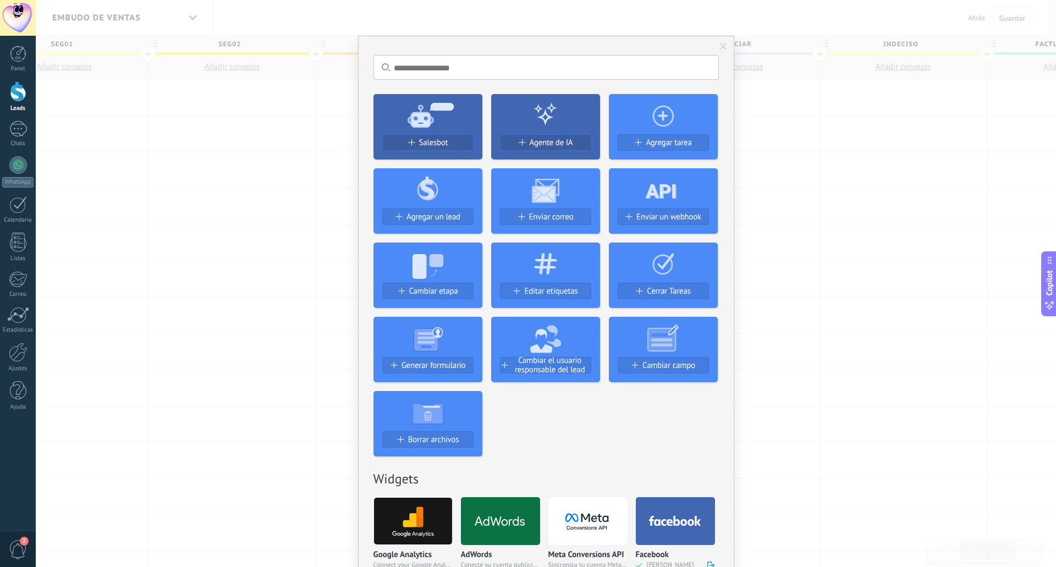
click at [551, 269] on icon at bounding box center [545, 263] width 109 height 40
click at [546, 278] on icon at bounding box center [545, 263] width 109 height 40
click at [547, 294] on span "Editar etiquetas" at bounding box center [550, 291] width 53 height 9
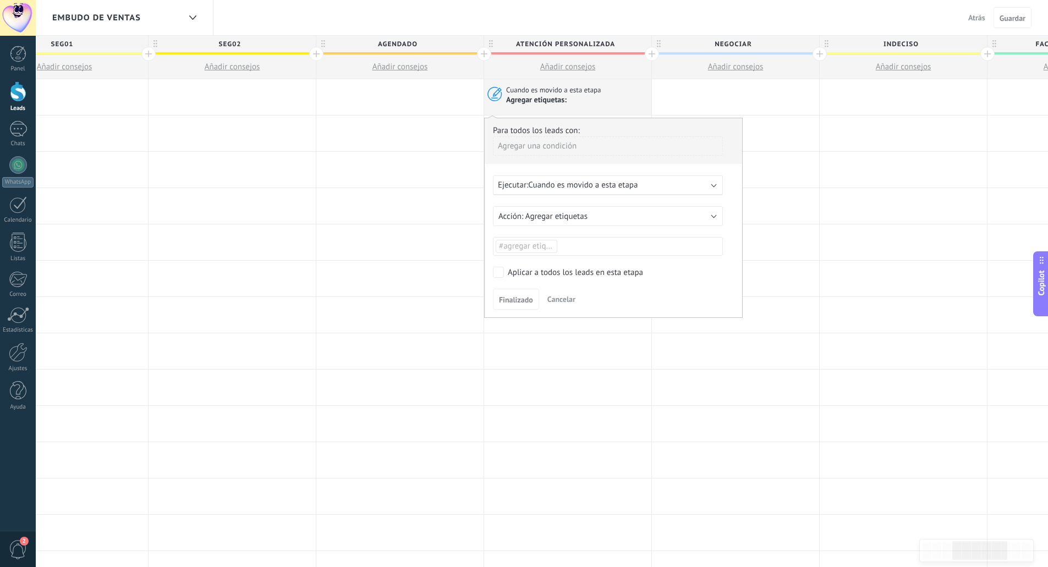
click at [565, 185] on span "Cuando es movido a esta etapa" at bounding box center [582, 185] width 109 height 10
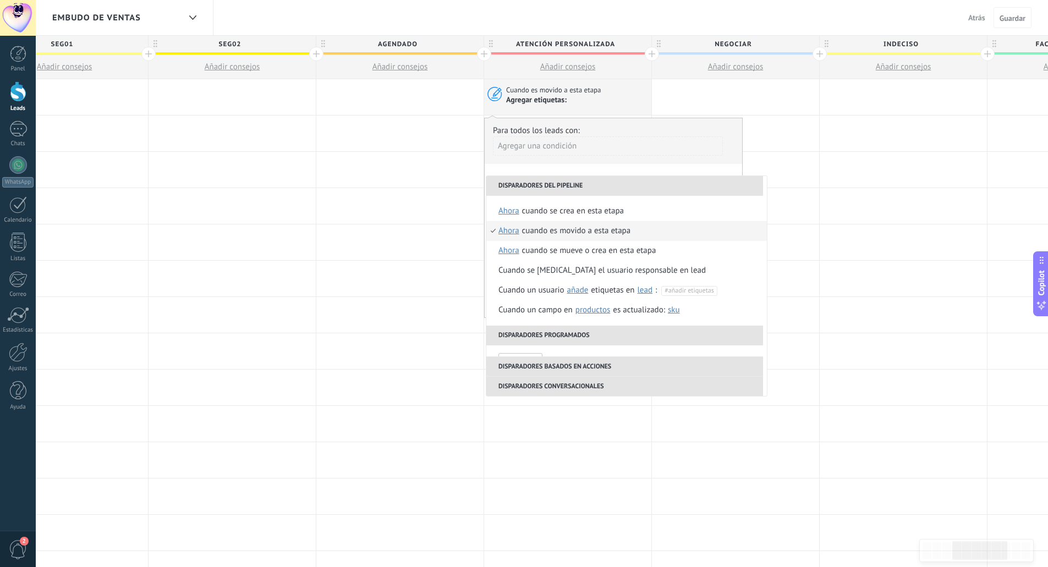
click at [652, 146] on div "Agregar una condición" at bounding box center [608, 145] width 230 height 19
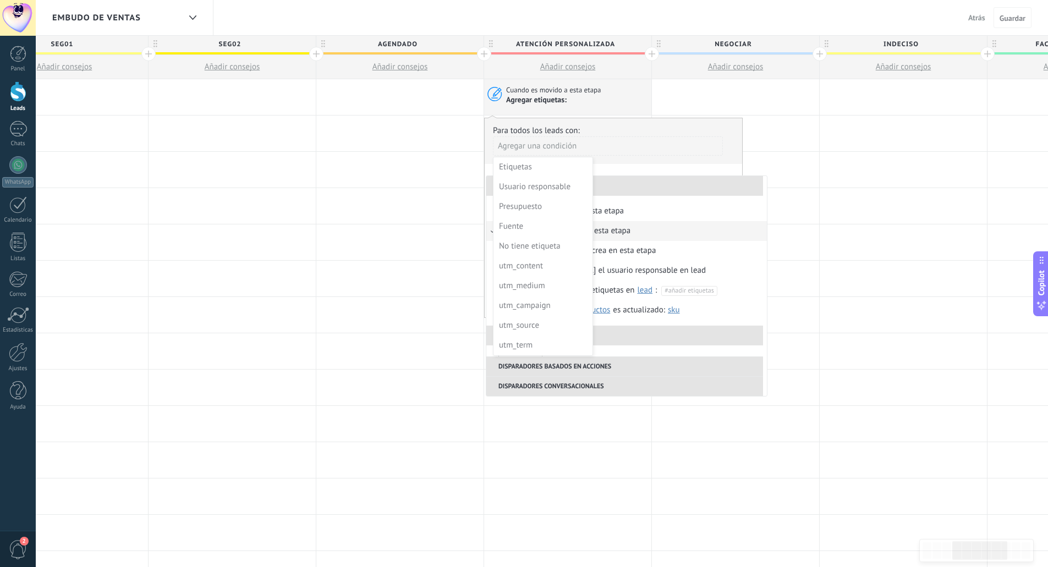
click at [680, 147] on div at bounding box center [612, 217] width 257 height 199
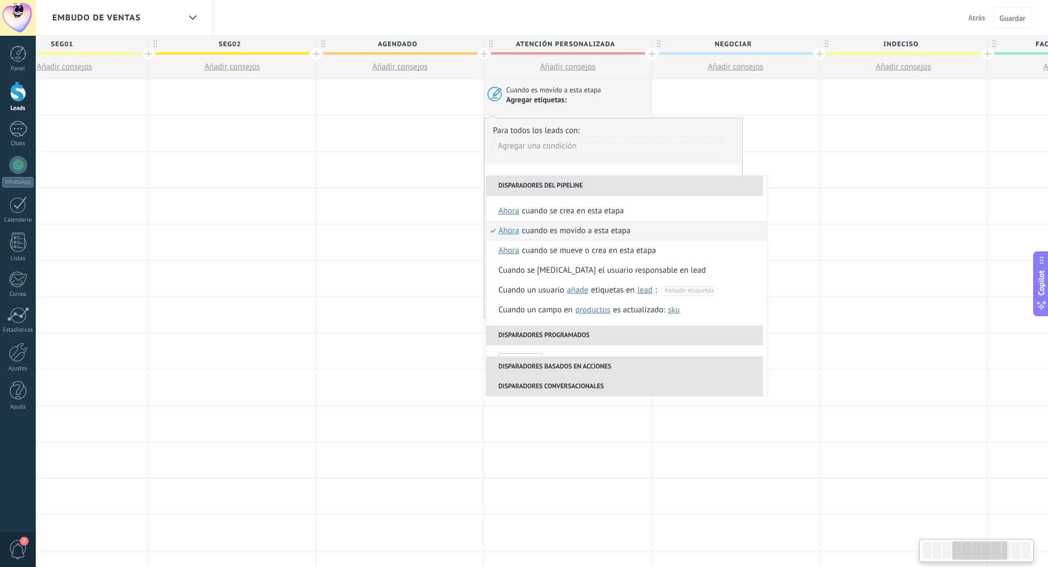
scroll to position [0, 568]
click at [610, 229] on div "Cuando es movido a esta etapa" at bounding box center [576, 231] width 109 height 20
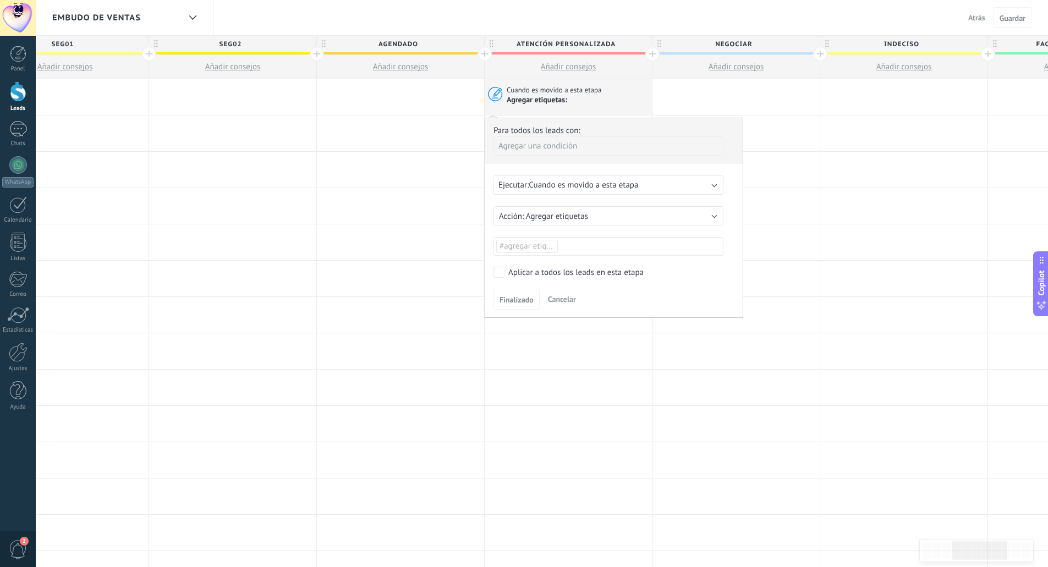
click at [542, 244] on span "#agregar etiquetas" at bounding box center [532, 246] width 66 height 10
type input "*"
type input "*******"
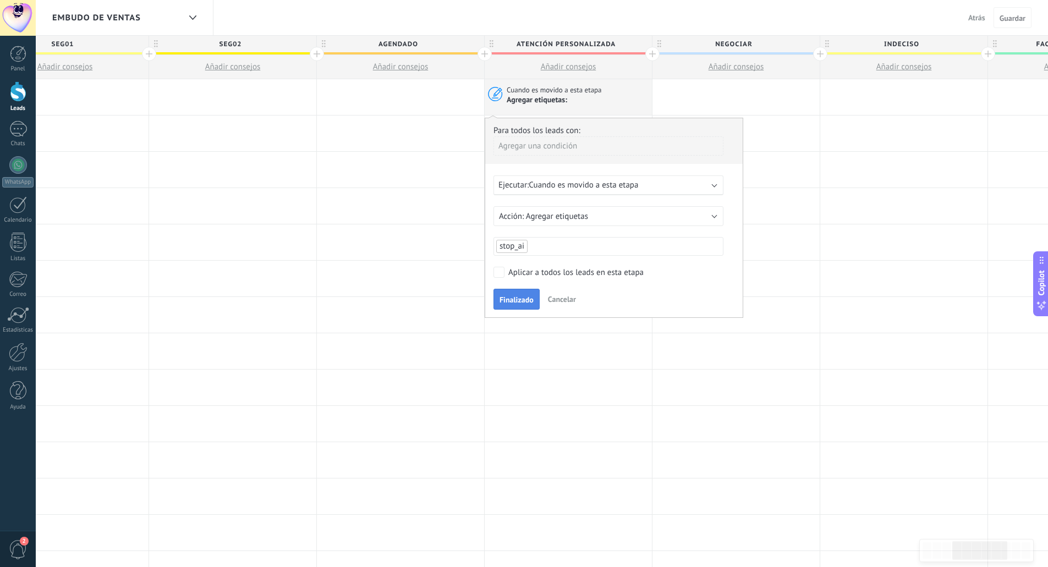
click at [519, 305] on button "Finalizado" at bounding box center [516, 299] width 46 height 21
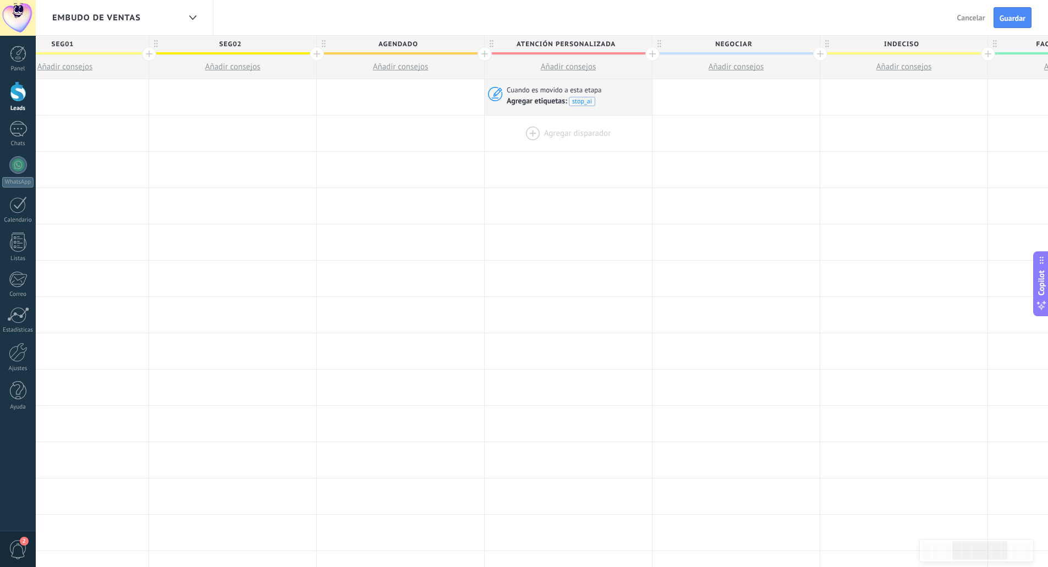
click at [538, 131] on div at bounding box center [567, 133] width 167 height 36
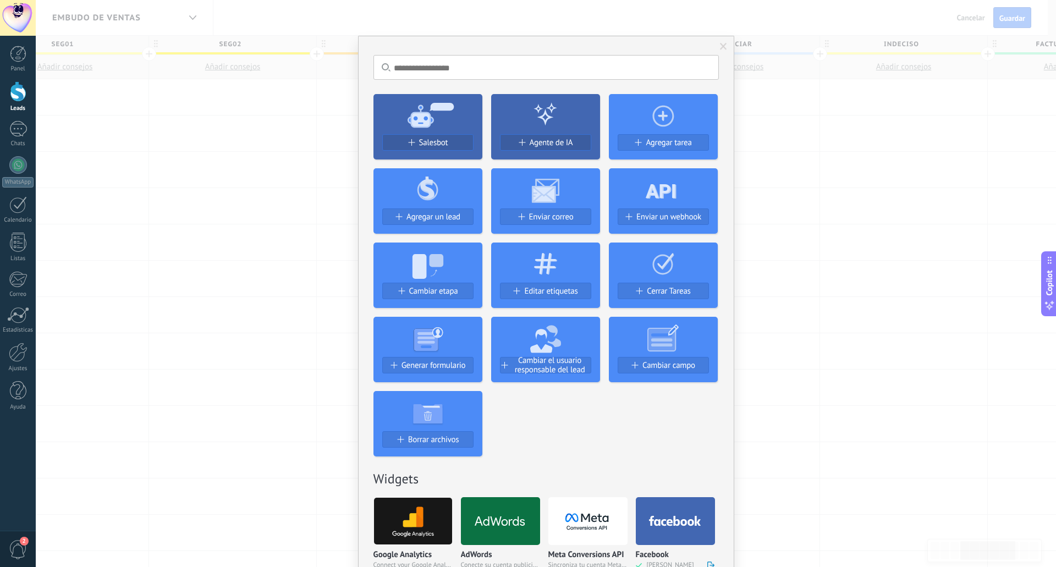
click at [547, 271] on use at bounding box center [545, 263] width 23 height 21
click at [543, 290] on span "Editar etiquetas" at bounding box center [550, 291] width 53 height 9
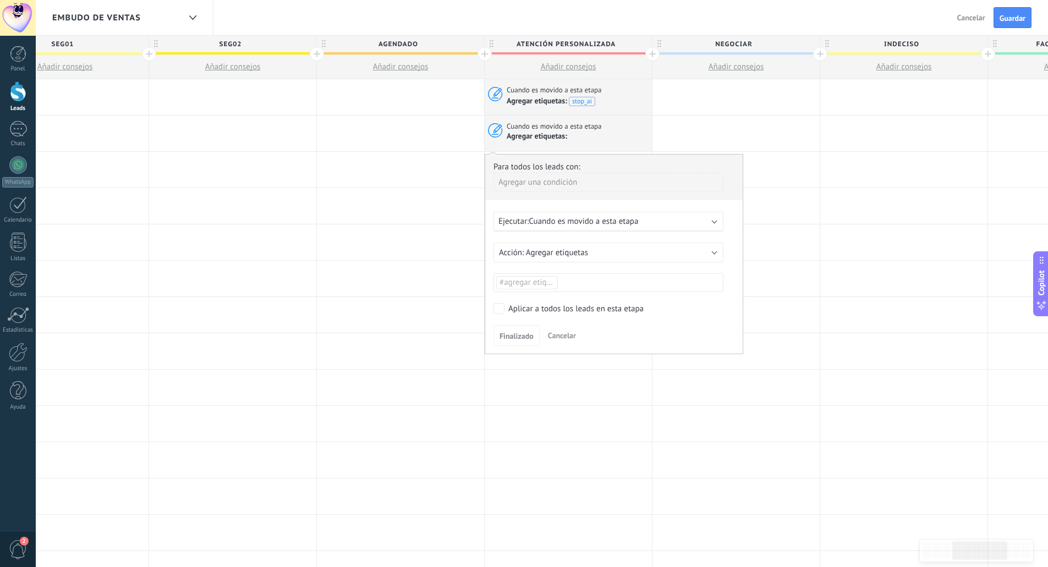
click at [560, 218] on span "Cuando es movido a esta etapa" at bounding box center [582, 221] width 109 height 10
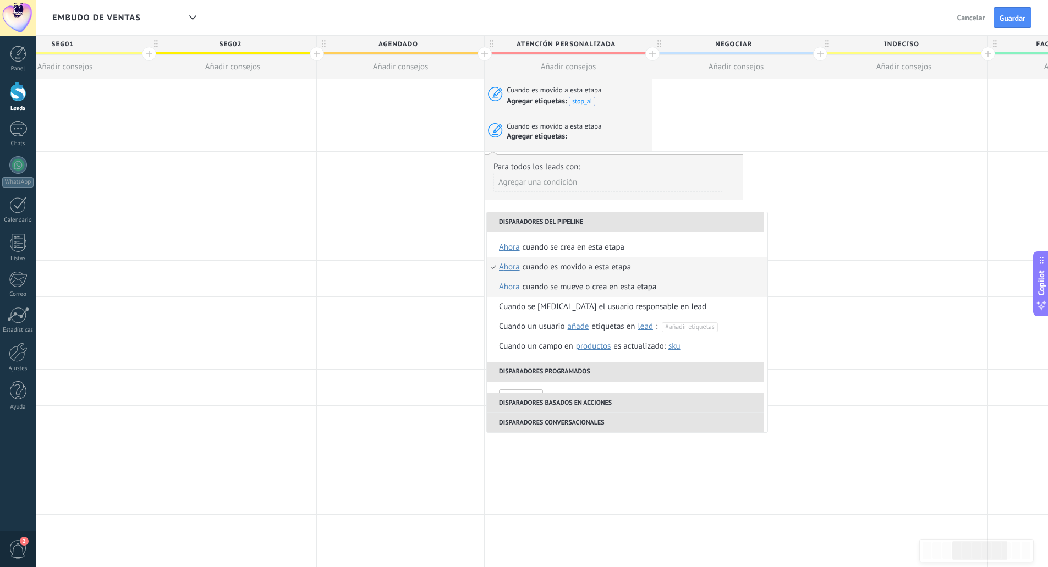
click at [582, 288] on div "Cuando se mueve o crea en esta etapa" at bounding box center [589, 287] width 134 height 20
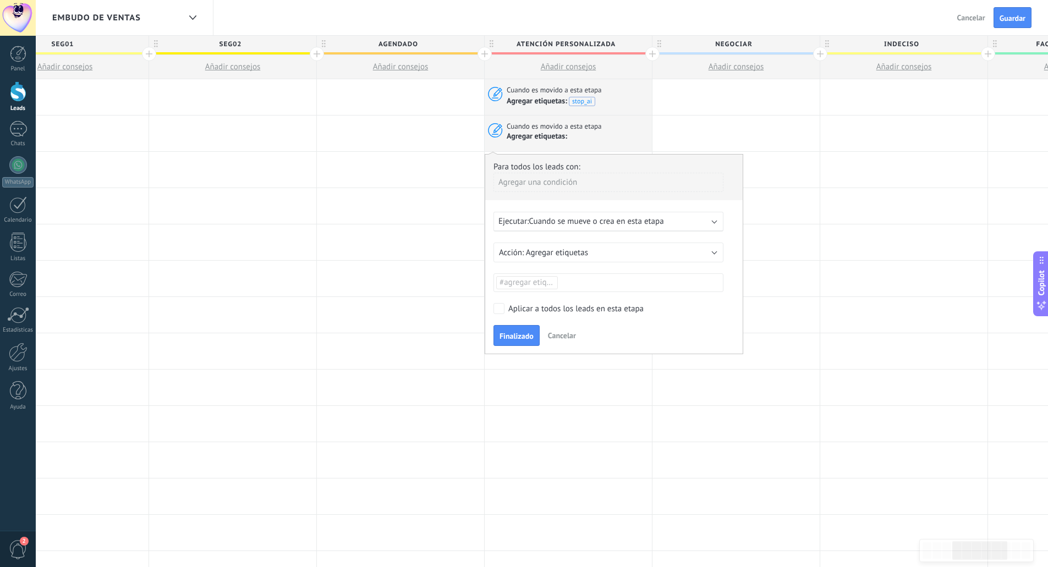
click at [657, 221] on span "Cuando se mueve o crea en esta etapa" at bounding box center [595, 221] width 135 height 10
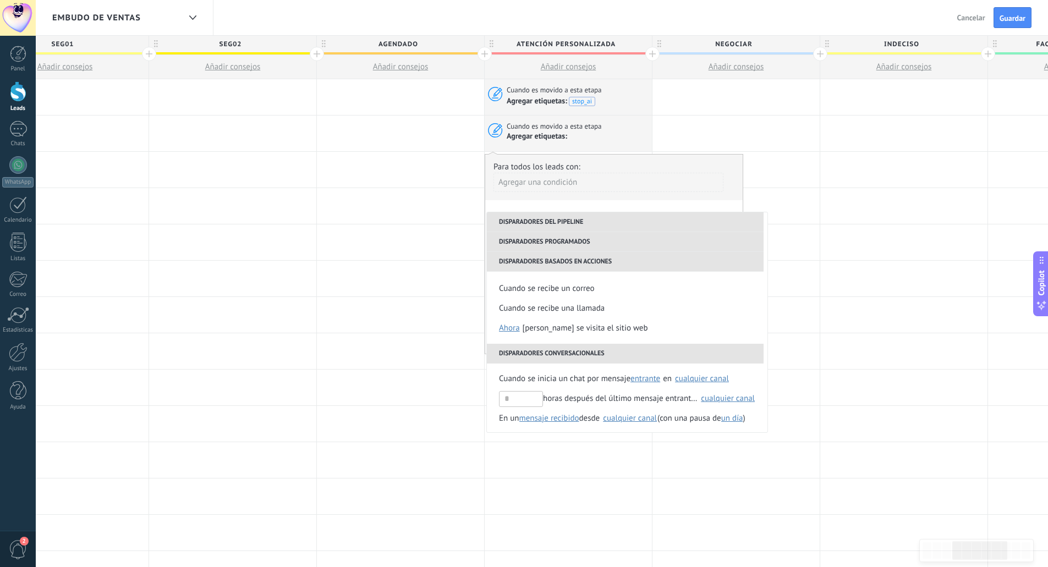
scroll to position [220, 0]
click at [423, 189] on div at bounding box center [400, 206] width 167 height 36
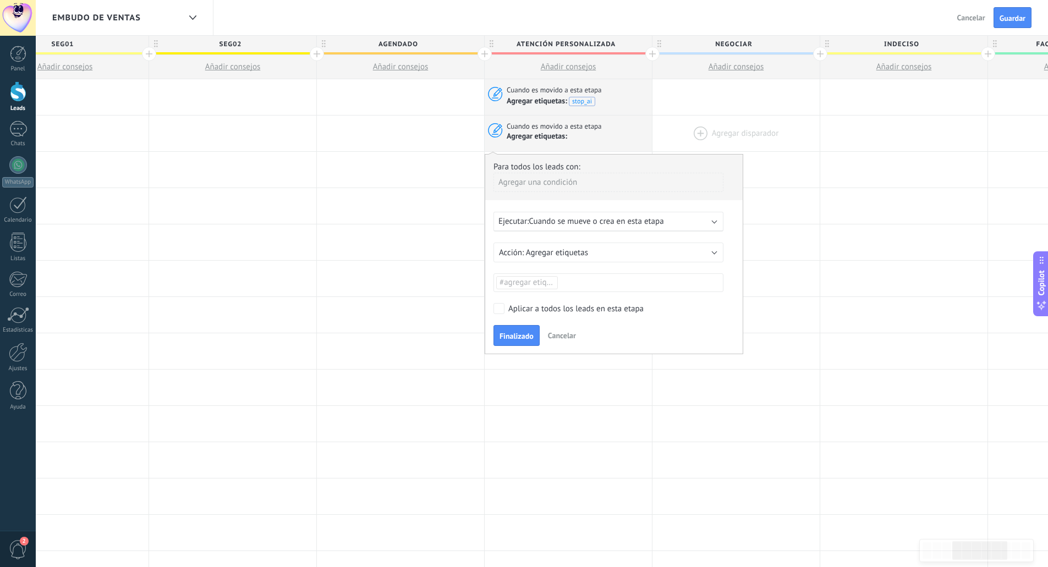
click at [697, 123] on div at bounding box center [735, 133] width 167 height 36
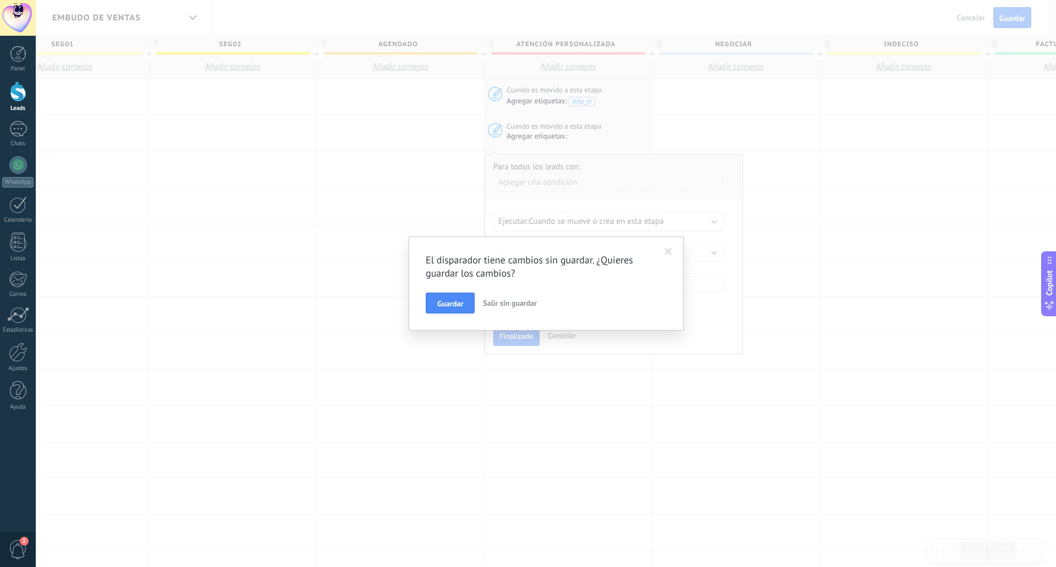
click at [510, 305] on span "Salir sin guardar" at bounding box center [510, 303] width 54 height 10
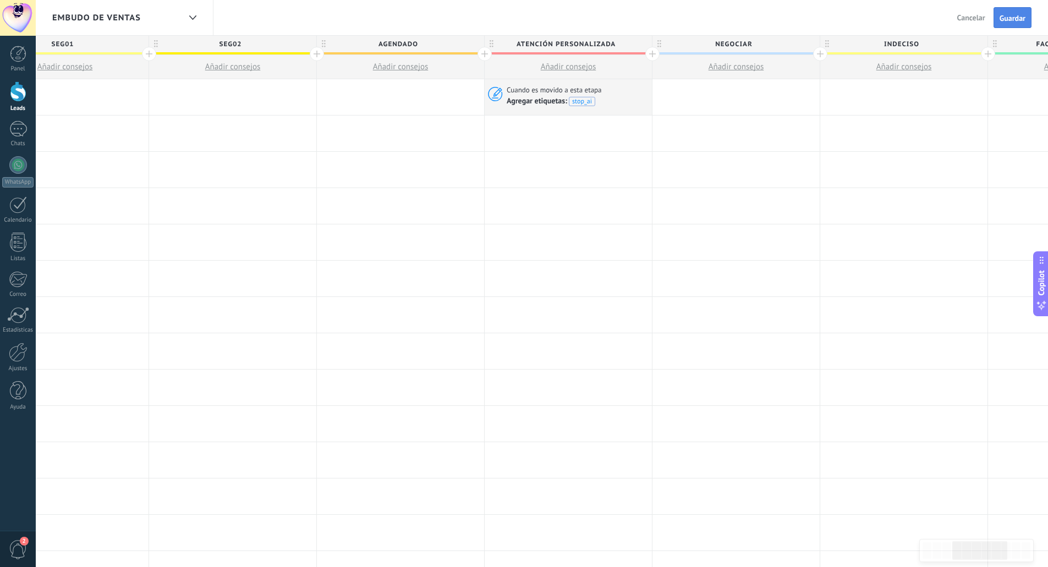
click at [1024, 22] on span "Guardar" at bounding box center [1012, 18] width 26 height 8
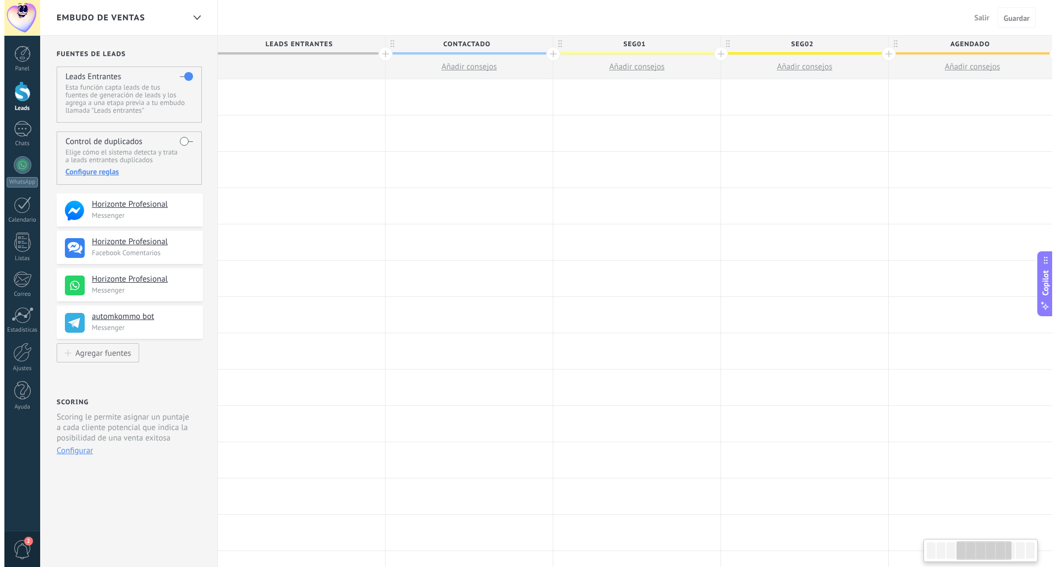
scroll to position [0, 568]
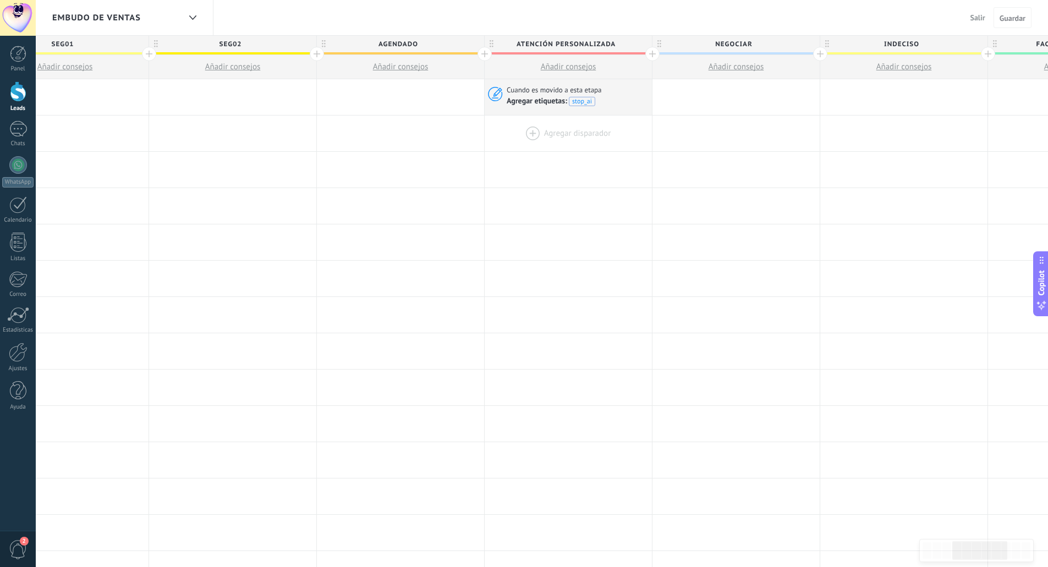
click at [528, 134] on div at bounding box center [567, 133] width 167 height 36
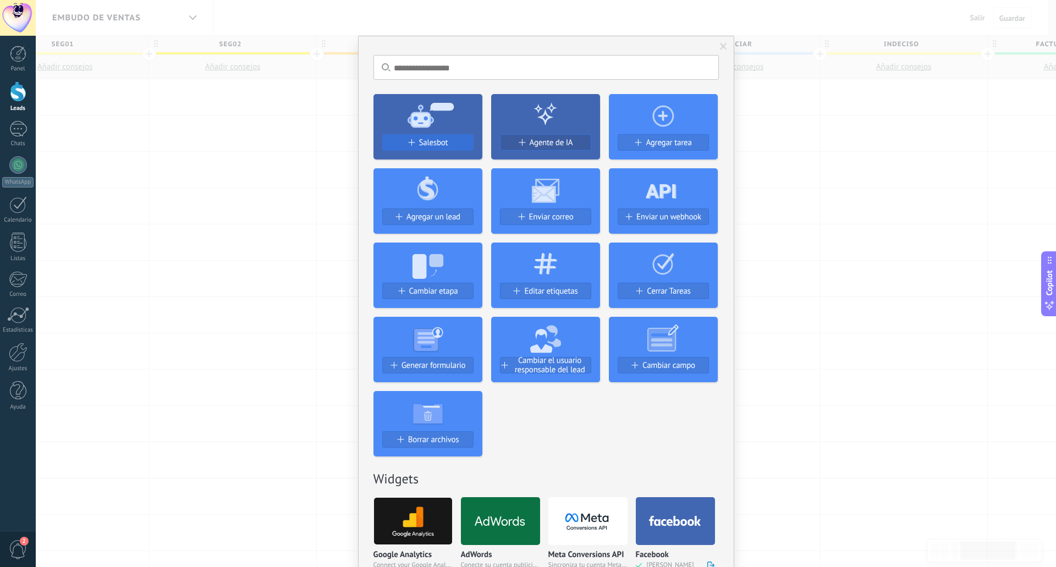
click at [415, 144] on div "Salesbot" at bounding box center [428, 142] width 90 height 9
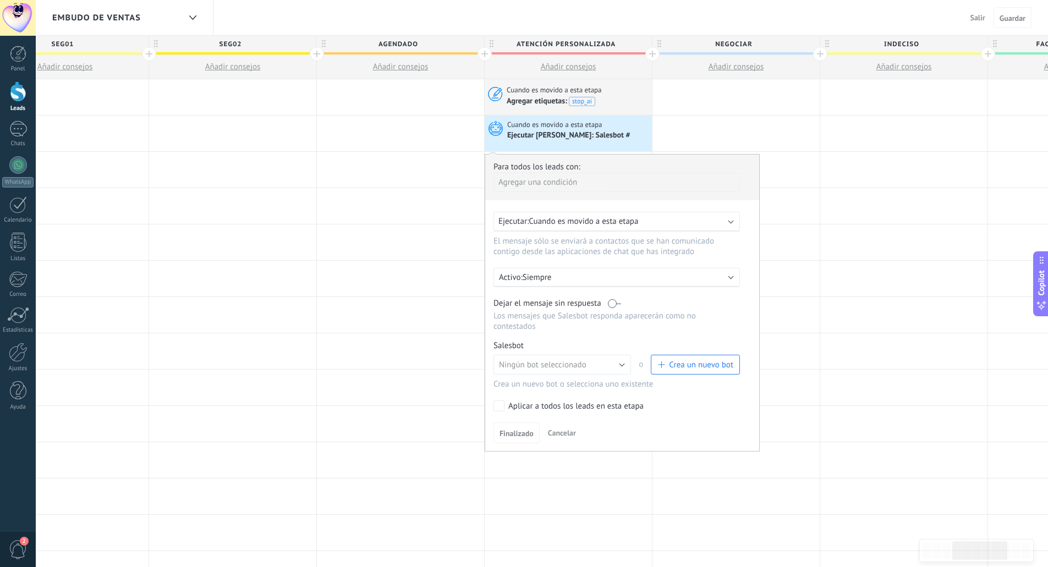
click at [572, 279] on p "Siempre" at bounding box center [618, 277] width 192 height 10
click at [626, 337] on div at bounding box center [622, 303] width 274 height 296
click at [697, 368] on span "Crea un nuevo bot" at bounding box center [701, 365] width 64 height 10
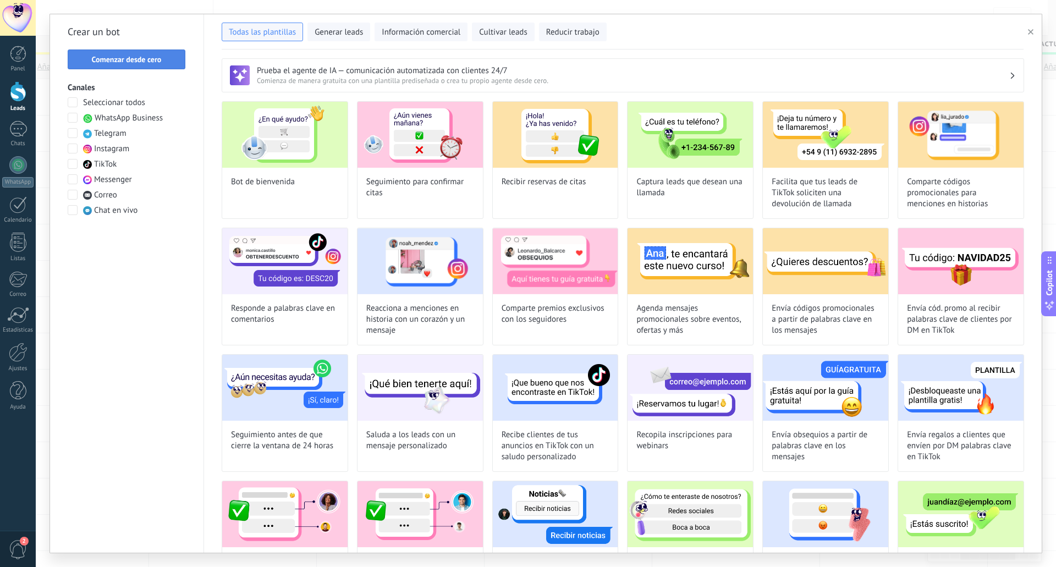
click at [118, 62] on span "Comenzar desde cero" at bounding box center [127, 60] width 70 height 8
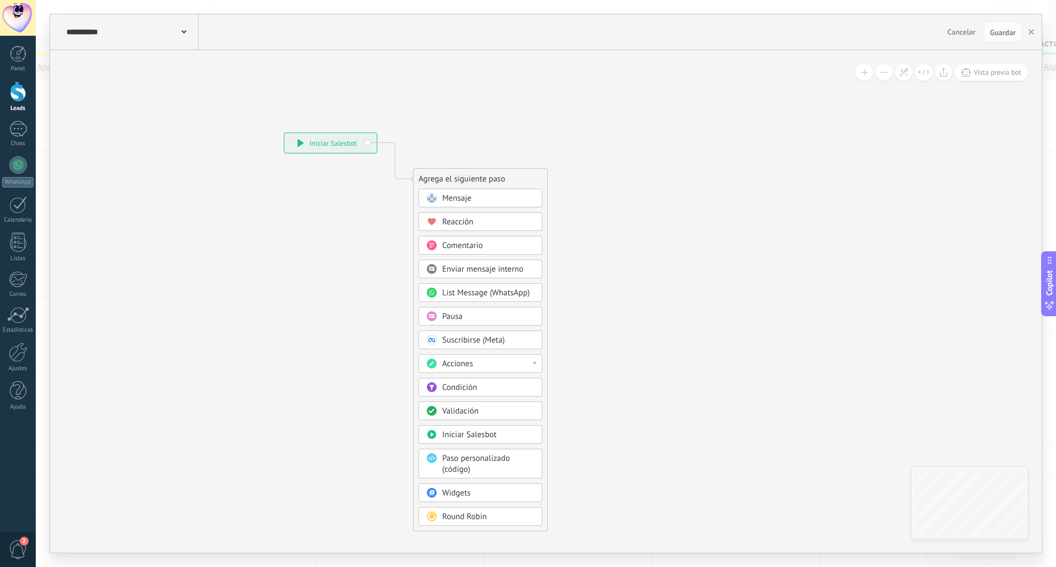
click at [174, 222] on icon at bounding box center [378, 332] width 739 height 949
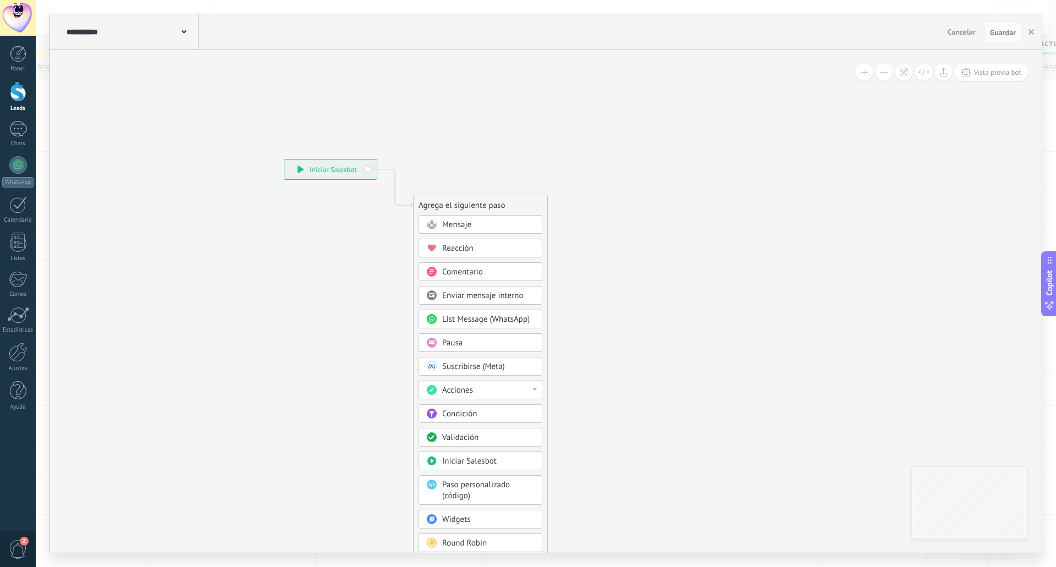
click at [130, 24] on div "**********" at bounding box center [131, 31] width 135 height 35
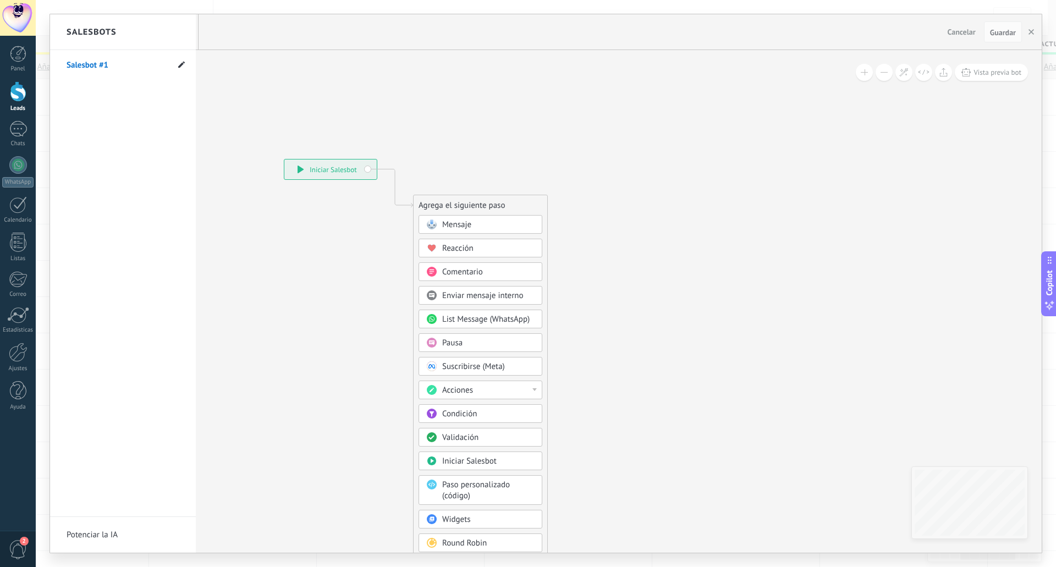
click at [181, 62] on icon at bounding box center [181, 64] width 7 height 7
drag, startPoint x: 134, startPoint y: 64, endPoint x: 53, endPoint y: 64, distance: 80.8
click at [53, 64] on li "**********" at bounding box center [123, 65] width 146 height 30
type input "**********"
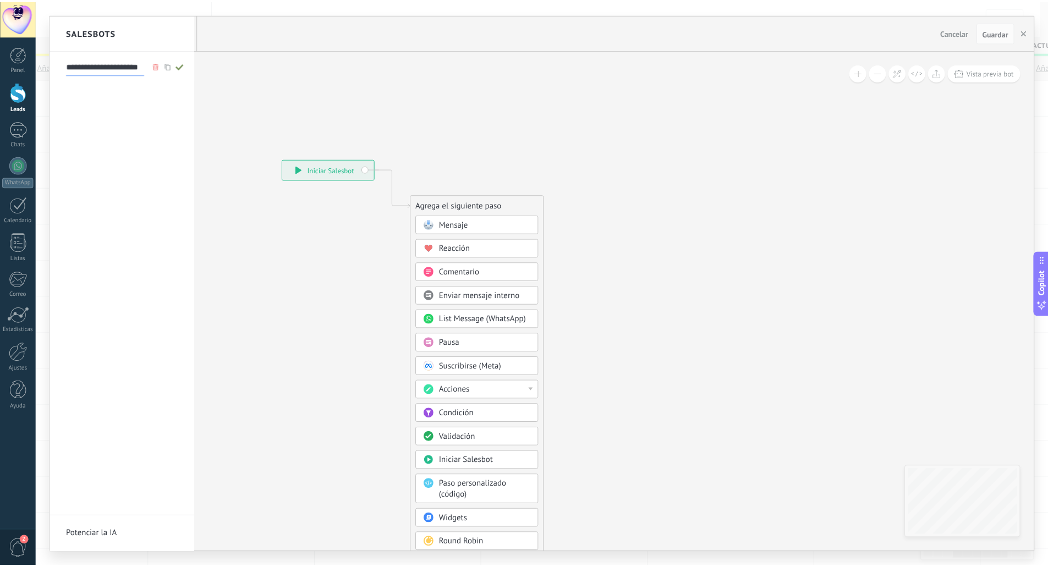
scroll to position [0, 0]
click at [180, 63] on icon at bounding box center [181, 65] width 12 height 7
type input "**********"
click at [283, 99] on div at bounding box center [545, 283] width 991 height 538
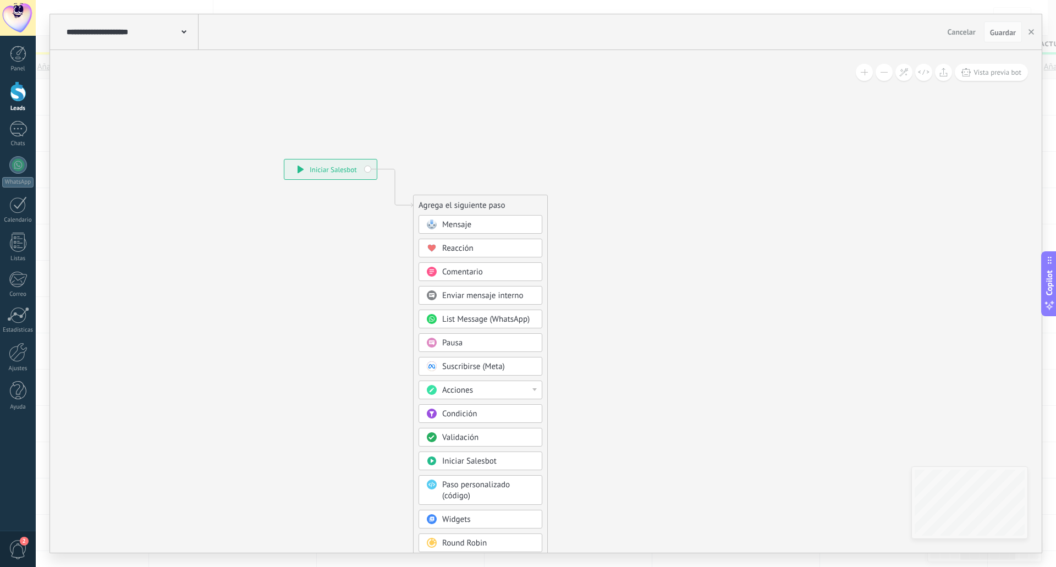
click at [459, 225] on span "Mensaje" at bounding box center [456, 224] width 29 height 10
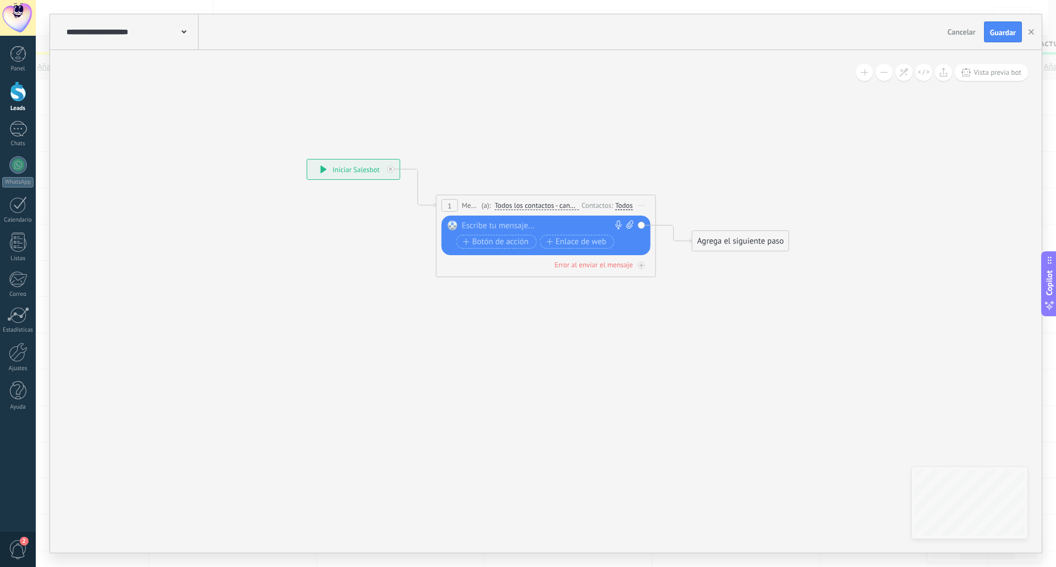
click at [524, 226] on div at bounding box center [543, 226] width 163 height 11
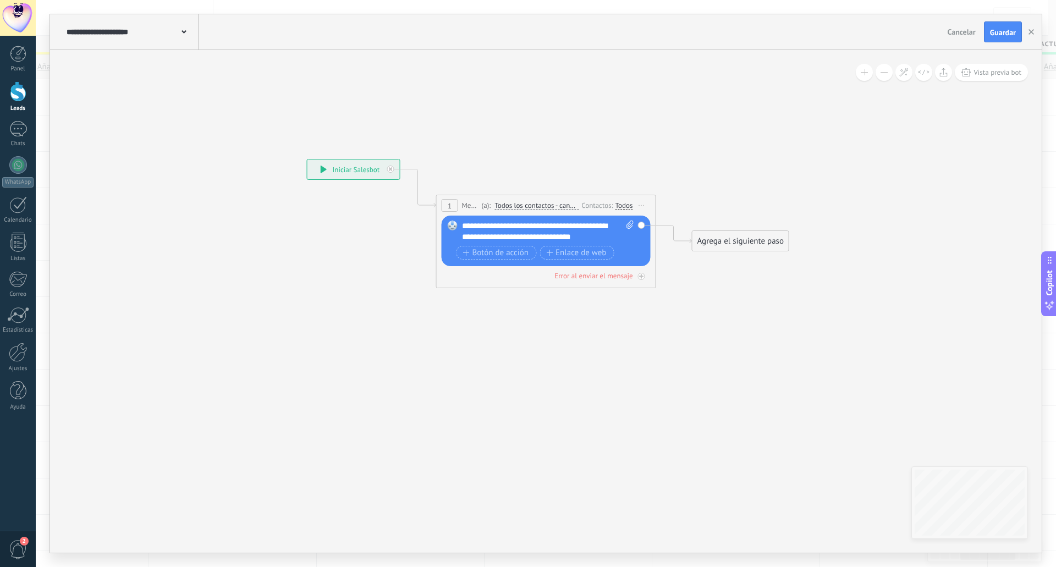
click at [755, 239] on div "Agrega el siguiente paso" at bounding box center [740, 241] width 96 height 18
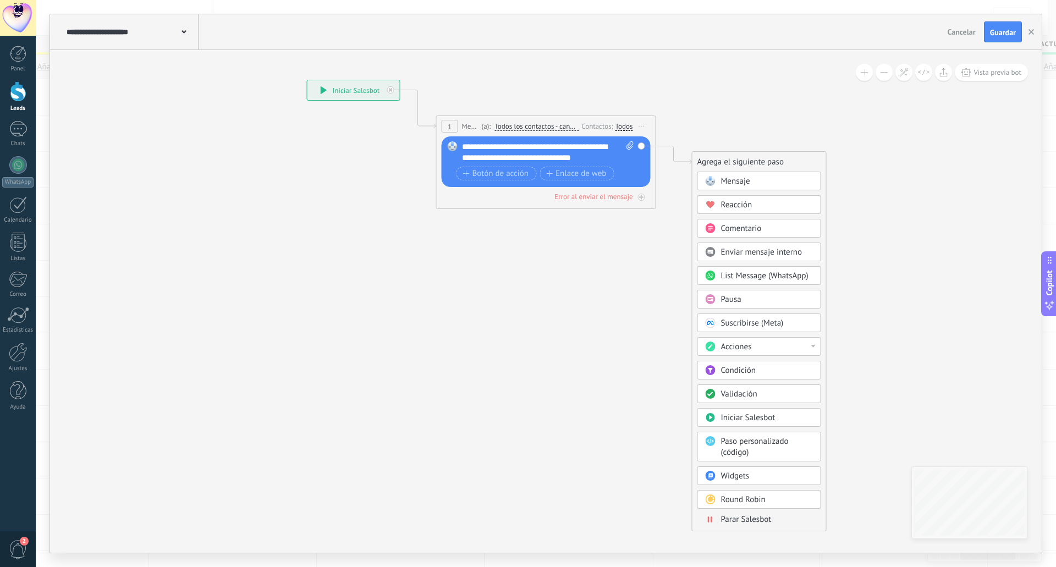
click at [757, 500] on span "Parar Salesbot" at bounding box center [746, 519] width 51 height 10
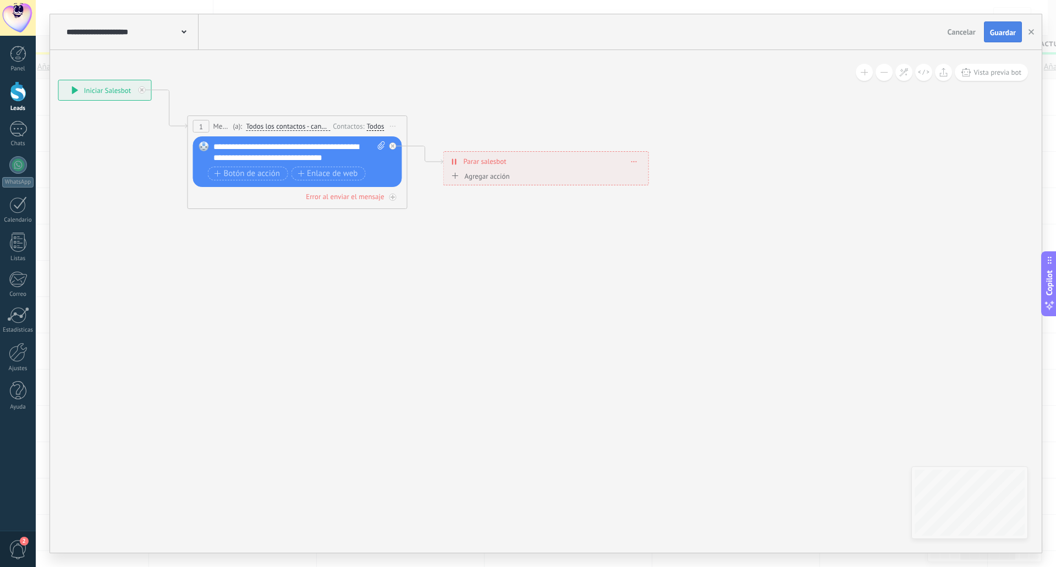
click at [1005, 34] on span "Guardar" at bounding box center [1003, 33] width 26 height 8
click at [239, 149] on div "**********" at bounding box center [299, 152] width 172 height 22
click at [293, 146] on div "**********" at bounding box center [299, 152] width 172 height 22
drag, startPoint x: 238, startPoint y: 158, endPoint x: 348, endPoint y: 159, distance: 110.0
click at [348, 159] on div "**********" at bounding box center [299, 152] width 172 height 22
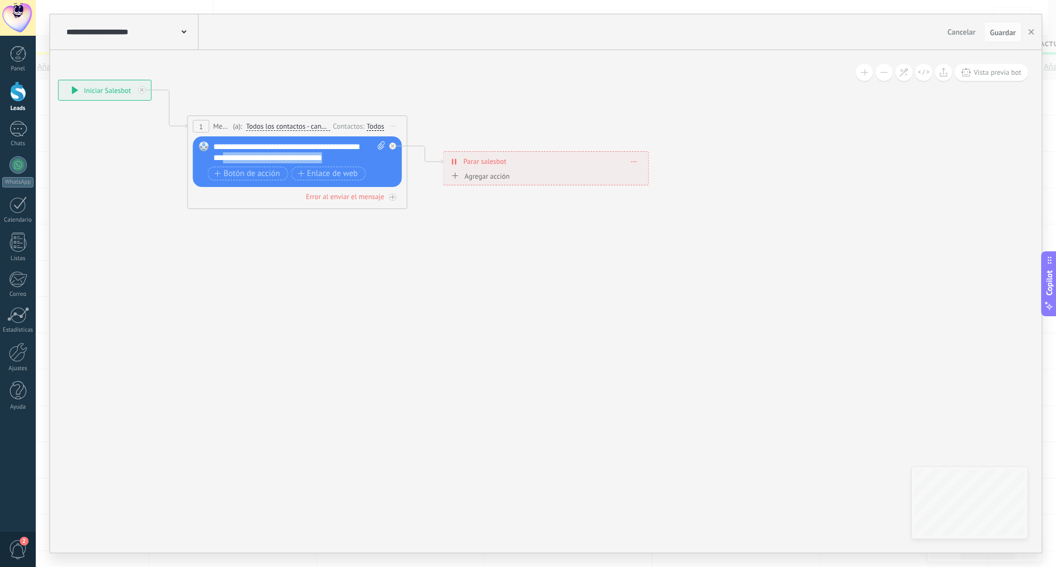
click at [348, 159] on div "**********" at bounding box center [299, 152] width 172 height 22
click at [351, 330] on icon at bounding box center [280, 131] width 995 height 653
click at [1000, 35] on span "Guardar" at bounding box center [1003, 33] width 26 height 8
click at [1030, 32] on icon "button" at bounding box center [1030, 31] width 5 height 5
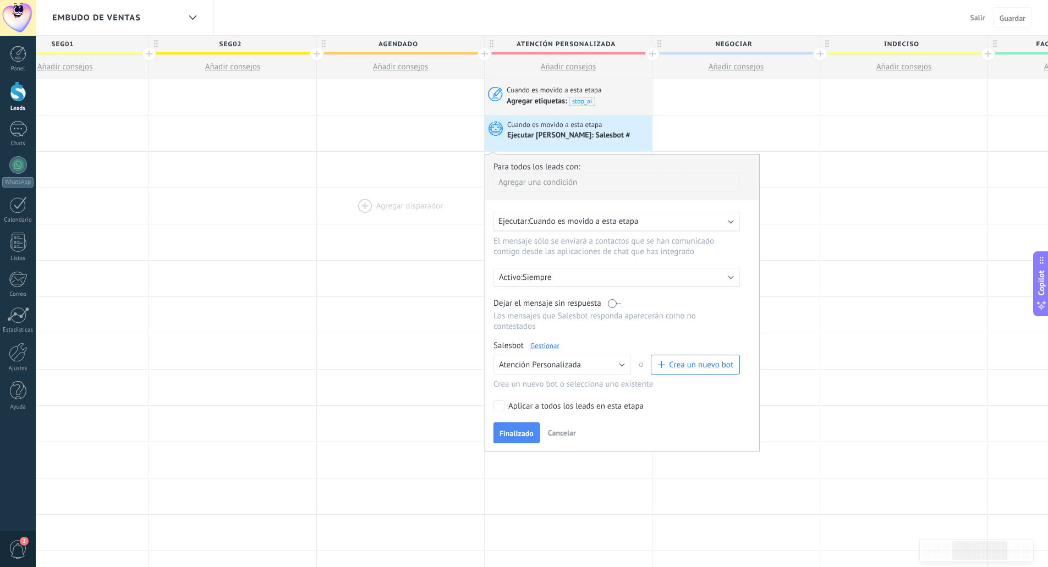
click at [470, 193] on div at bounding box center [400, 206] width 167 height 36
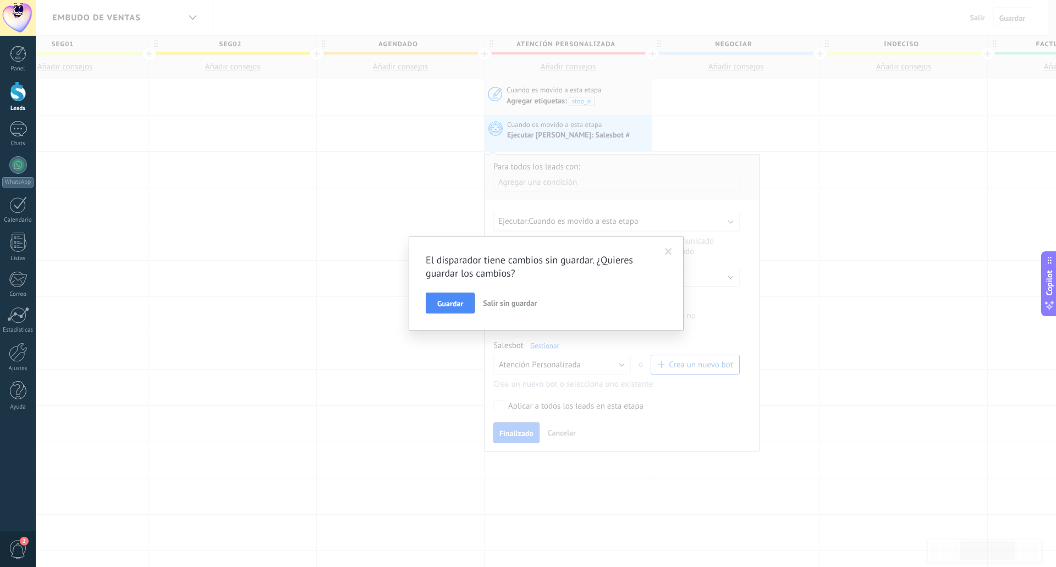
click at [669, 251] on span at bounding box center [668, 252] width 7 height 8
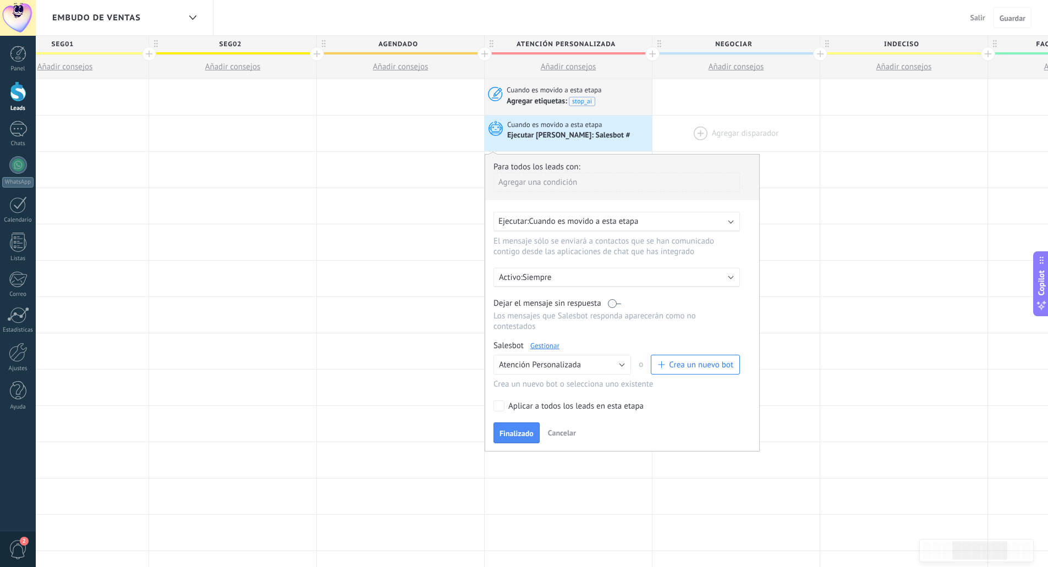
click at [695, 131] on div at bounding box center [735, 133] width 167 height 36
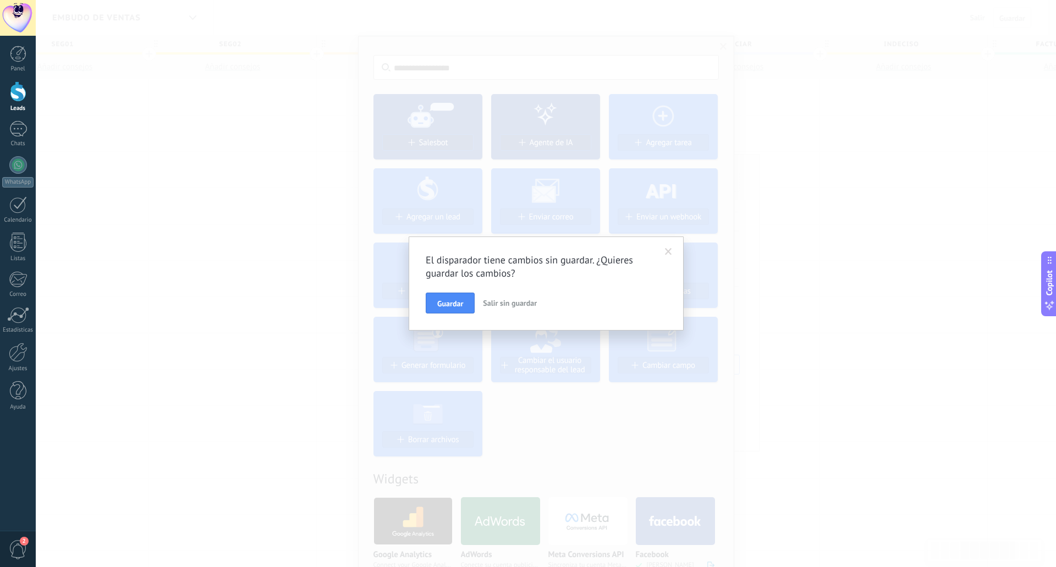
click at [825, 181] on div "El disparador tiene cambios sin guardar. ¿Quieres guardar los cambios? Guardar …" at bounding box center [546, 283] width 1020 height 567
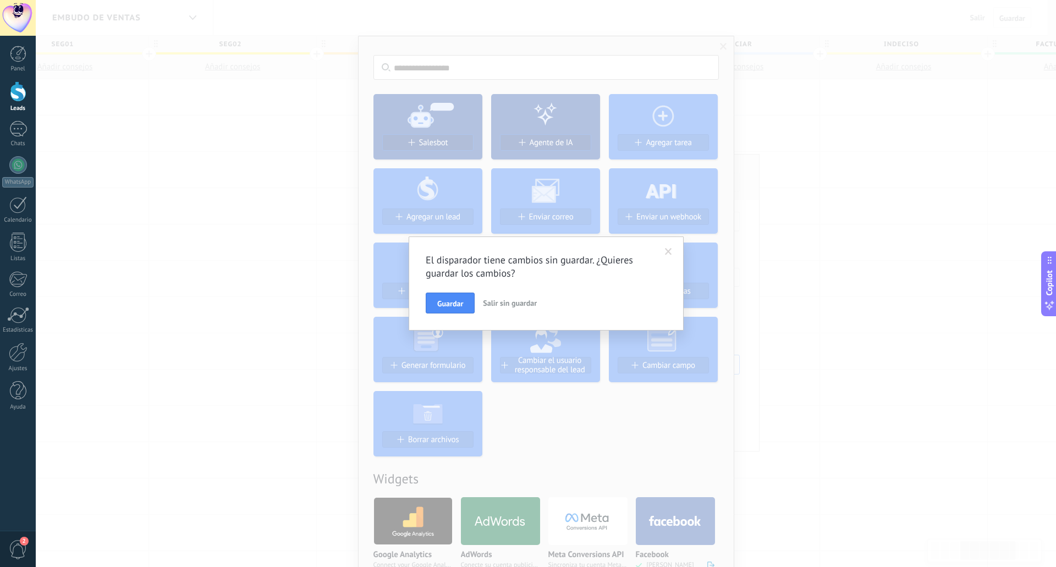
click at [503, 301] on span "Salir sin guardar" at bounding box center [510, 303] width 54 height 10
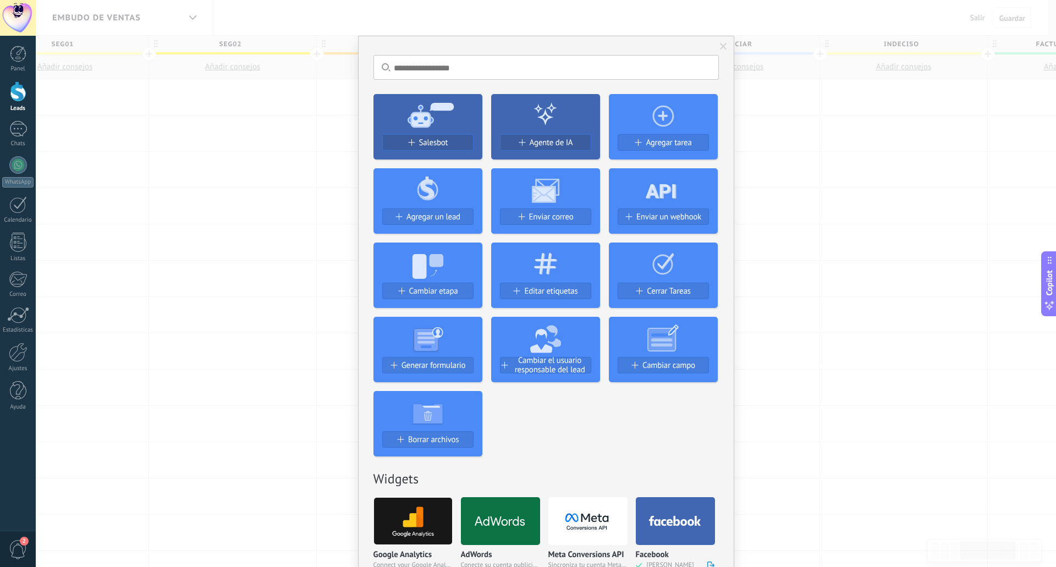
click at [721, 45] on span at bounding box center [723, 47] width 7 height 8
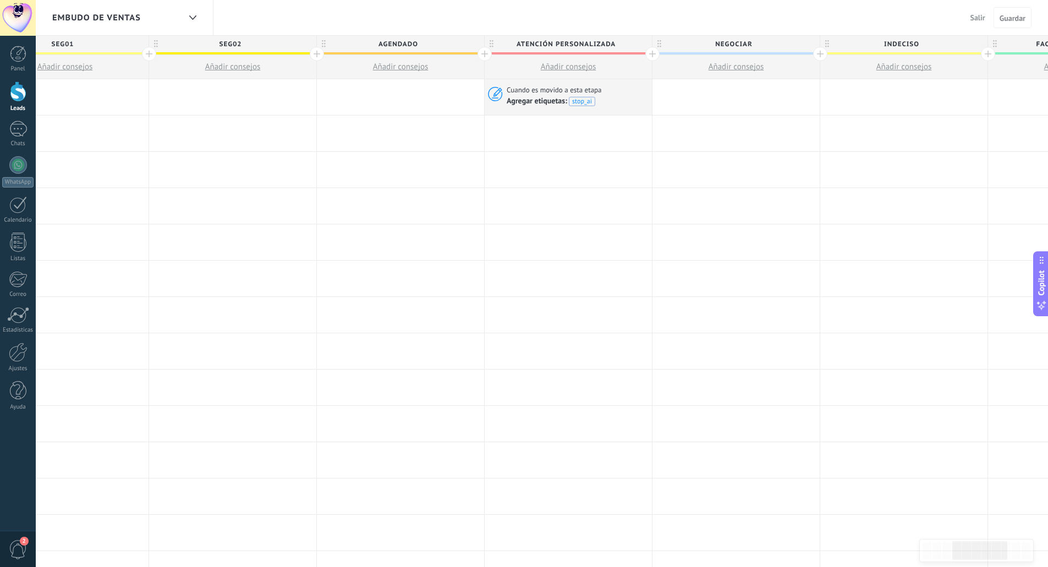
click at [557, 131] on div at bounding box center [567, 133] width 167 height 36
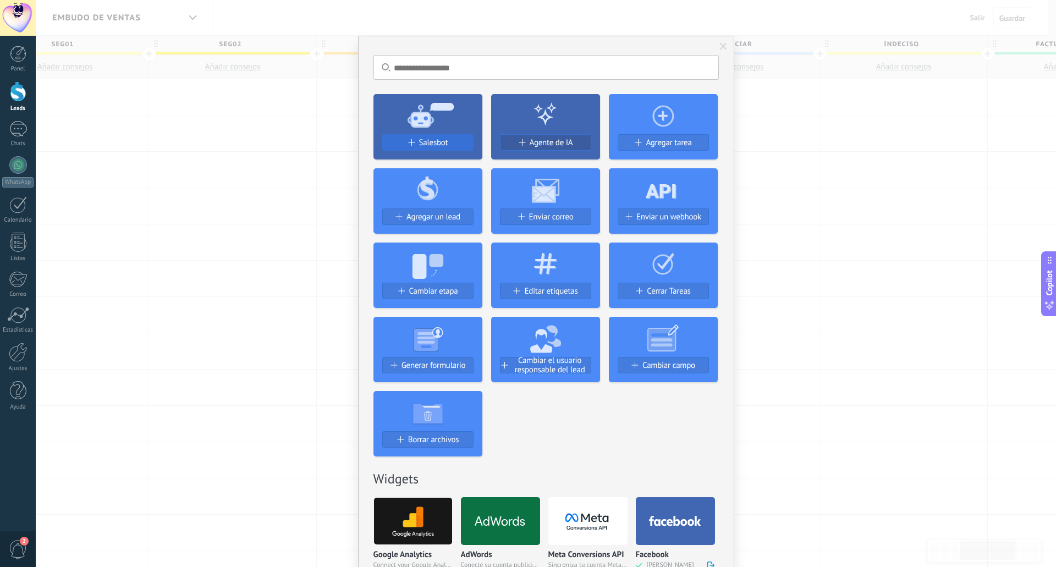
click at [445, 140] on span "Salesbot" at bounding box center [433, 142] width 29 height 9
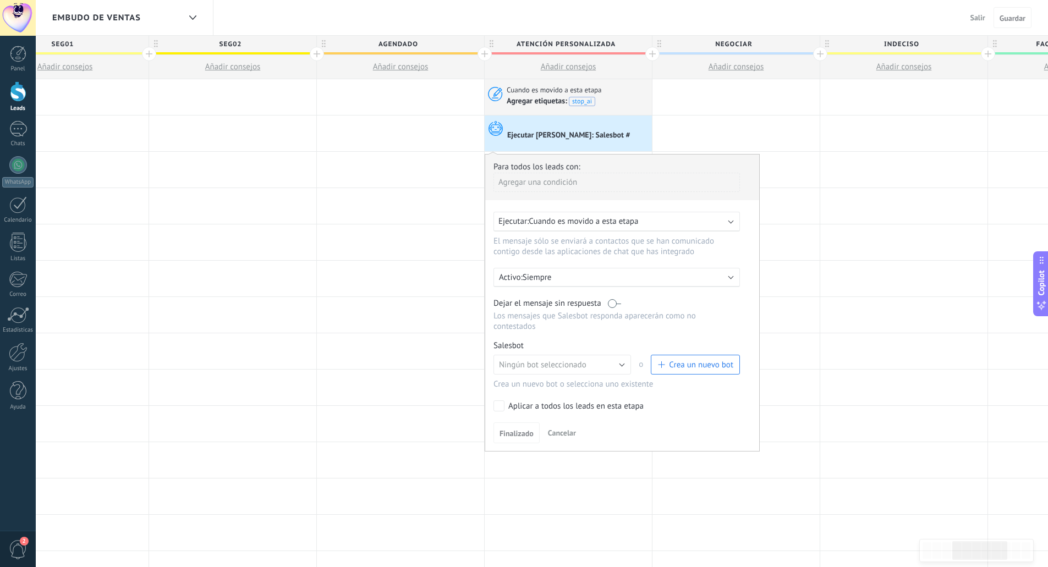
click at [575, 278] on p "Siempre" at bounding box center [618, 277] width 192 height 10
click at [684, 420] on div at bounding box center [622, 303] width 274 height 296
click at [576, 360] on span "Ningún bot seleccionado" at bounding box center [543, 365] width 87 height 10
click at [575, 387] on span "Atención Personalizada" at bounding box center [558, 383] width 140 height 10
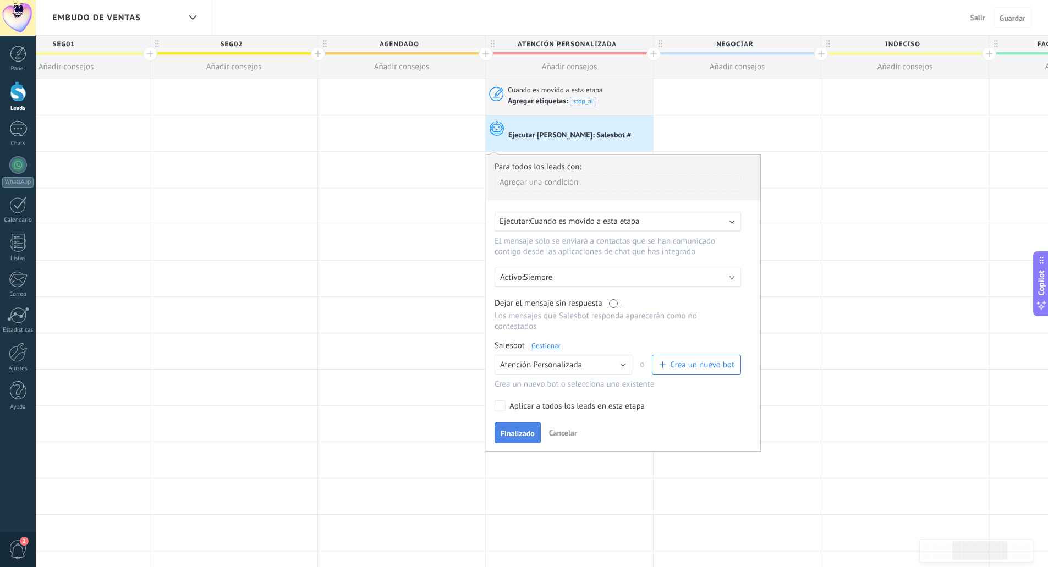
click at [519, 431] on span "Finalizado" at bounding box center [517, 433] width 34 height 8
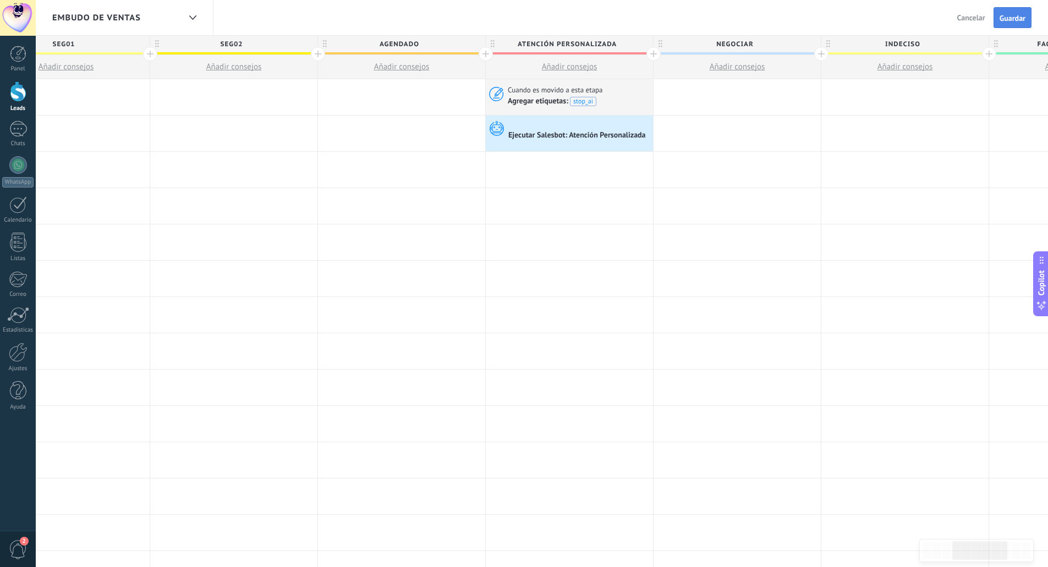
click at [1003, 20] on span "Guardar" at bounding box center [1012, 18] width 26 height 8
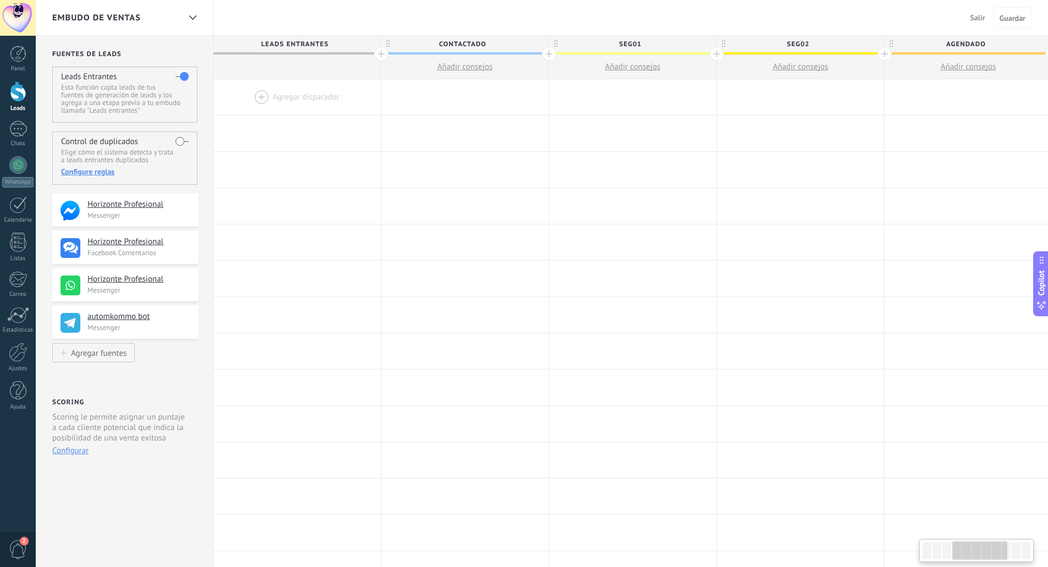
scroll to position [0, 566]
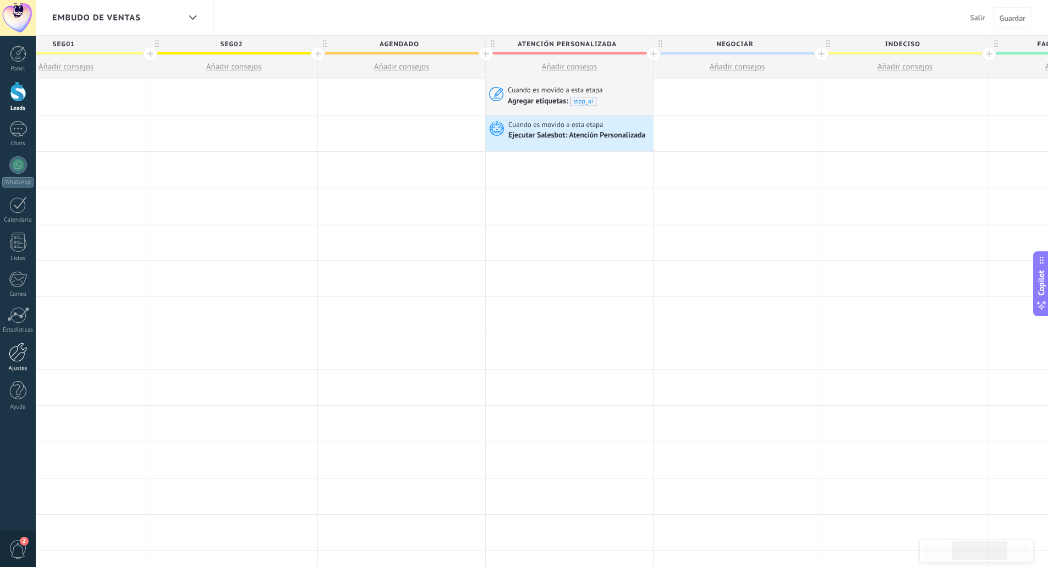
click at [16, 352] on div at bounding box center [18, 352] width 19 height 19
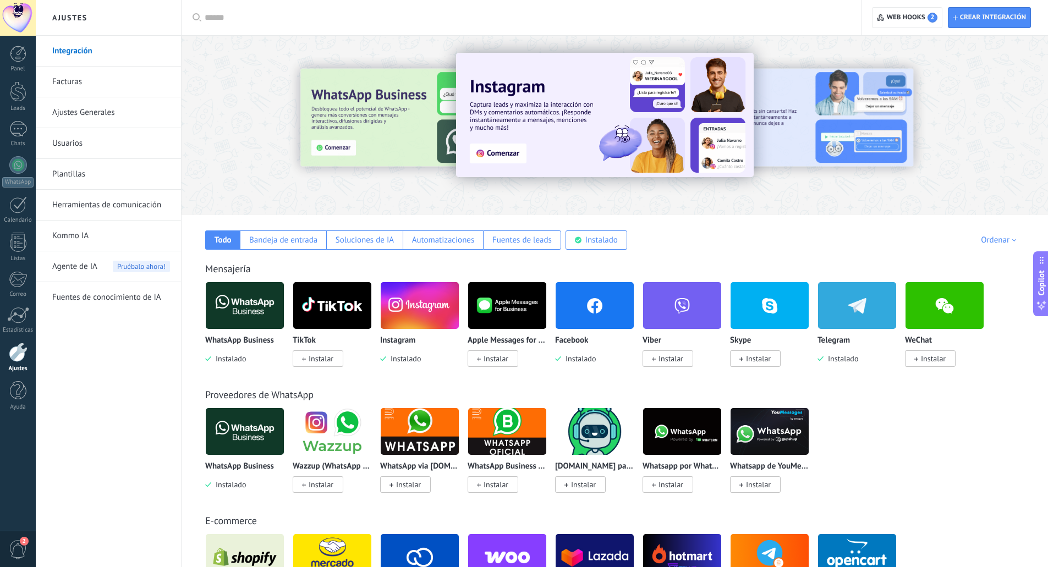
click at [87, 273] on span "Agente de IA" at bounding box center [74, 266] width 45 height 31
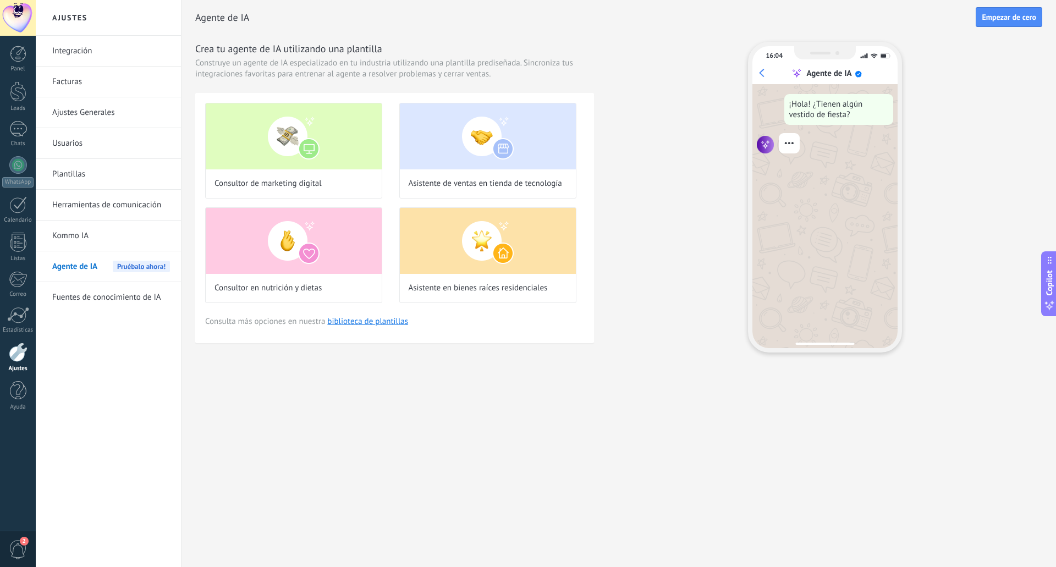
click at [95, 299] on link "Fuentes de conocimiento de IA" at bounding box center [111, 297] width 118 height 31
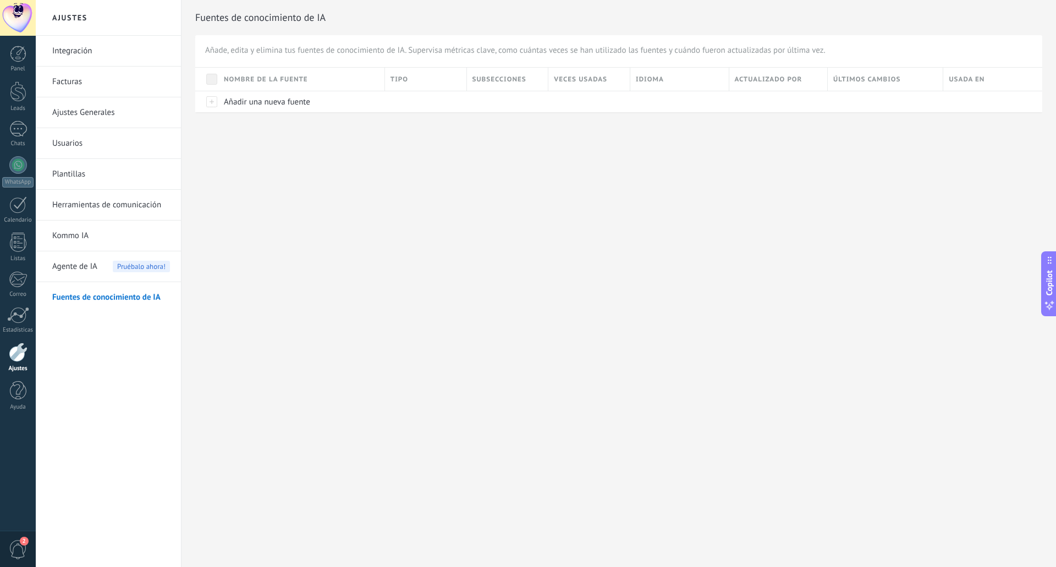
click at [91, 236] on link "Kommo IA" at bounding box center [111, 236] width 118 height 31
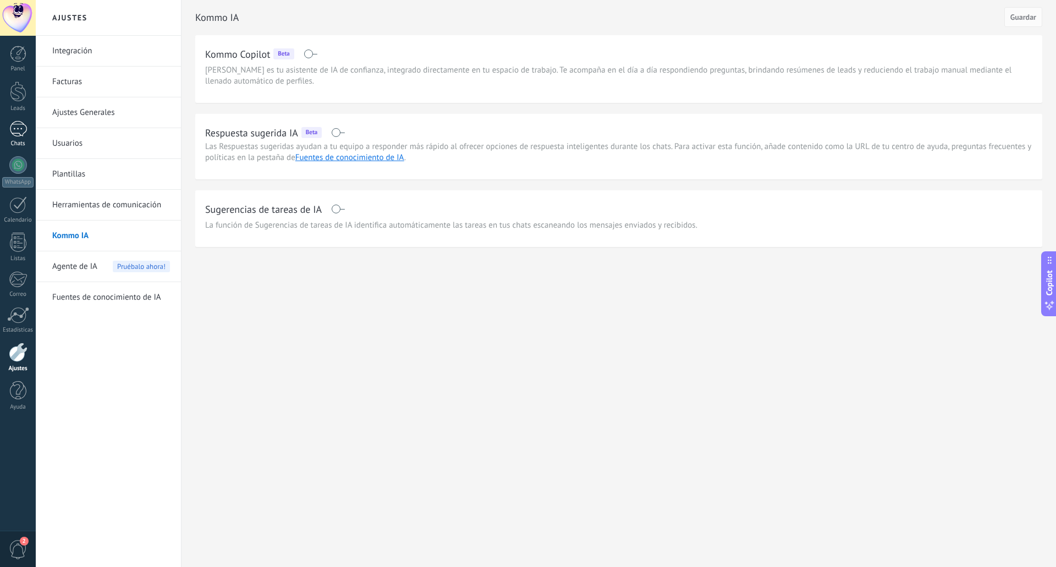
click at [19, 125] on div at bounding box center [18, 129] width 18 height 16
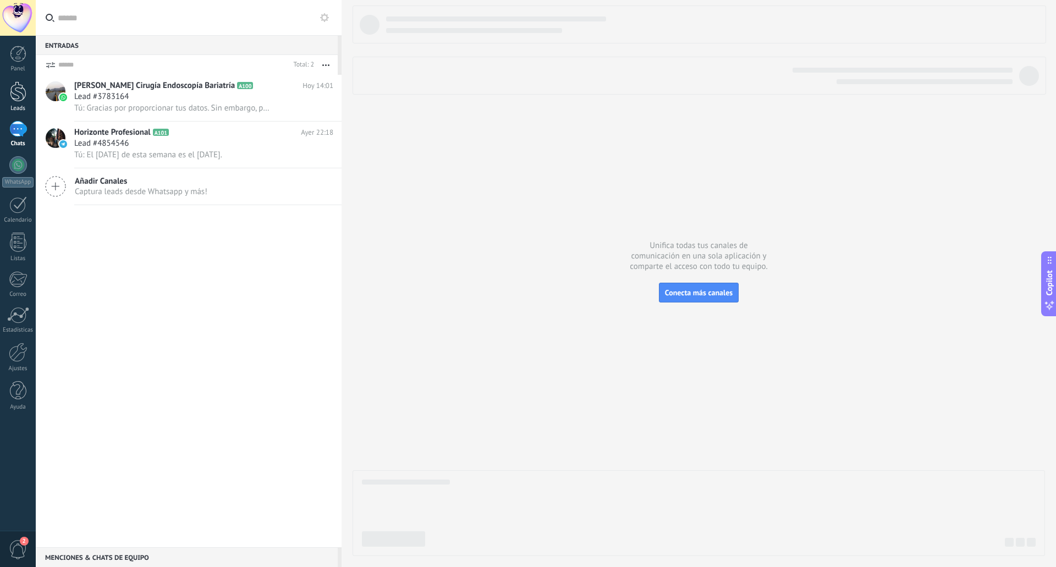
click at [19, 92] on div at bounding box center [18, 91] width 16 height 20
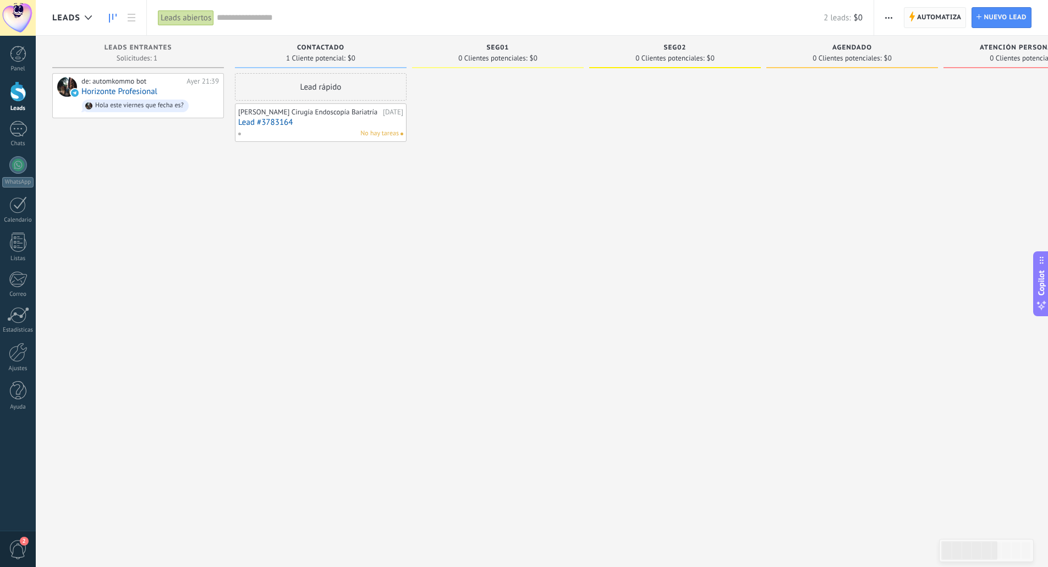
click at [925, 15] on span "Automatiza" at bounding box center [939, 18] width 45 height 20
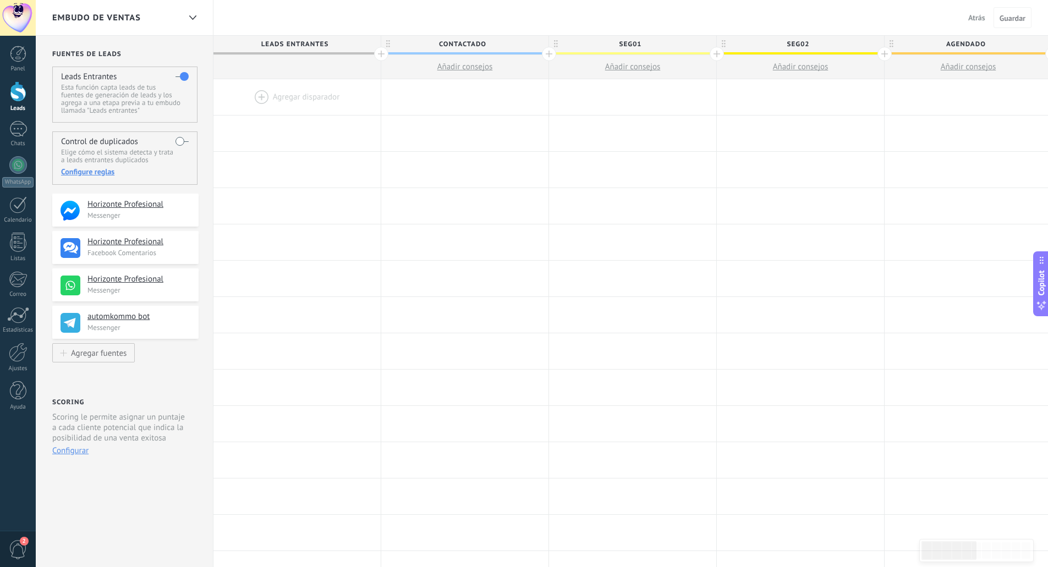
click at [310, 57] on div at bounding box center [296, 67] width 167 height 24
click at [181, 243] on icon at bounding box center [186, 241] width 13 height 13
click at [188, 241] on use at bounding box center [185, 241] width 9 height 7
click at [188, 241] on use at bounding box center [186, 241] width 7 height 7
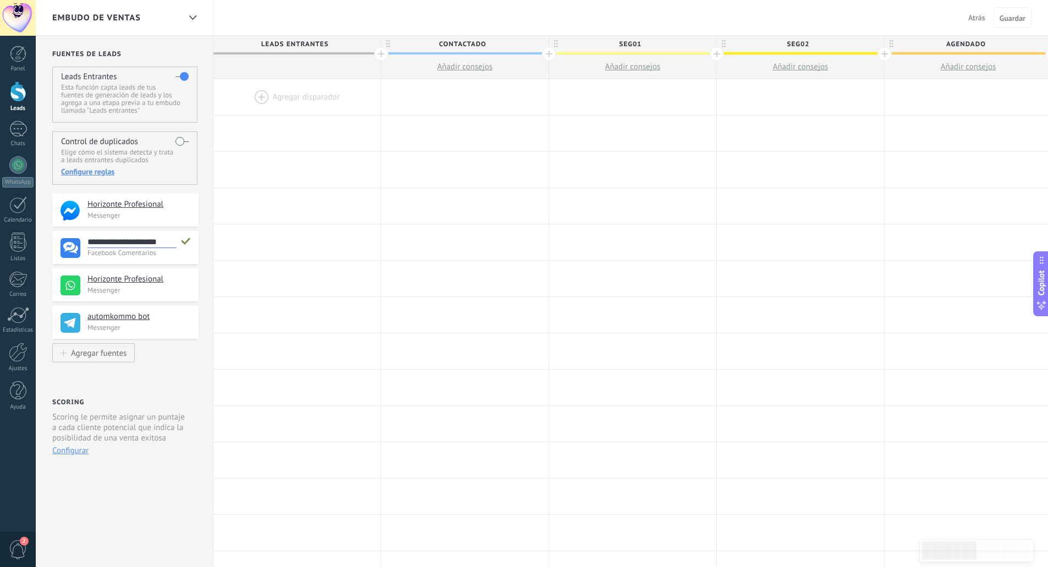
click at [166, 241] on input "**********" at bounding box center [131, 242] width 89 height 12
click at [186, 241] on icon at bounding box center [186, 240] width 10 height 11
drag, startPoint x: 79, startPoint y: 249, endPoint x: 146, endPoint y: 236, distance: 68.2
click at [117, 248] on div "**********" at bounding box center [125, 247] width 146 height 33
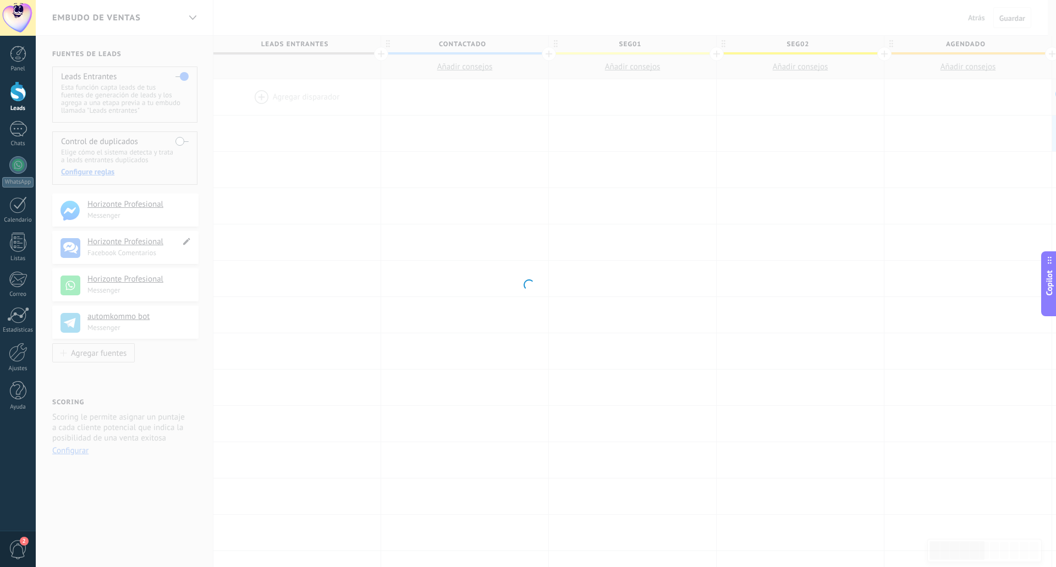
click at [189, 236] on div at bounding box center [528, 283] width 1056 height 567
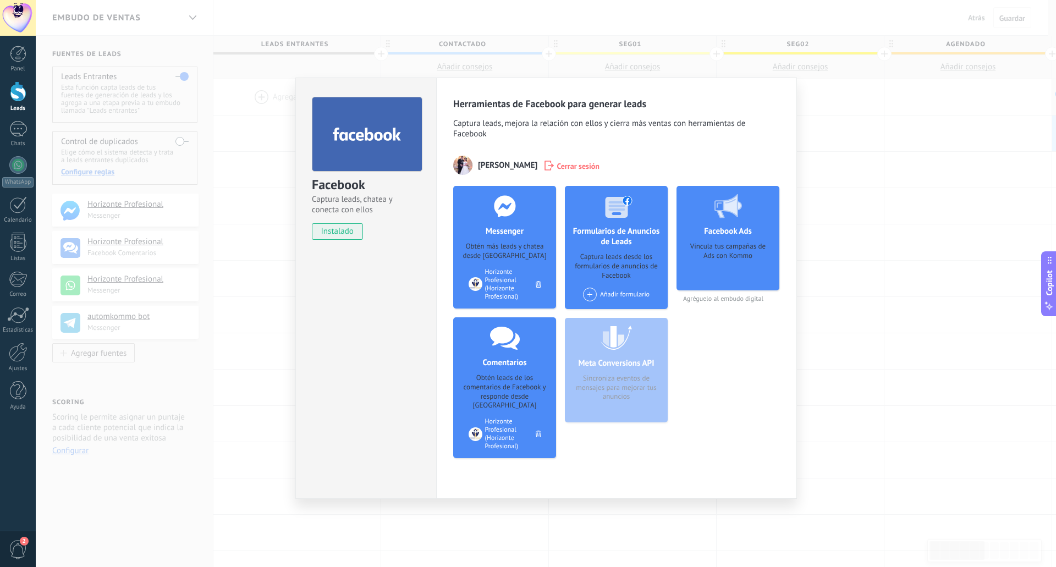
click at [819, 145] on div "Facebook Captura leads, chatea y conecta con ellos instalado Desinstalar Herram…" at bounding box center [546, 283] width 1020 height 567
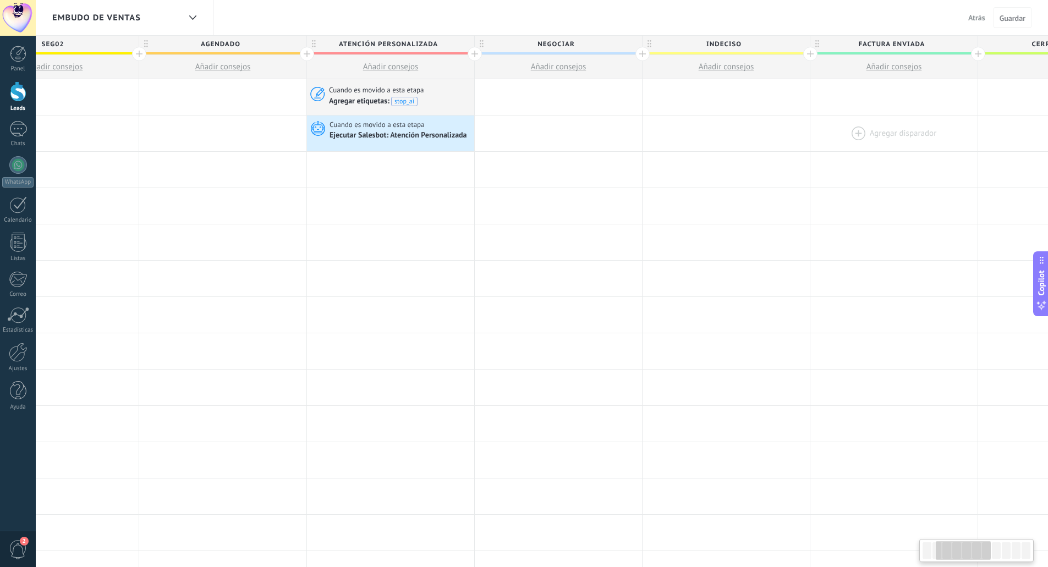
drag, startPoint x: 827, startPoint y: 136, endPoint x: 737, endPoint y: 141, distance: 89.7
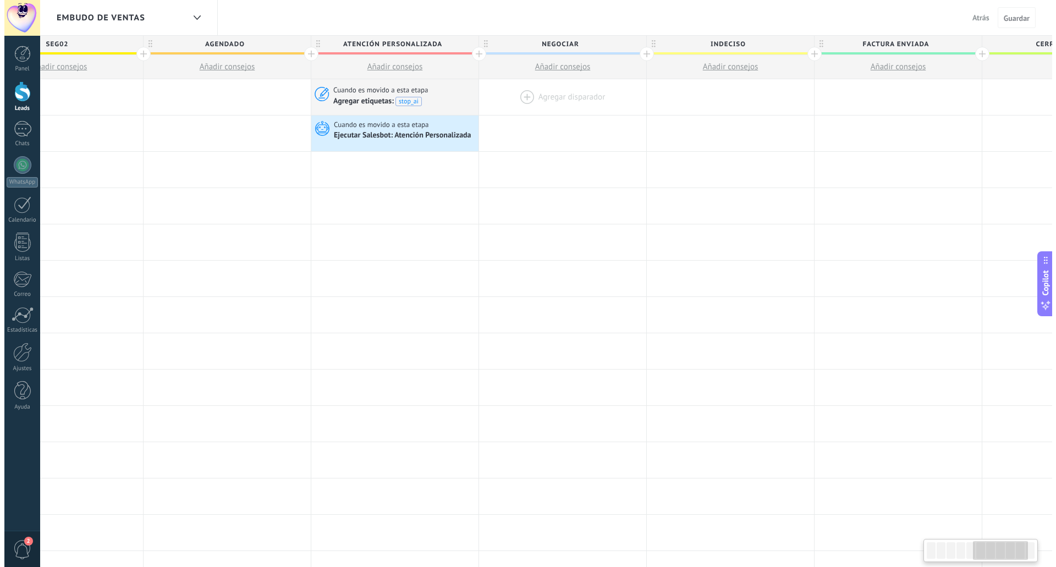
scroll to position [0, 863]
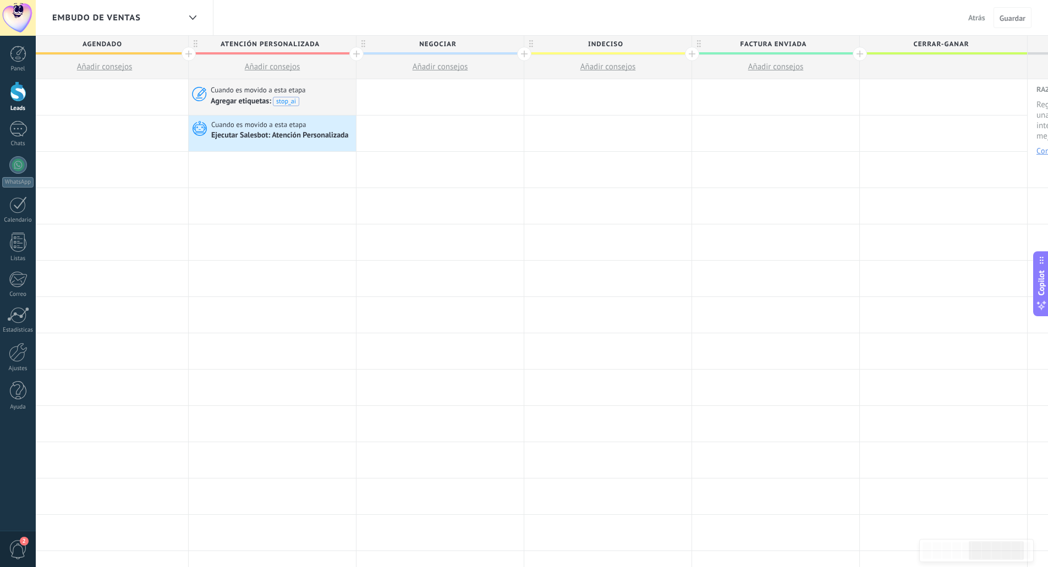
click at [118, 59] on button "Añadir consejos" at bounding box center [104, 67] width 167 height 24
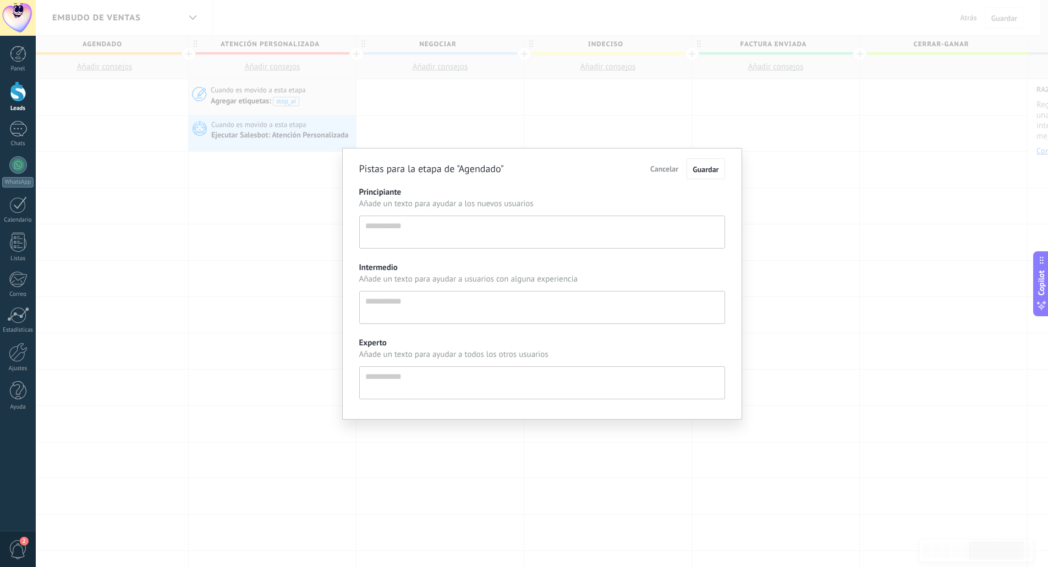
scroll to position [10, 0]
click at [670, 169] on span "Cancelar" at bounding box center [668, 169] width 28 height 10
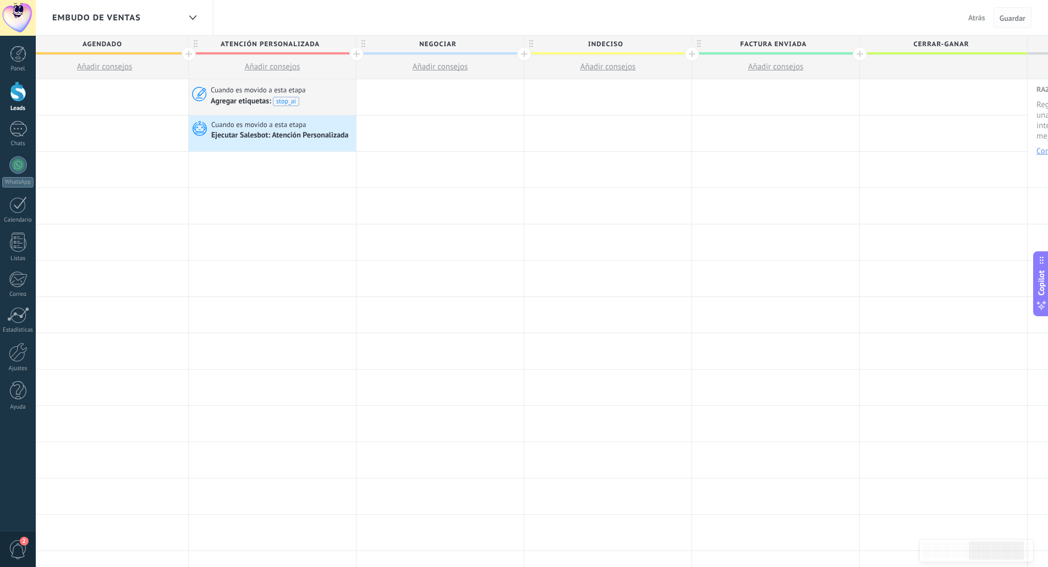
click at [1017, 16] on span "Guardar" at bounding box center [1012, 18] width 26 height 8
click at [1010, 19] on span "Guardar" at bounding box center [1012, 18] width 26 height 8
click at [968, 18] on span "Atrás" at bounding box center [976, 18] width 17 height 10
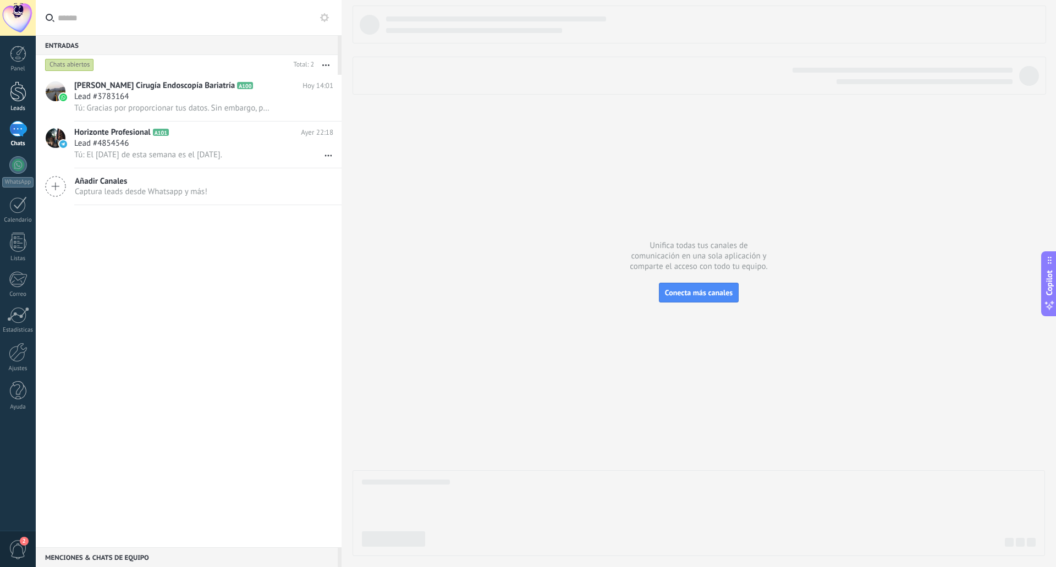
click at [16, 95] on div at bounding box center [18, 91] width 16 height 20
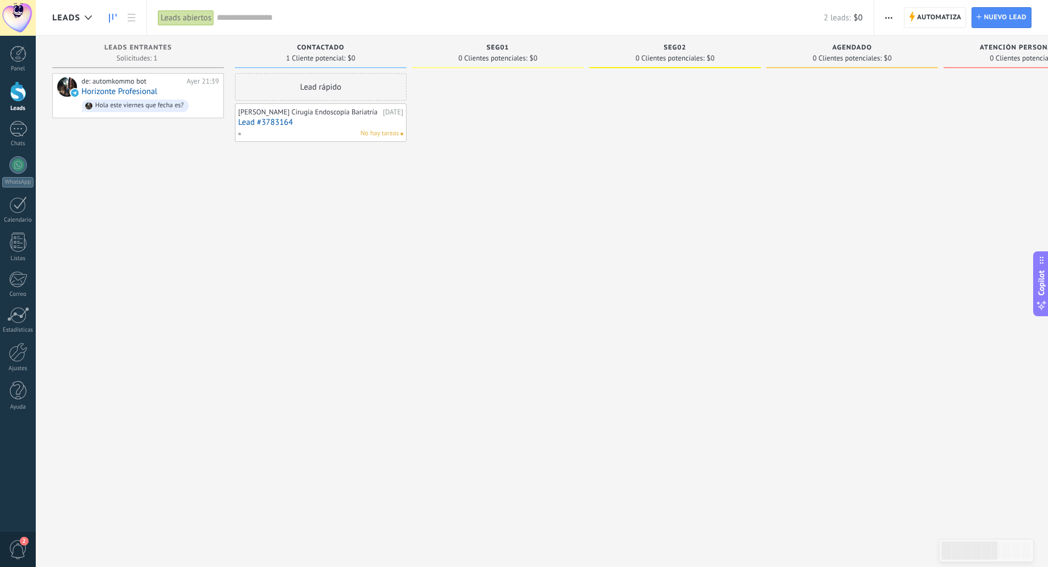
click at [462, 312] on div at bounding box center [498, 284] width 172 height 423
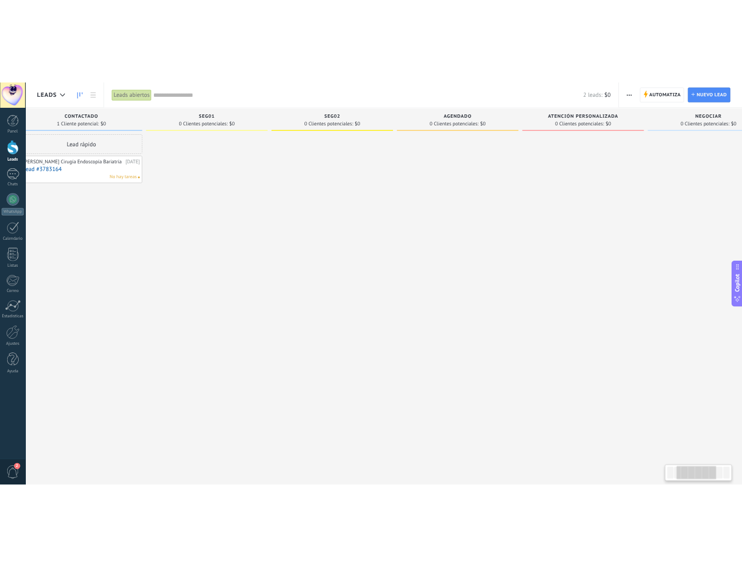
scroll to position [0, 346]
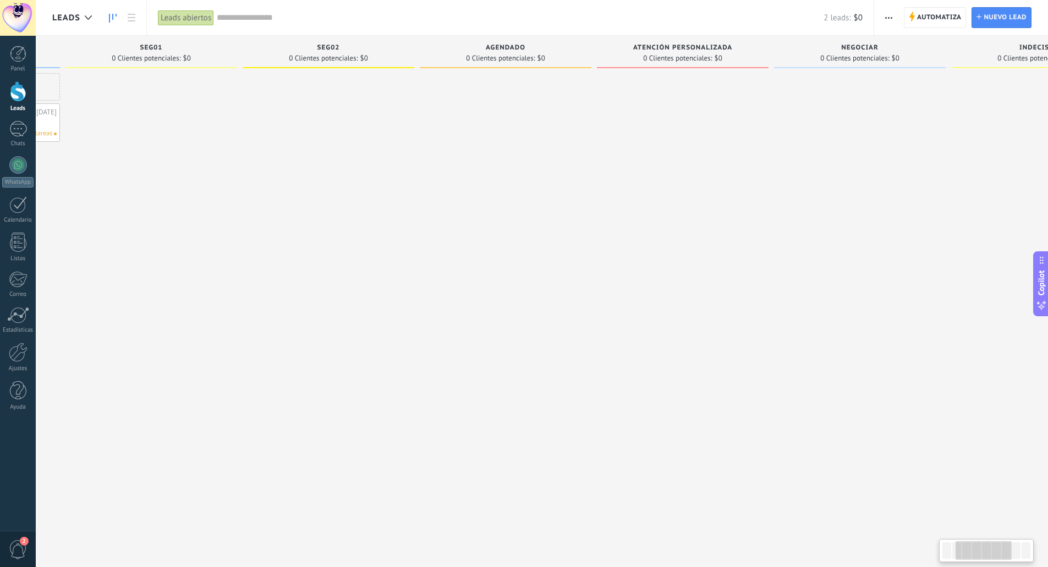
drag, startPoint x: 787, startPoint y: 139, endPoint x: 879, endPoint y: 134, distance: 91.5
click at [502, 41] on div "Agendado 0 Clientes potenciales: $0" at bounding box center [506, 52] width 172 height 32
type textarea "**********"
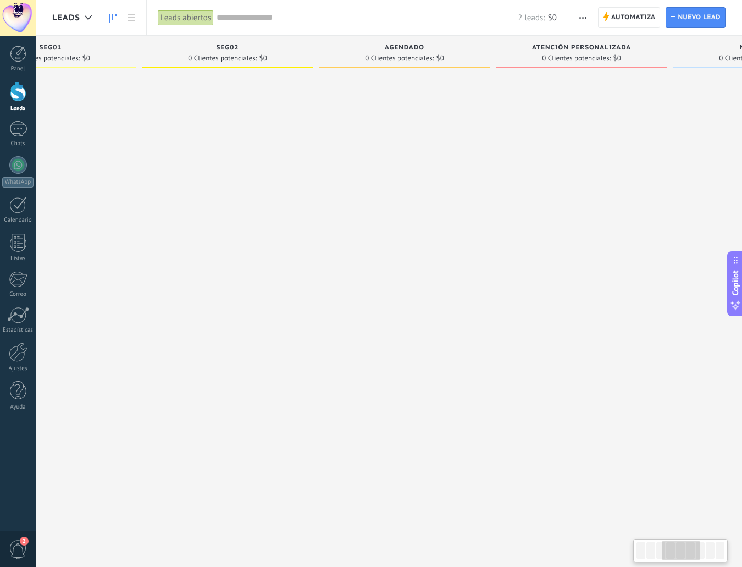
scroll to position [0, 463]
drag, startPoint x: 549, startPoint y: 130, endPoint x: 312, endPoint y: 148, distance: 237.2
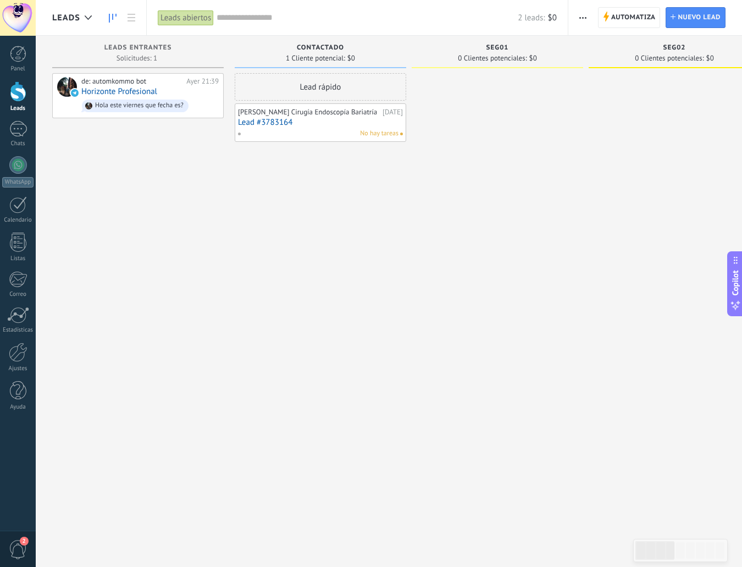
click at [694, 114] on div at bounding box center [675, 284] width 172 height 423
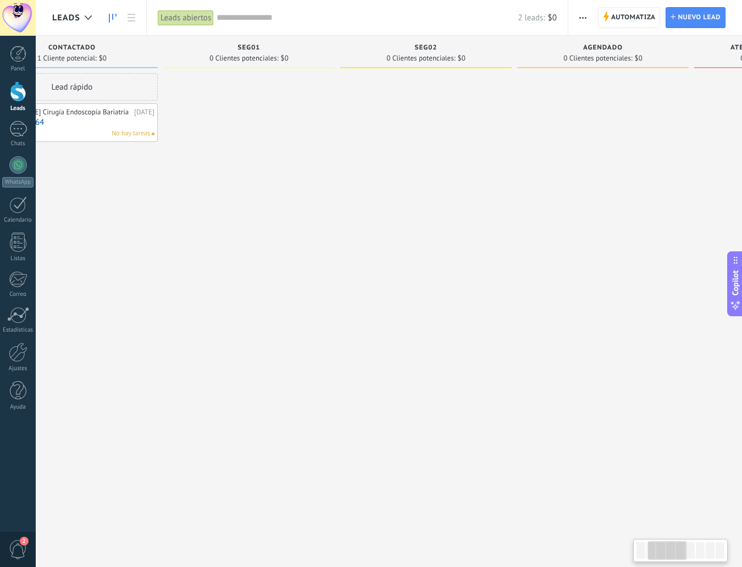
drag, startPoint x: 641, startPoint y: 111, endPoint x: 401, endPoint y: 126, distance: 240.3
click at [390, 123] on div at bounding box center [426, 284] width 172 height 423
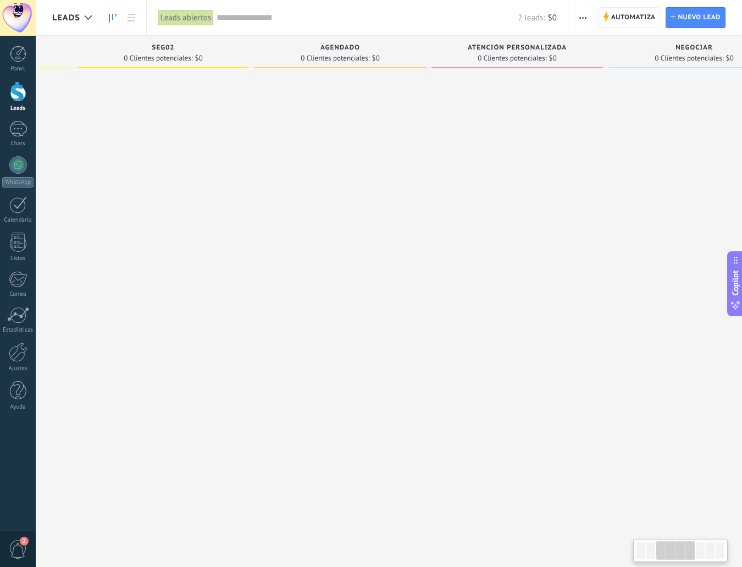
drag, startPoint x: 593, startPoint y: 115, endPoint x: 345, endPoint y: 134, distance: 248.7
click at [351, 132] on div at bounding box center [340, 284] width 172 height 423
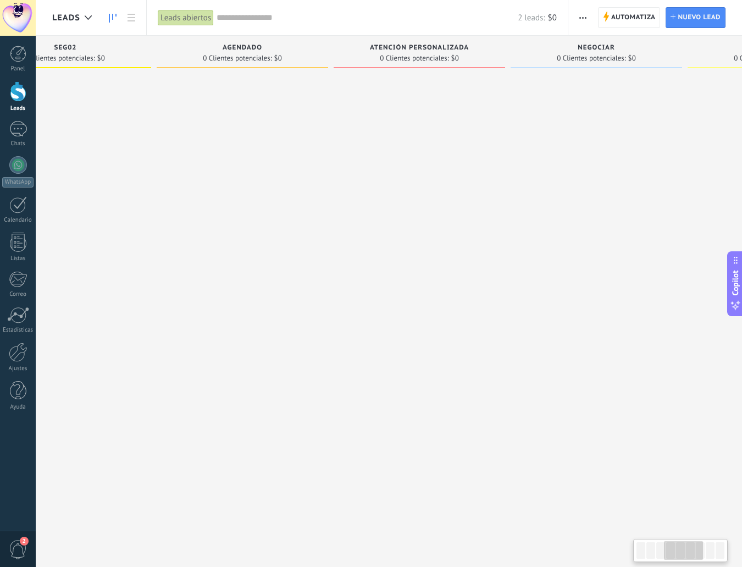
scroll to position [0, 630]
drag, startPoint x: 601, startPoint y: 129, endPoint x: 473, endPoint y: 107, distance: 129.4
click at [485, 122] on div "Atención Personalizada 0 Clientes potenciales: $0" at bounding box center [401, 266] width 177 height 461
click at [404, 50] on span "Atención Personalizada" at bounding box center [398, 48] width 99 height 8
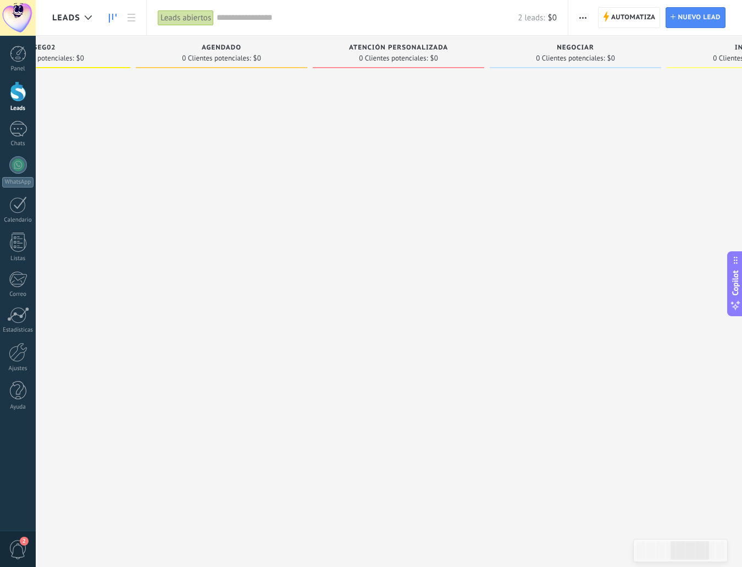
drag, startPoint x: 424, startPoint y: 51, endPoint x: 415, endPoint y: 45, distance: 11.1
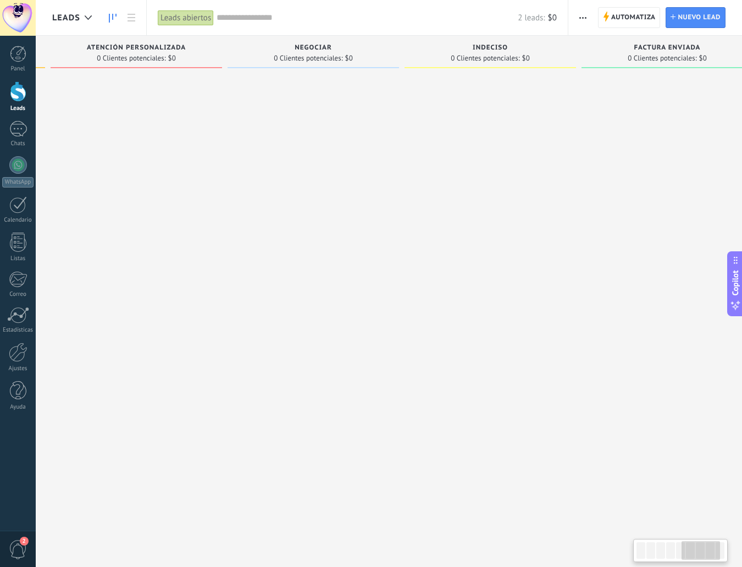
drag, startPoint x: 519, startPoint y: 118, endPoint x: 257, endPoint y: 141, distance: 263.3
click at [257, 141] on div at bounding box center [314, 284] width 172 height 423
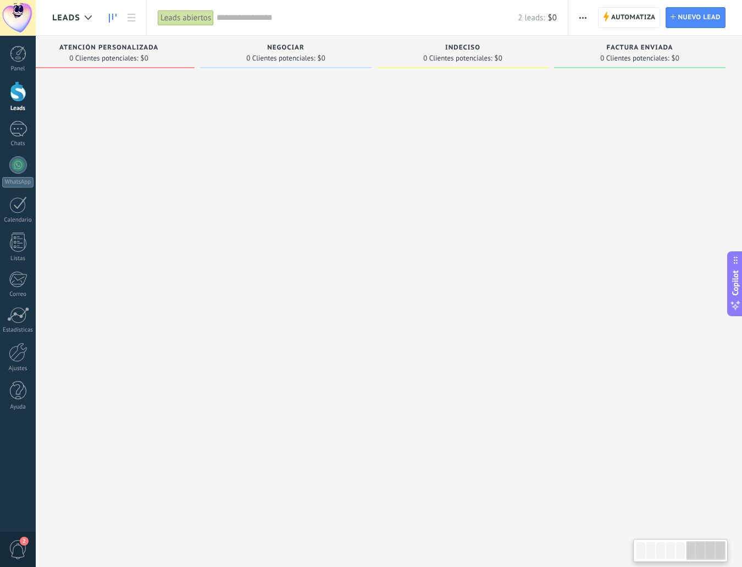
drag, startPoint x: 592, startPoint y: 128, endPoint x: 376, endPoint y: 142, distance: 216.1
click at [586, 14] on span "button" at bounding box center [583, 17] width 7 height 21
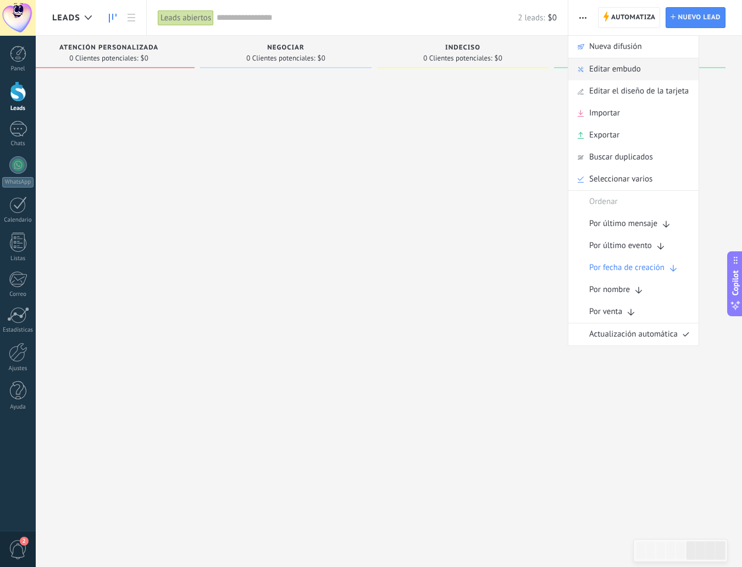
click at [613, 69] on span "Editar embudo" at bounding box center [616, 69] width 52 height 22
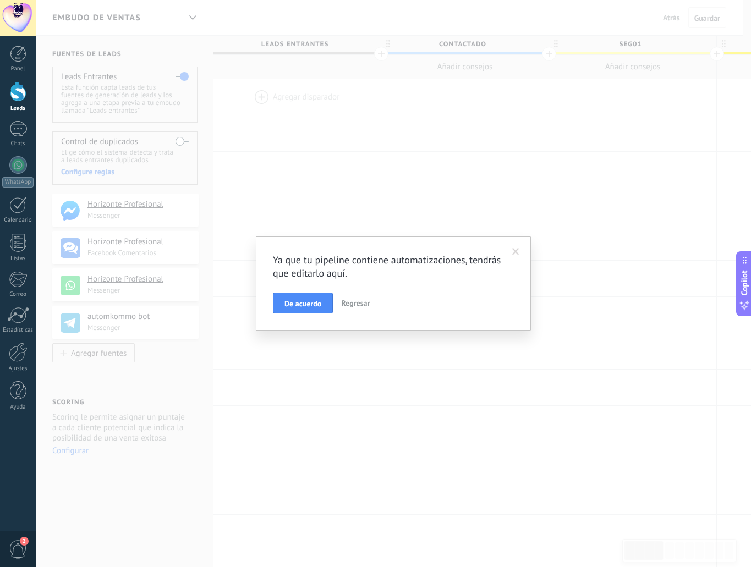
click at [360, 301] on span "Regresar" at bounding box center [355, 303] width 29 height 10
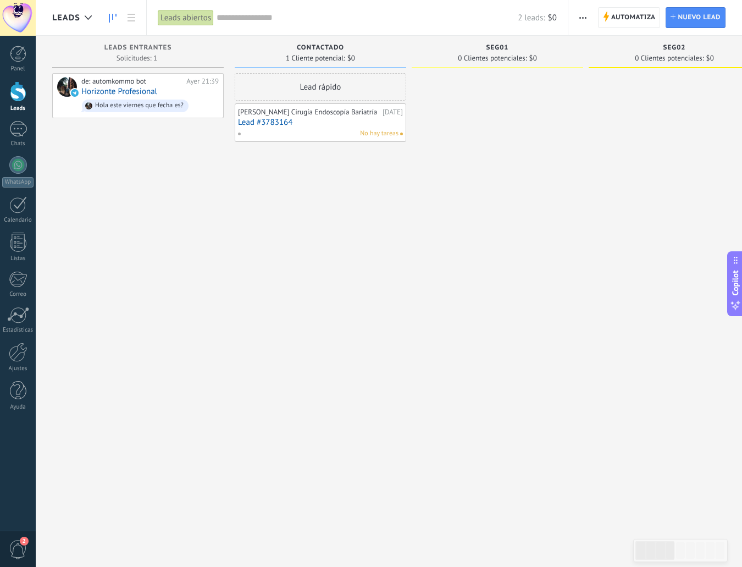
click at [580, 17] on icon "button" at bounding box center [583, 18] width 7 height 2
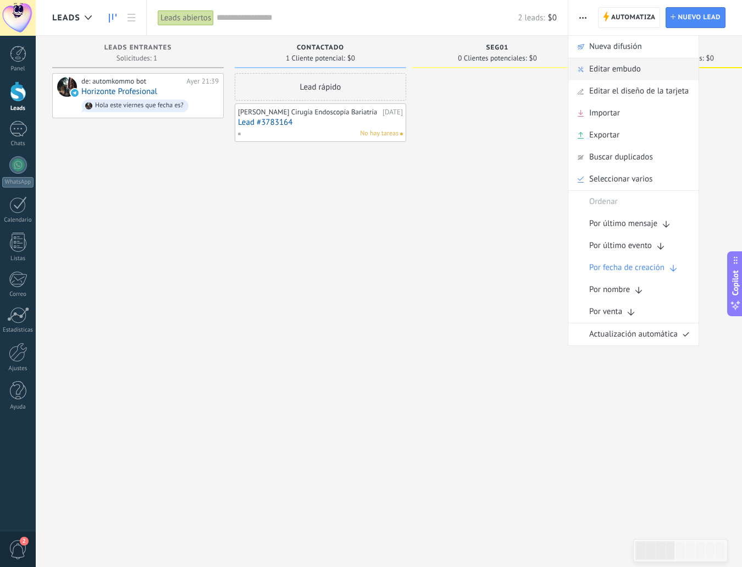
click at [609, 68] on span "Editar embudo" at bounding box center [616, 69] width 52 height 22
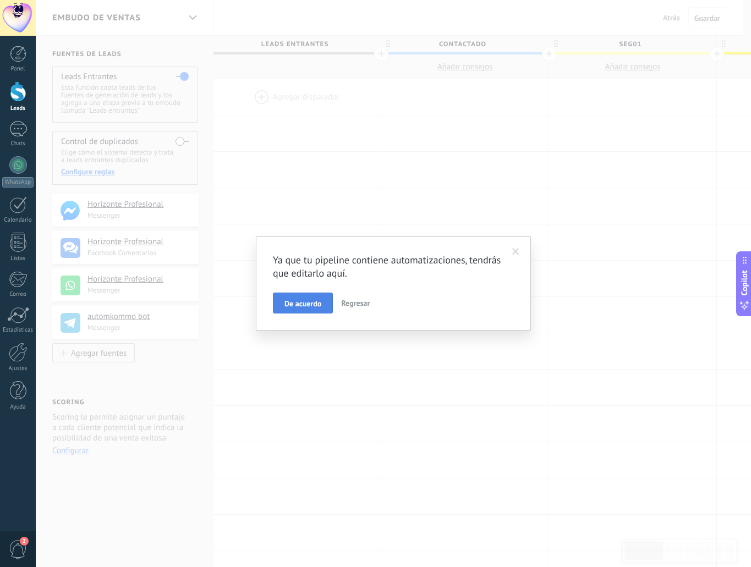
click at [308, 304] on span "De acuerdo" at bounding box center [302, 304] width 37 height 8
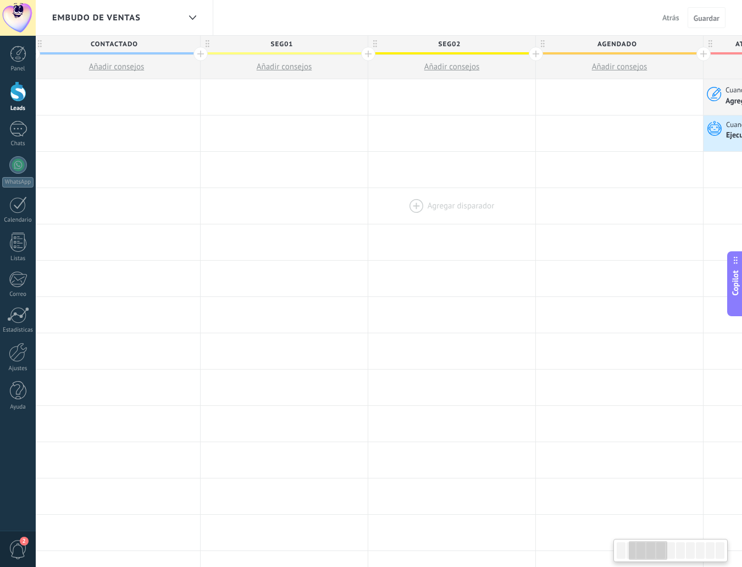
drag, startPoint x: 679, startPoint y: 187, endPoint x: 409, endPoint y: 216, distance: 271.0
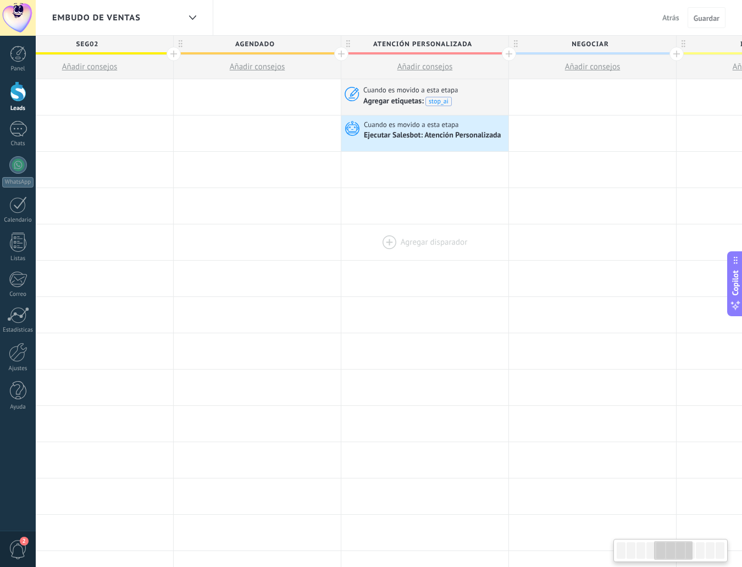
drag, startPoint x: 543, startPoint y: 240, endPoint x: 467, endPoint y: 236, distance: 76.0
click at [345, 258] on div "**********" at bounding box center [425, 478] width 1845 height 798
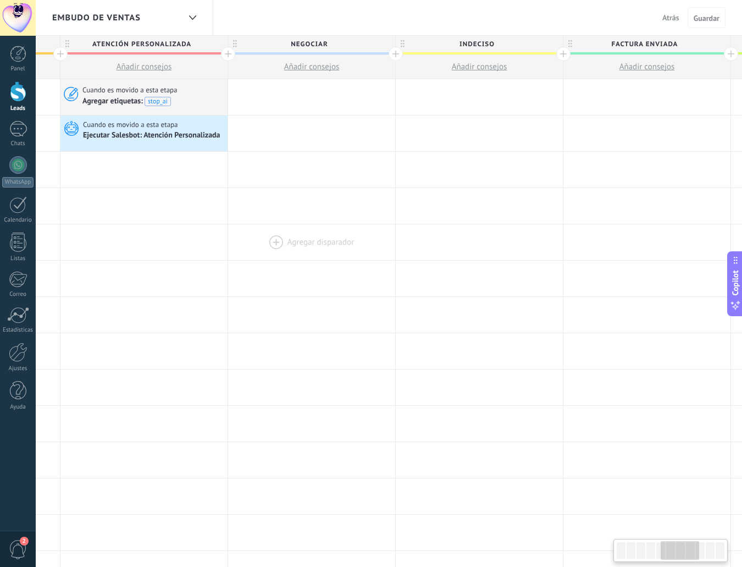
drag, startPoint x: 619, startPoint y: 217, endPoint x: 302, endPoint y: 244, distance: 317.9
click at [302, 244] on div "**********" at bounding box center [144, 478] width 1845 height 798
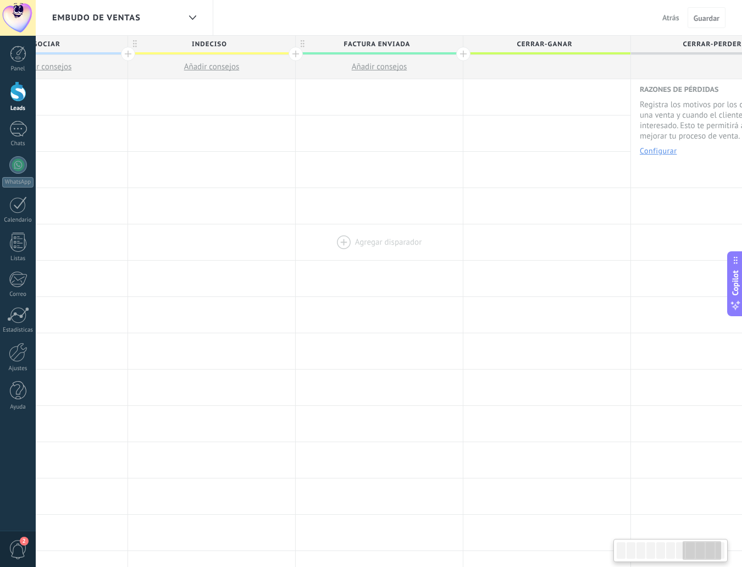
drag, startPoint x: 603, startPoint y: 212, endPoint x: 383, endPoint y: 226, distance: 219.8
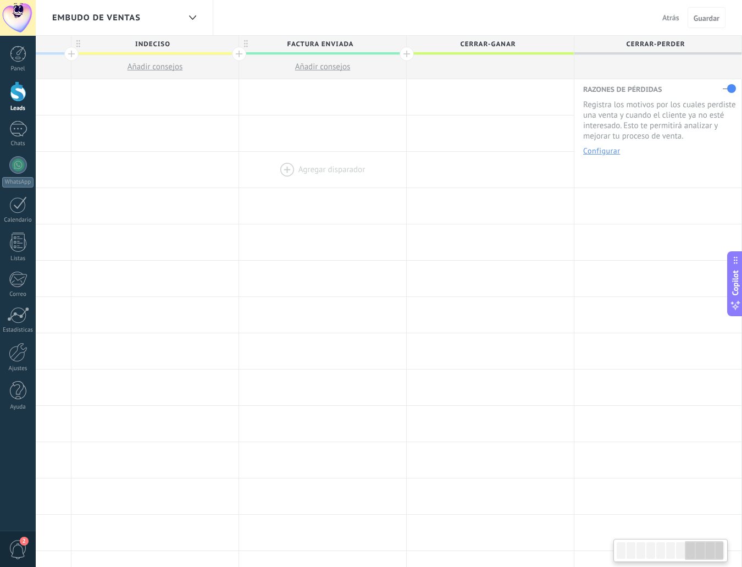
scroll to position [0, 1316]
drag, startPoint x: 473, startPoint y: 167, endPoint x: 367, endPoint y: 175, distance: 105.9
click at [241, 53] on div at bounding box center [239, 54] width 14 height 14
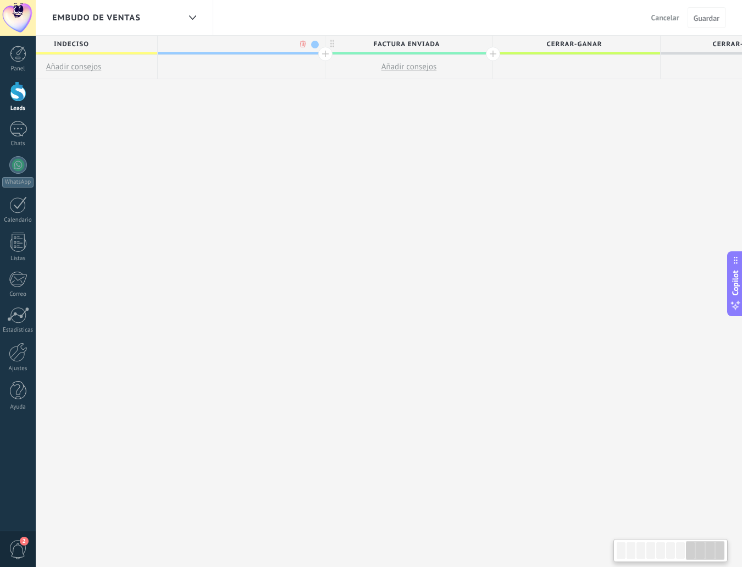
scroll to position [0, 1397]
type input "**********"
click at [707, 16] on span "Guardar" at bounding box center [707, 18] width 26 height 8
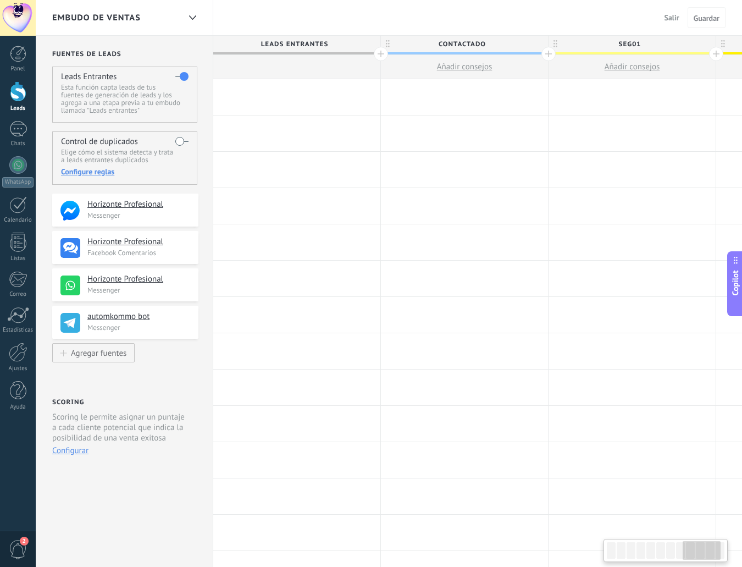
scroll to position [0, 1397]
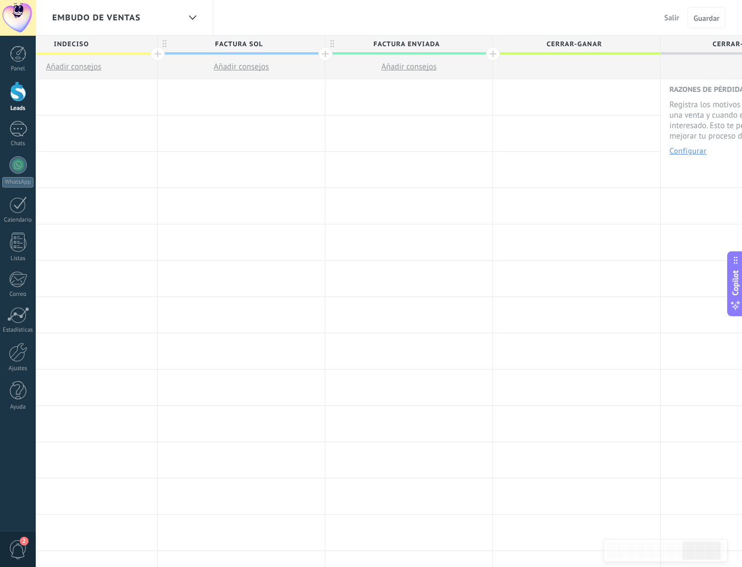
click at [271, 46] on span "fACTURA SOL" at bounding box center [239, 44] width 162 height 17
click at [675, 19] on span "Salir" at bounding box center [672, 18] width 15 height 10
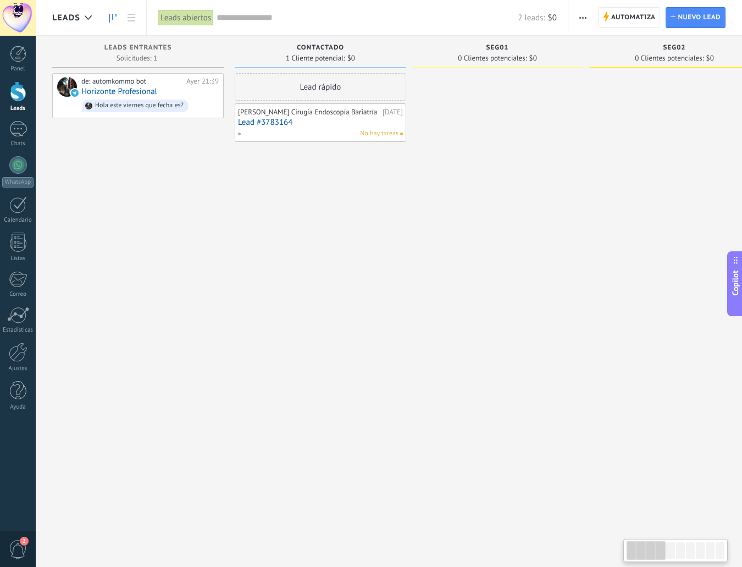
scroll to position [0, 293]
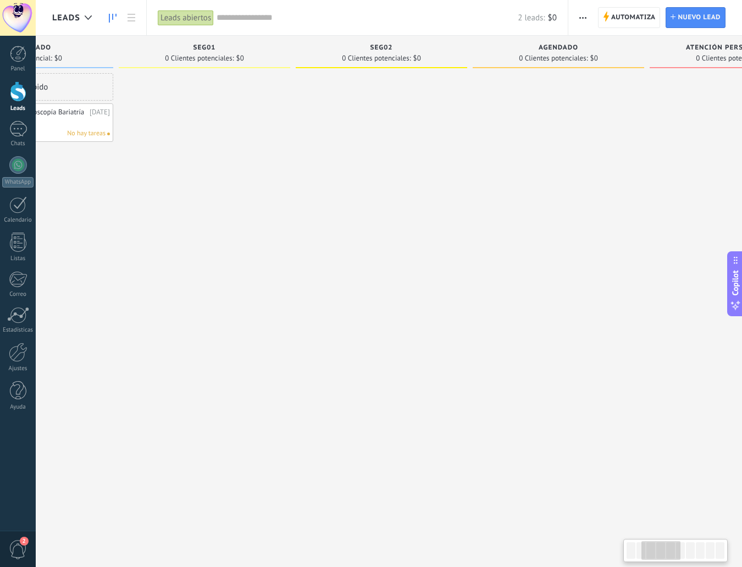
drag, startPoint x: 604, startPoint y: 156, endPoint x: 516, endPoint y: 150, distance: 88.2
click at [296, 179] on div at bounding box center [382, 284] width 172 height 423
drag, startPoint x: 516, startPoint y: 150, endPoint x: 541, endPoint y: 164, distance: 28.6
click at [473, 167] on div at bounding box center [559, 284] width 172 height 423
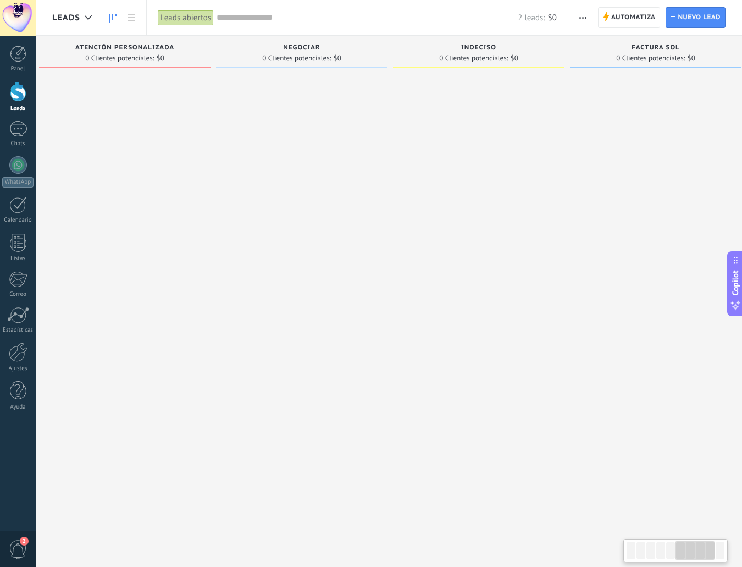
drag, startPoint x: 541, startPoint y: 164, endPoint x: 558, endPoint y: 143, distance: 27.3
click at [304, 162] on div at bounding box center [302, 284] width 172 height 423
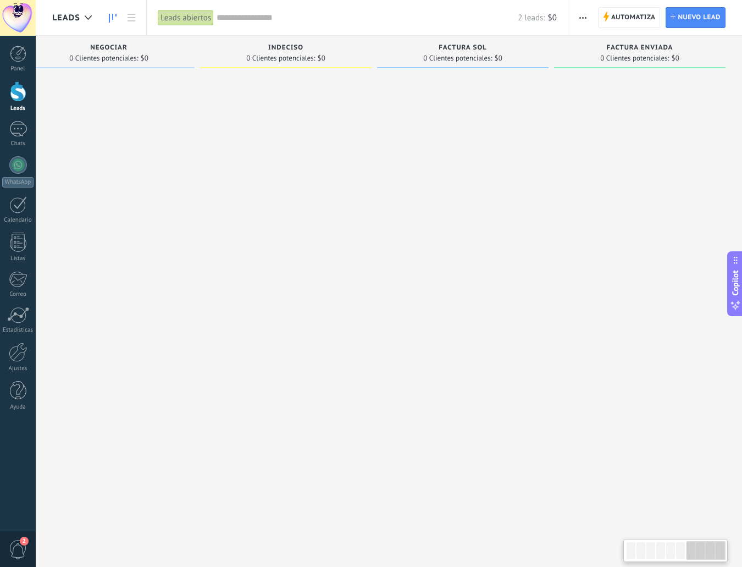
drag, startPoint x: 338, startPoint y: 149, endPoint x: 296, endPoint y: 147, distance: 41.3
click at [473, 45] on span "fACTURA SOL" at bounding box center [463, 48] width 48 height 8
click at [549, 133] on div "fACTURA SOL 0 Clientes potenciales: $0" at bounding box center [465, 266] width 177 height 461
